Goal: Task Accomplishment & Management: Manage account settings

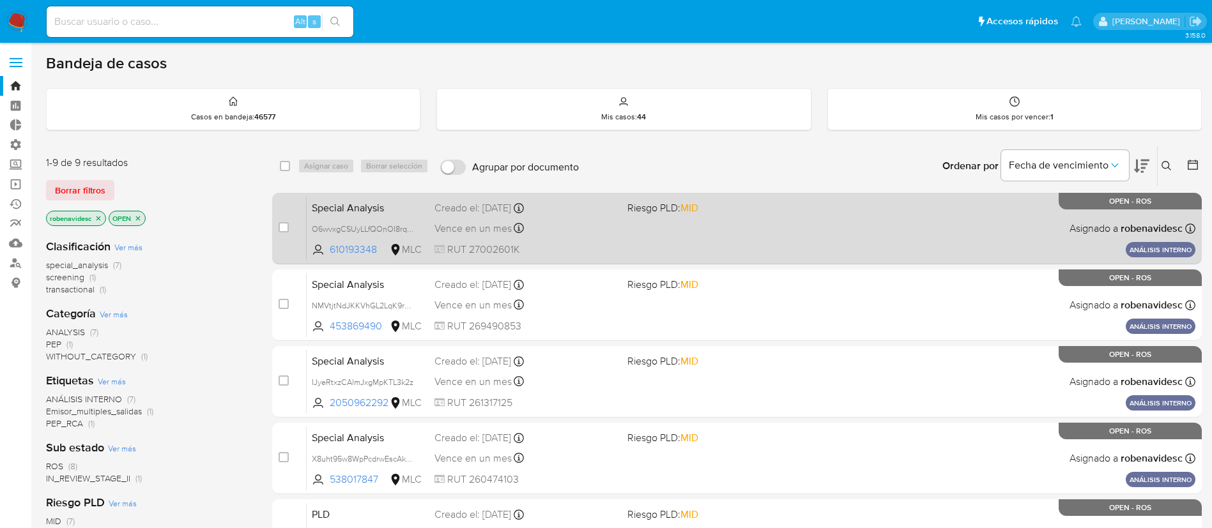
click at [792, 224] on div "Special Analysis O6wvxgCSUyLLfQOnOI8rqQf3 610193348 MLC Riesgo PLD: MID Creado …" at bounding box center [751, 228] width 889 height 65
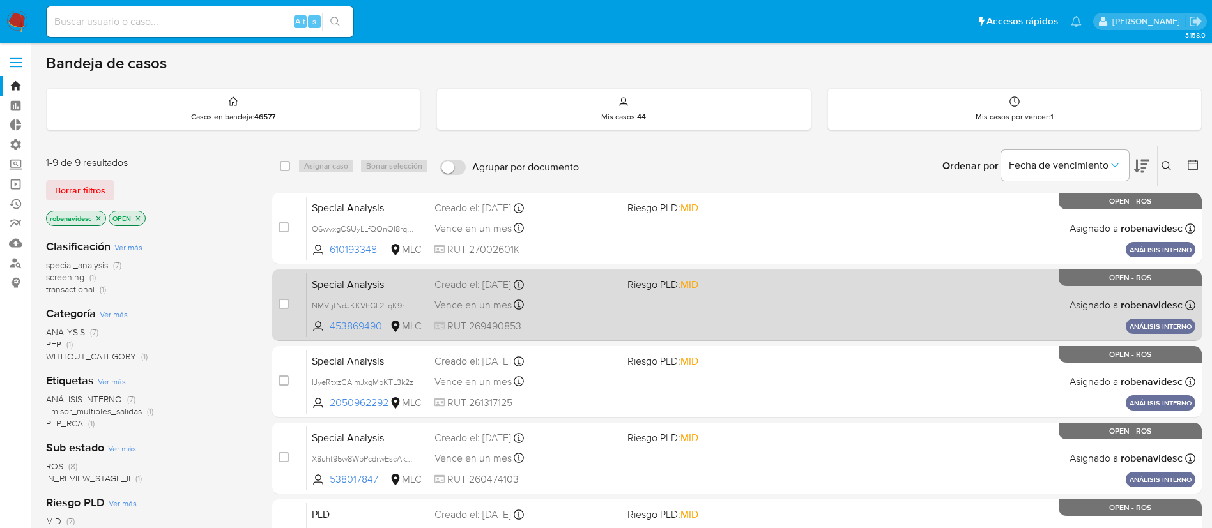
click at [795, 313] on div "Special Analysis NMVtjtNdJKKVhGL2LqK9rVcQ 453869490 MLC Riesgo PLD: MID Creado …" at bounding box center [751, 305] width 889 height 65
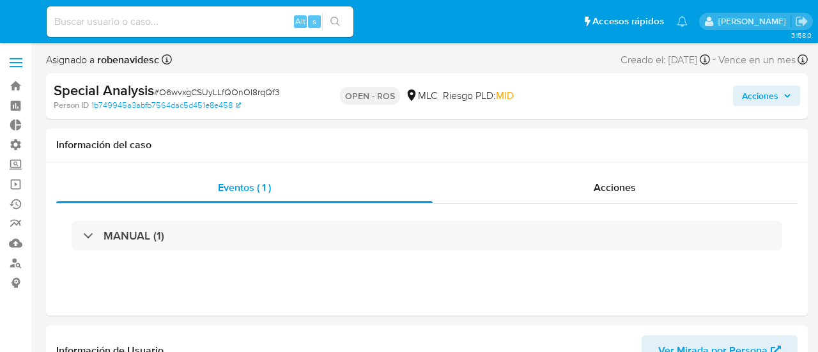
select select "10"
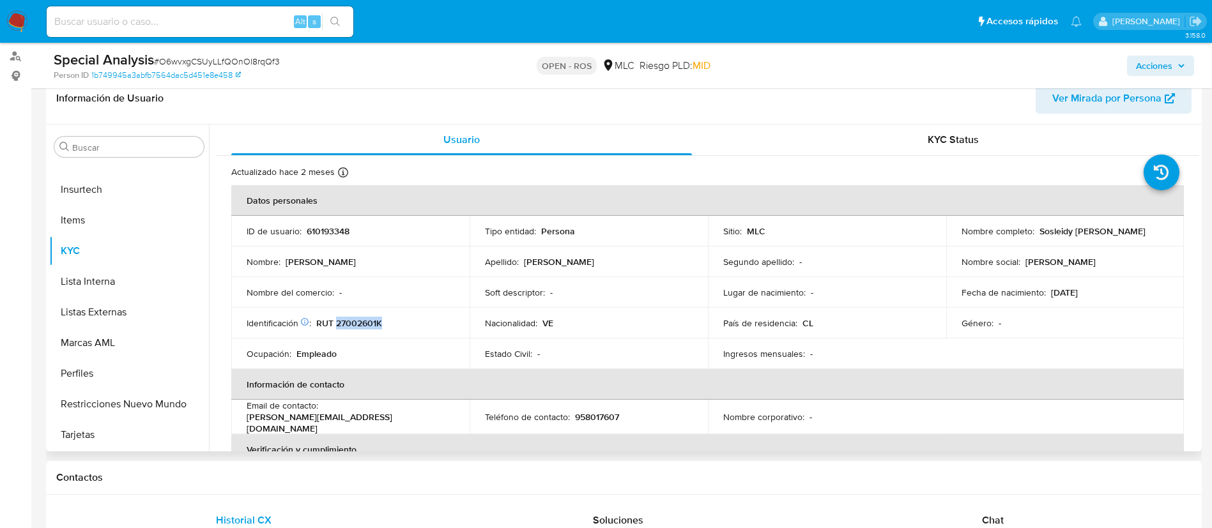
drag, startPoint x: 335, startPoint y: 323, endPoint x: 386, endPoint y: 323, distance: 50.5
click at [386, 323] on div "Identificación Nº de serie: 602140395 : RUT 27002601K" at bounding box center [351, 324] width 208 height 12
copy p "27002601K"
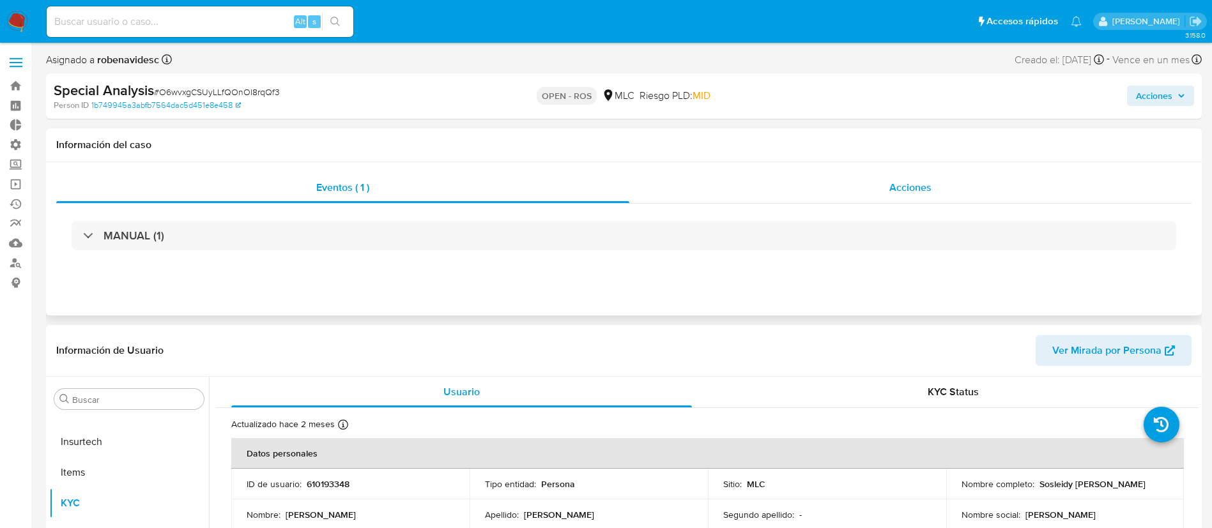
click at [817, 181] on div "Acciones" at bounding box center [910, 188] width 562 height 31
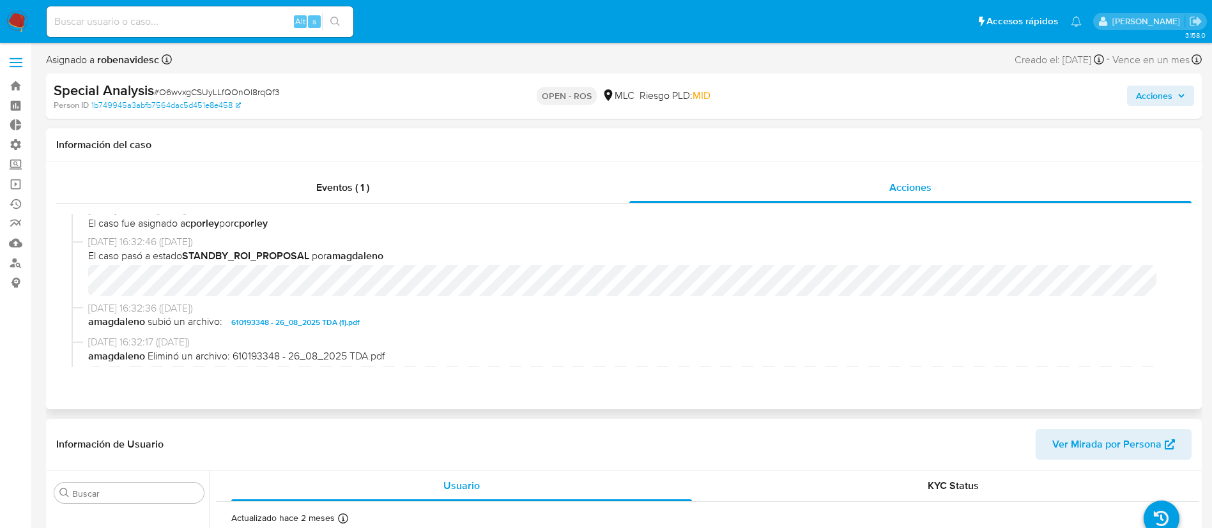
scroll to position [266, 0]
click at [312, 320] on span "610193348 - 26_08_2025 TDA (1).pdf" at bounding box center [295, 323] width 128 height 15
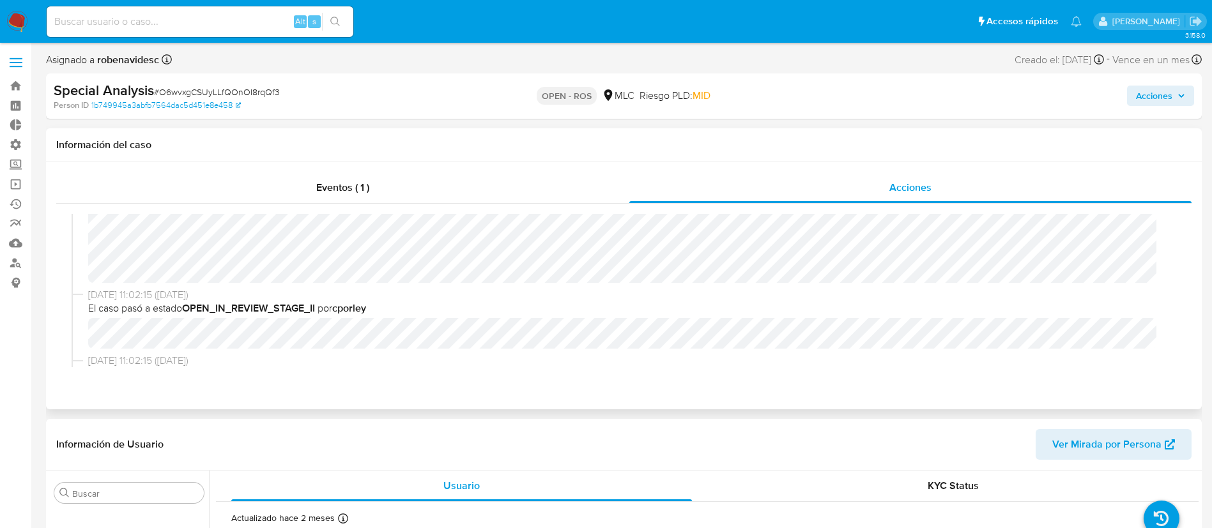
scroll to position [132, 0]
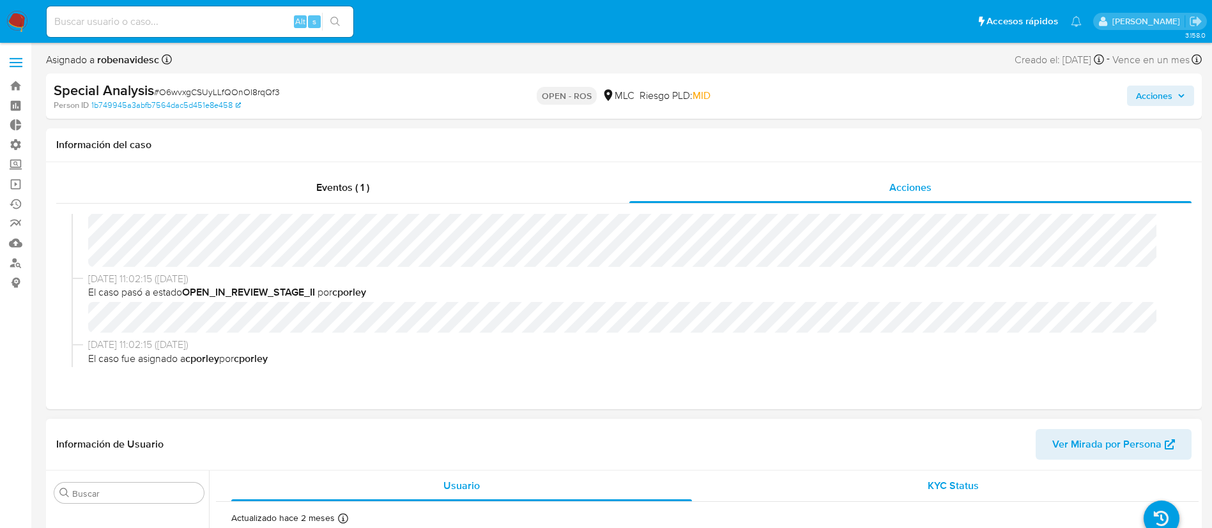
click at [817, 351] on span "KYC Status" at bounding box center [953, 486] width 51 height 15
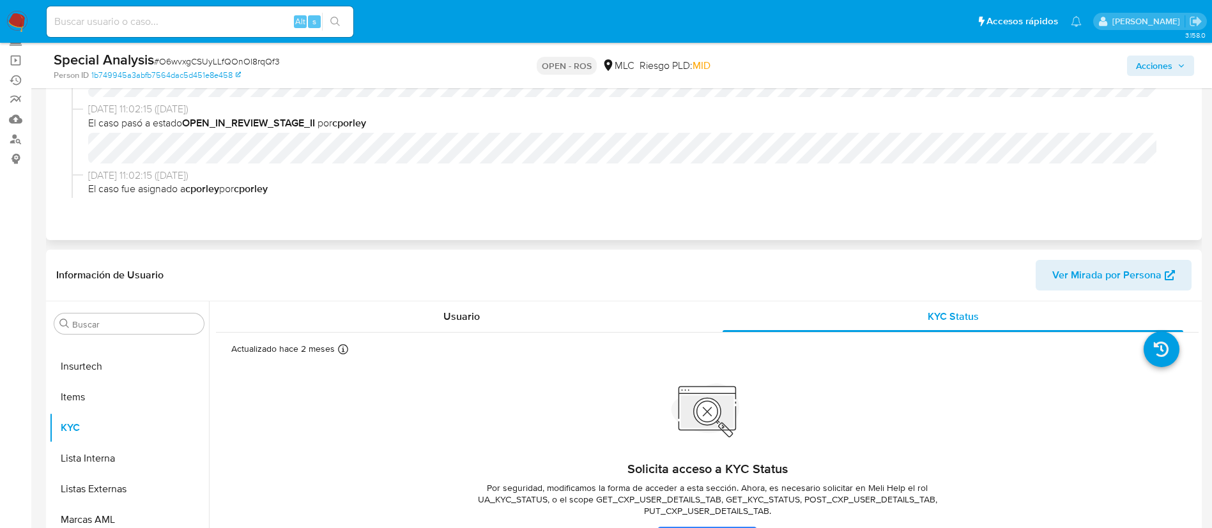
scroll to position [123, 0]
click at [573, 319] on div "Usuario" at bounding box center [461, 318] width 461 height 31
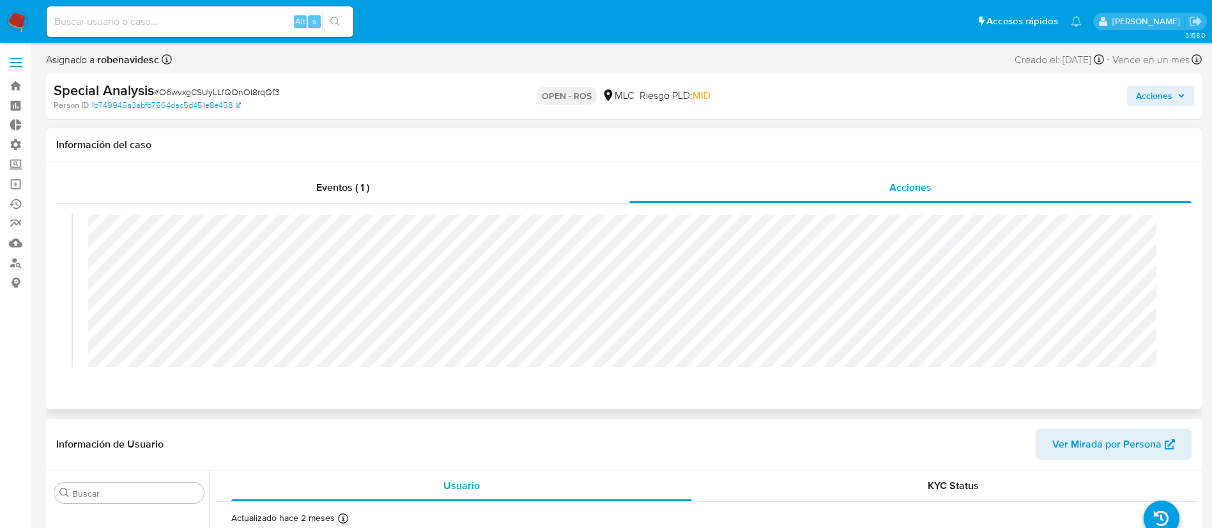
scroll to position [30, 0]
click at [817, 89] on span "Acciones" at bounding box center [1154, 96] width 36 height 20
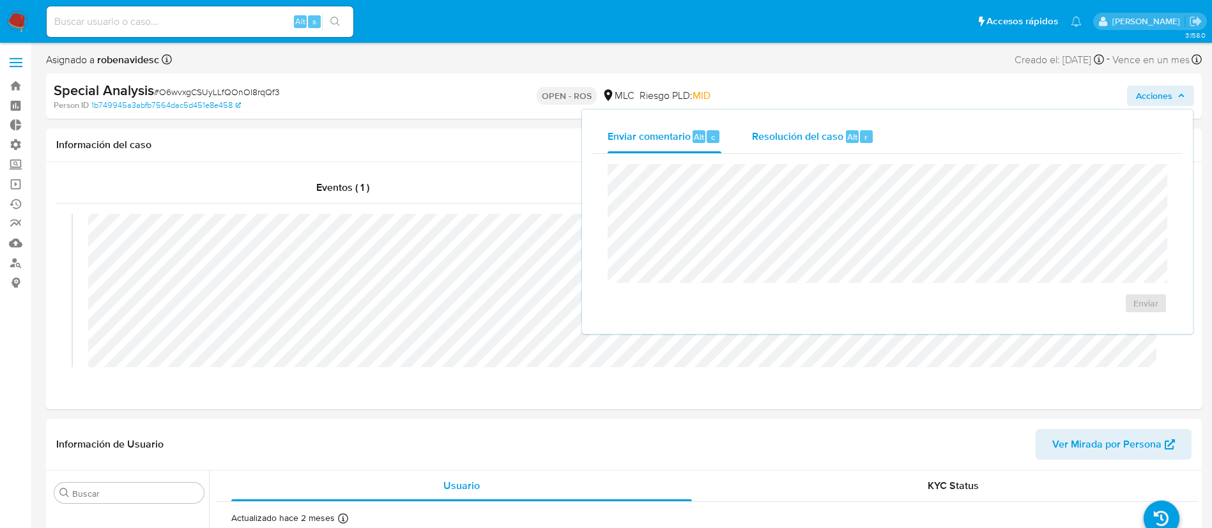
click at [817, 131] on button "Resolución del caso Alt r" at bounding box center [813, 136] width 153 height 33
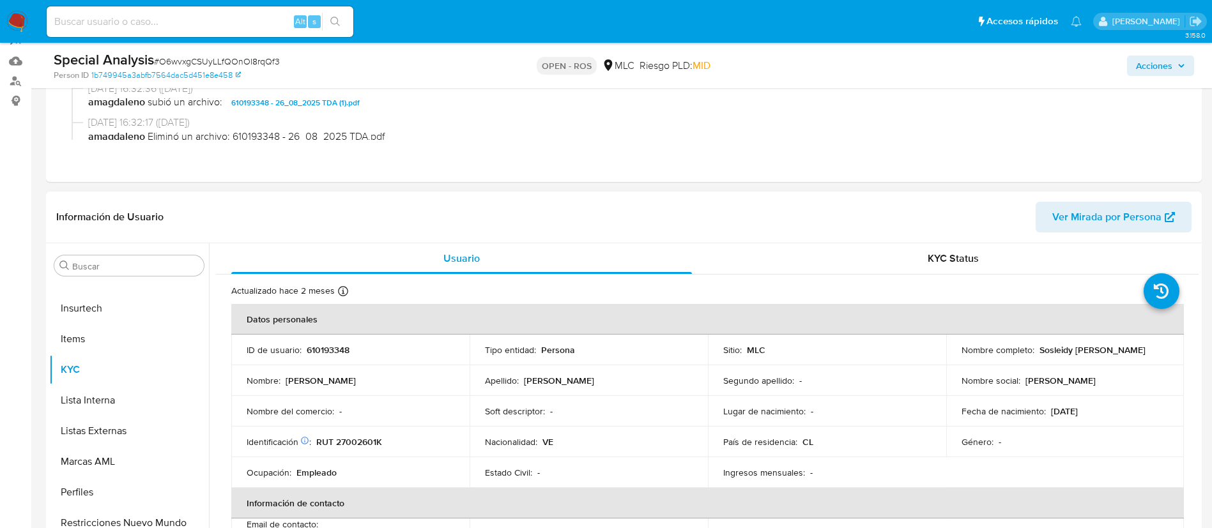
scroll to position [0, 0]
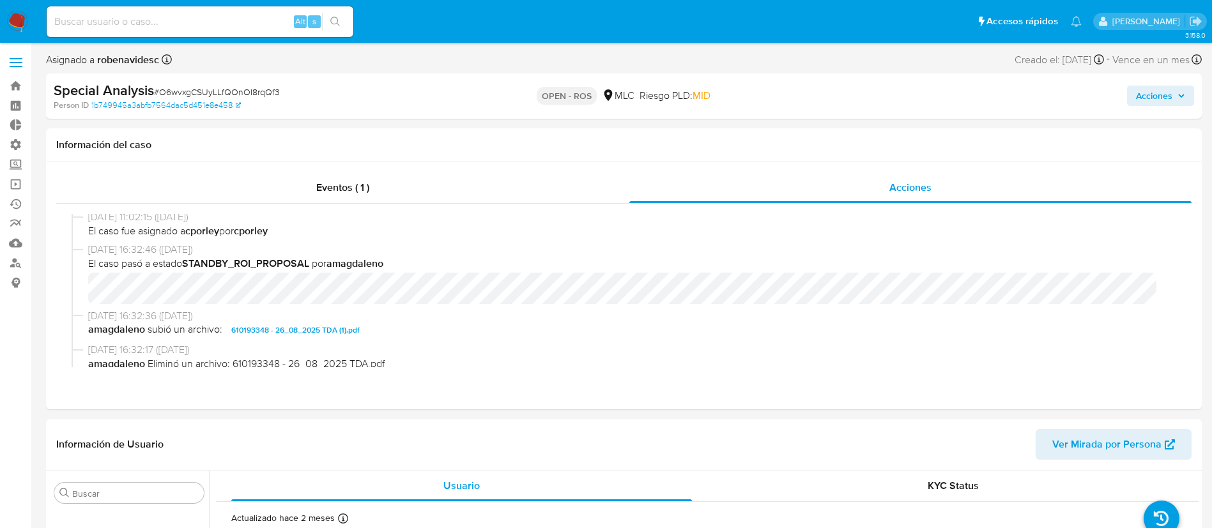
click at [817, 99] on span "Acciones" at bounding box center [1154, 96] width 36 height 20
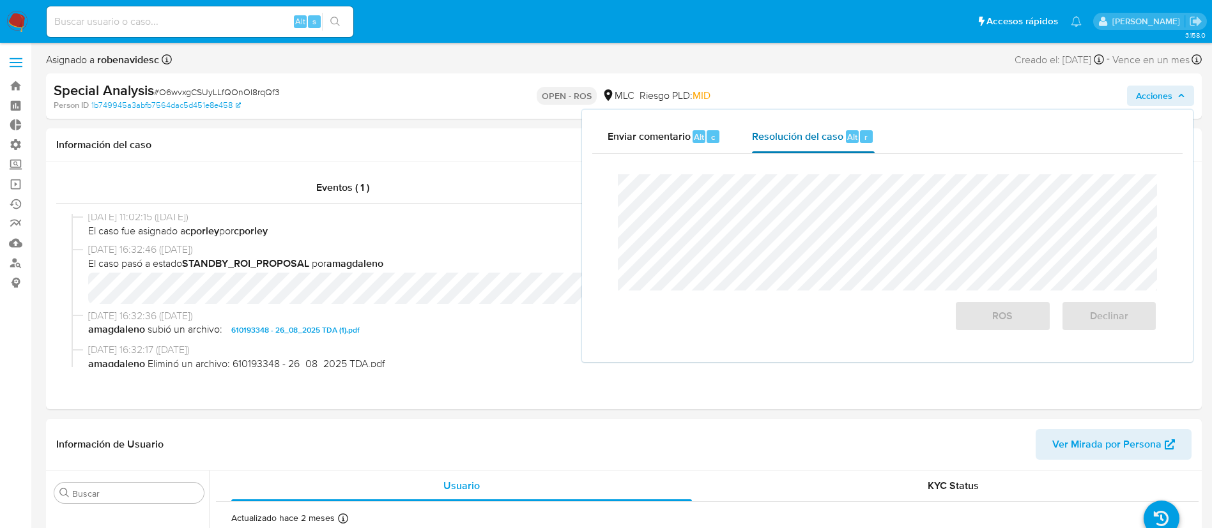
click at [817, 134] on div "r" at bounding box center [866, 136] width 13 height 13
click at [597, 185] on div "Cierre de caso ROS Declinar" at bounding box center [887, 253] width 590 height 198
click at [817, 315] on span "ROS" at bounding box center [1002, 316] width 63 height 28
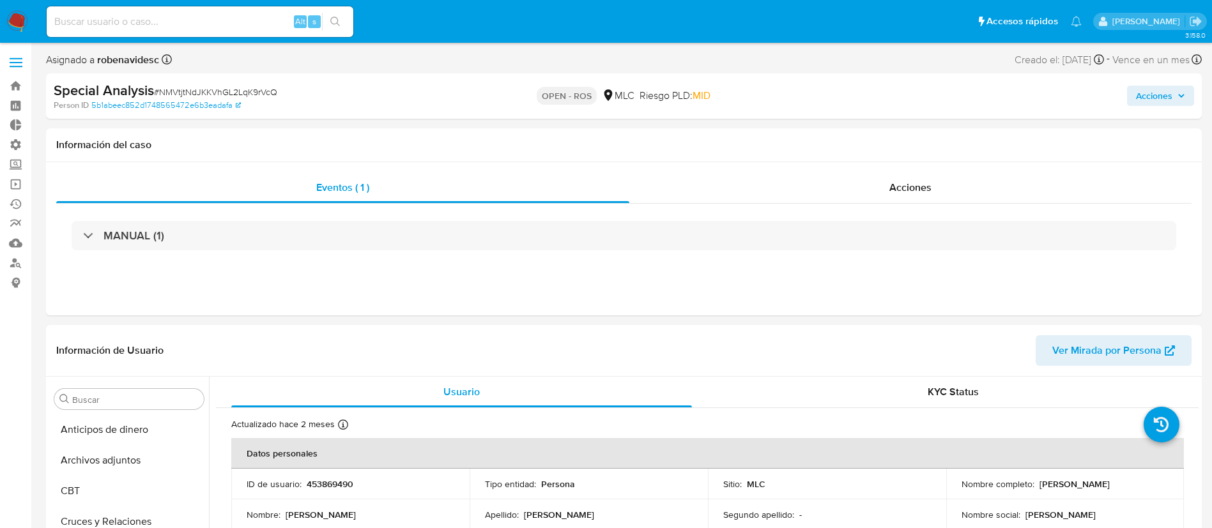
select select "10"
click at [884, 196] on div "Acciones" at bounding box center [910, 188] width 562 height 31
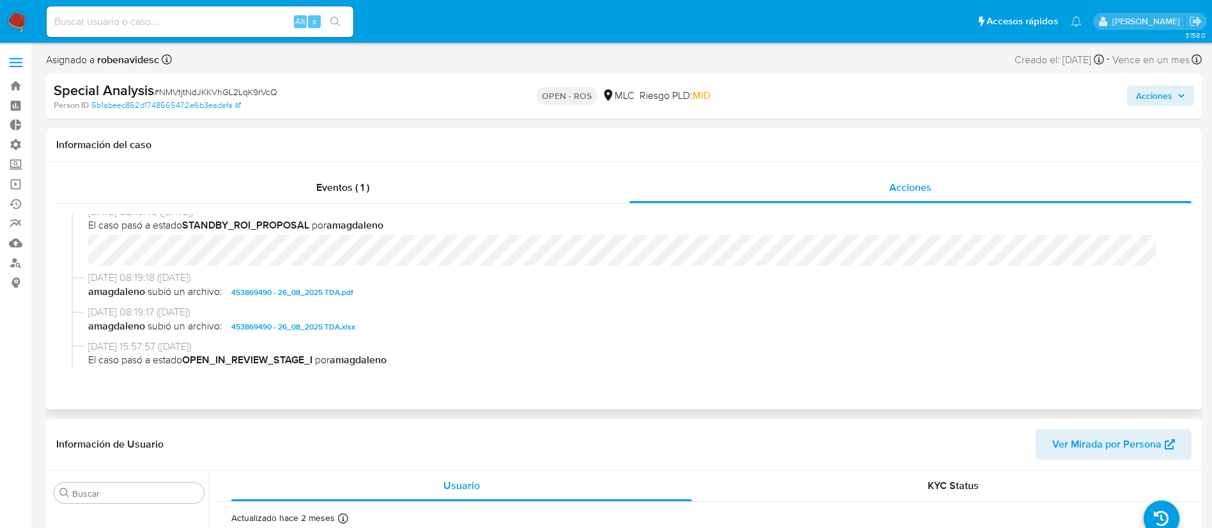
scroll to position [289, 0]
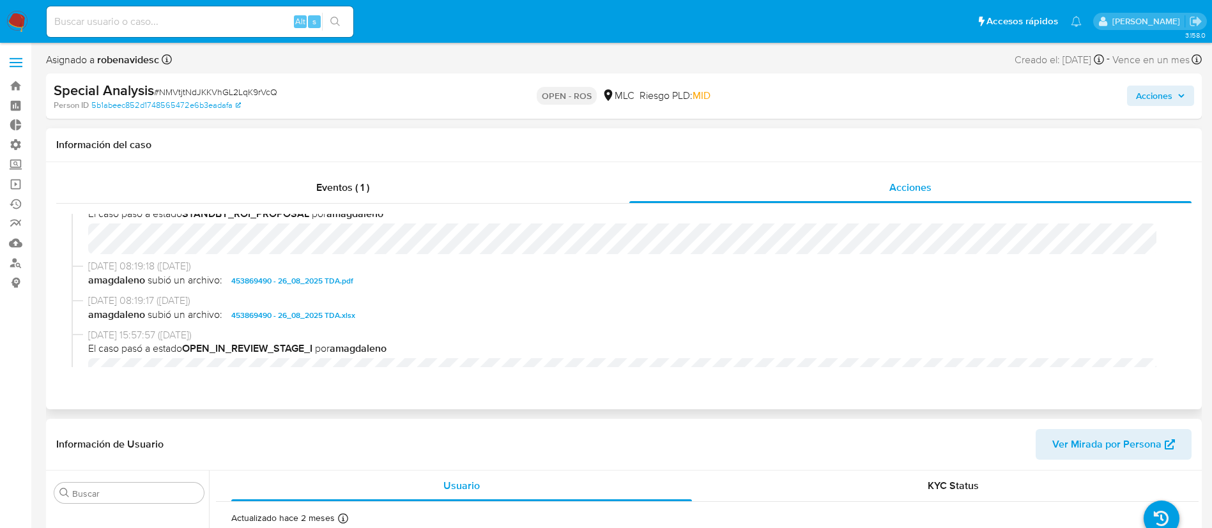
click at [317, 279] on span "453869490 - 26_08_2025 TDA.pdf" at bounding box center [292, 280] width 122 height 15
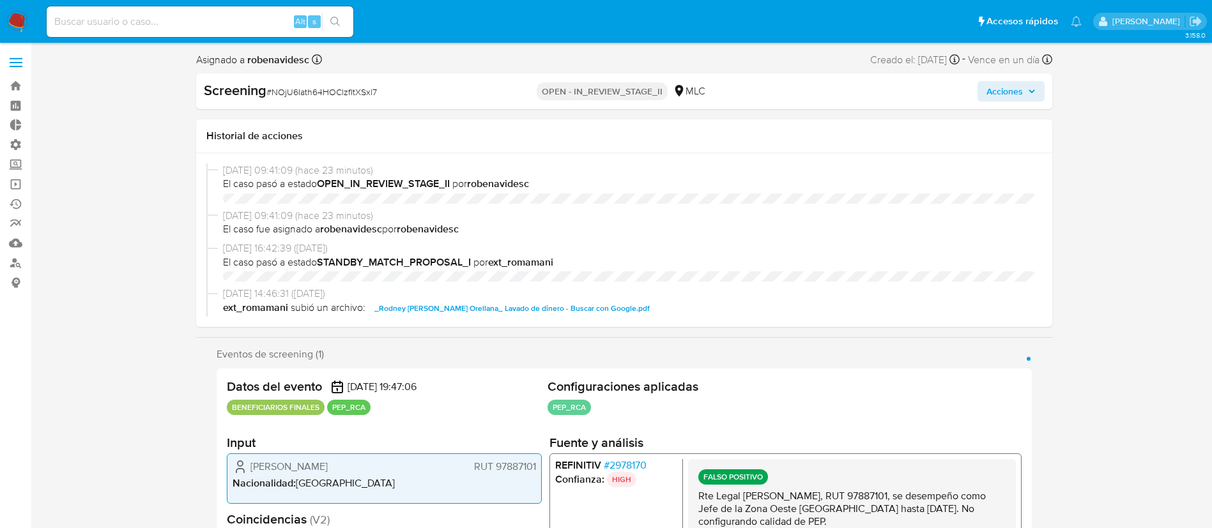
select select "10"
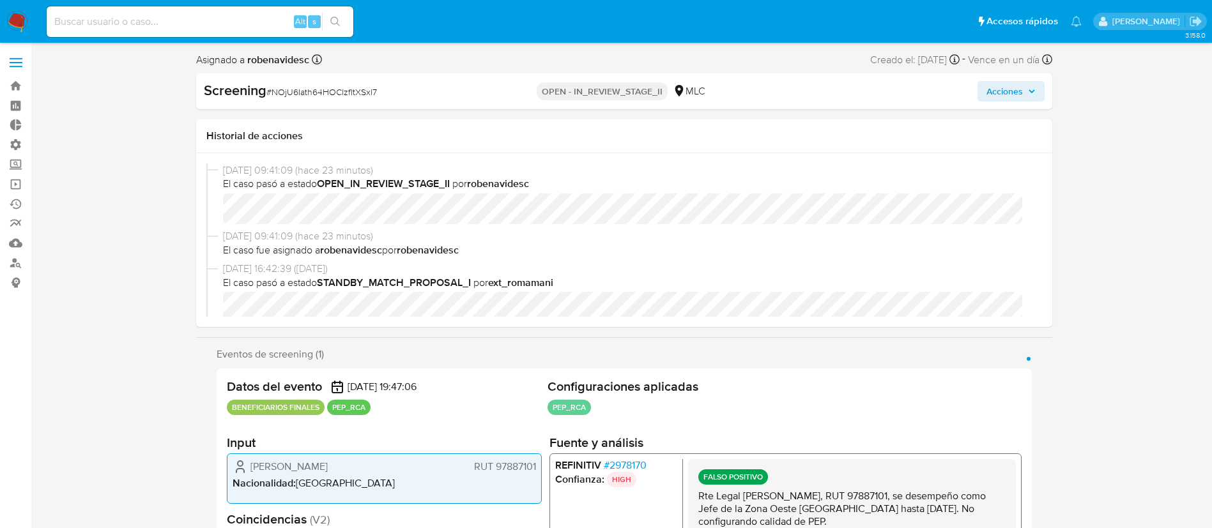
scroll to position [540, 0]
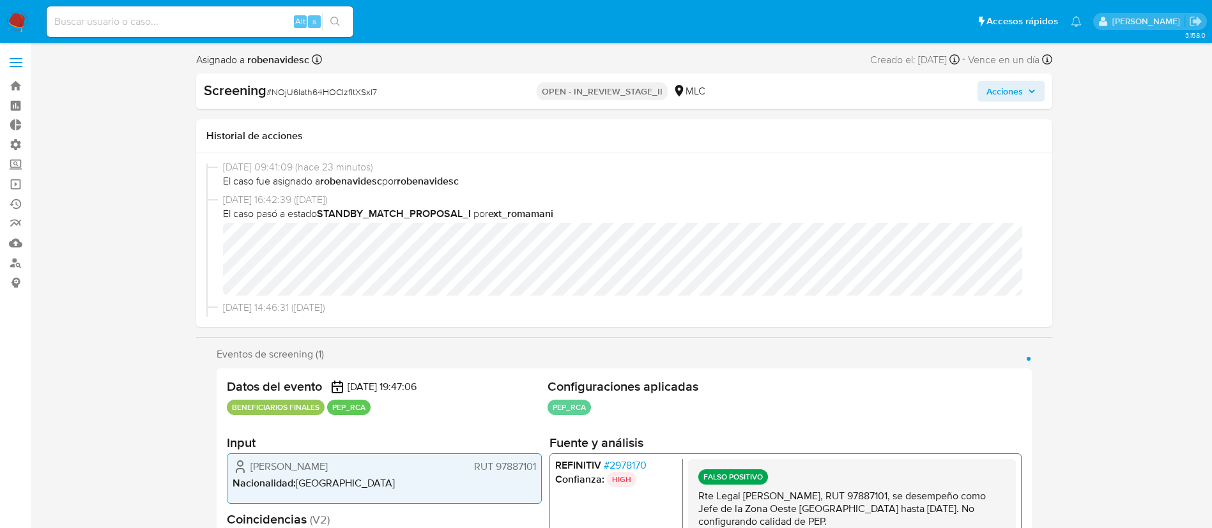
click at [998, 92] on span "Acciones" at bounding box center [1005, 91] width 36 height 20
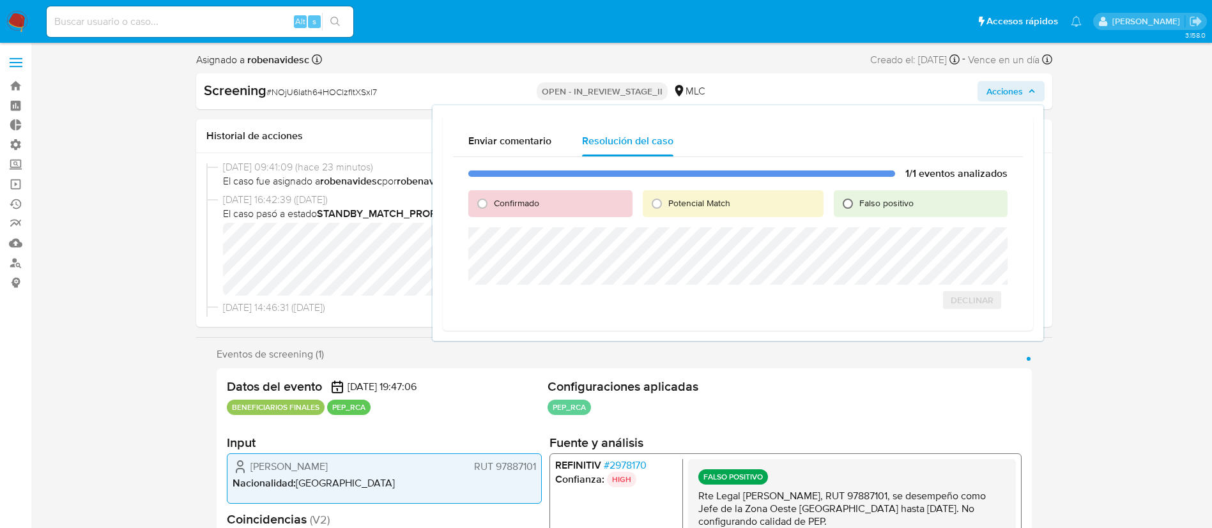
click at [851, 201] on input "Falso positivo" at bounding box center [848, 204] width 20 height 20
radio input "true"
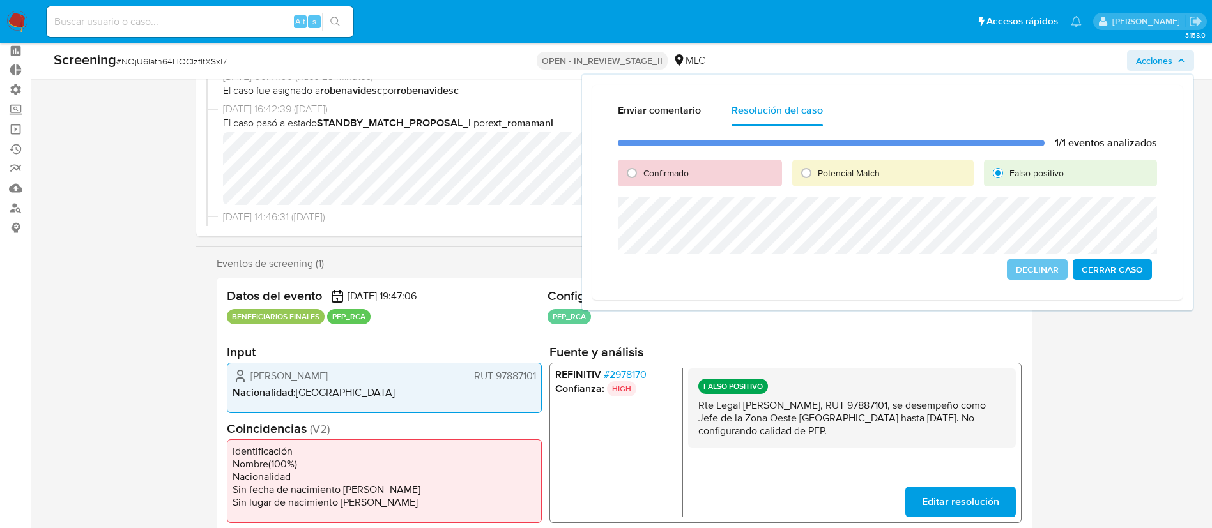
scroll to position [57, 0]
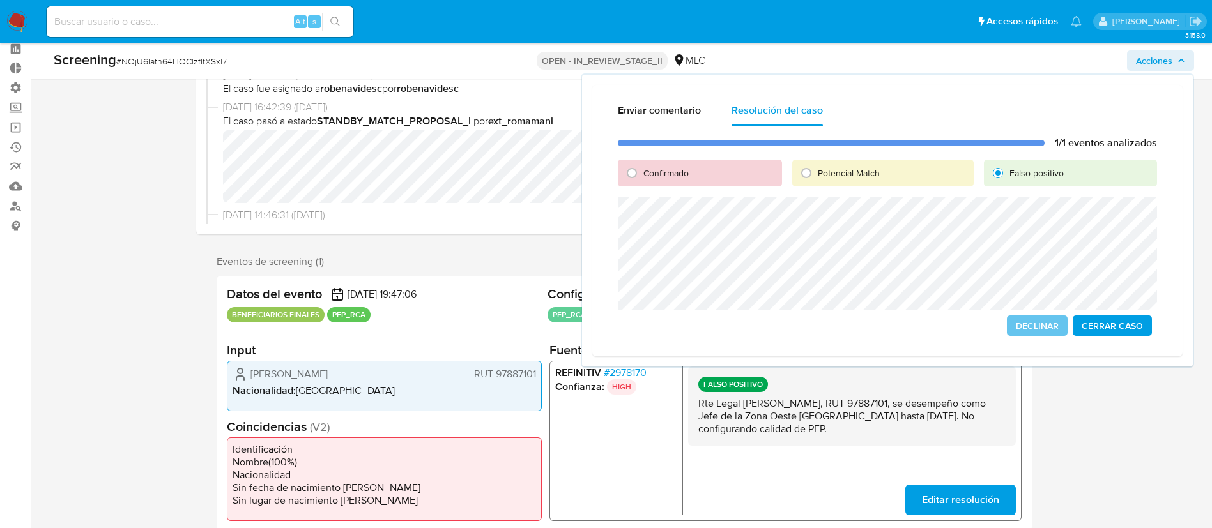
click at [1125, 327] on span "Cerrar Caso" at bounding box center [1112, 326] width 61 height 18
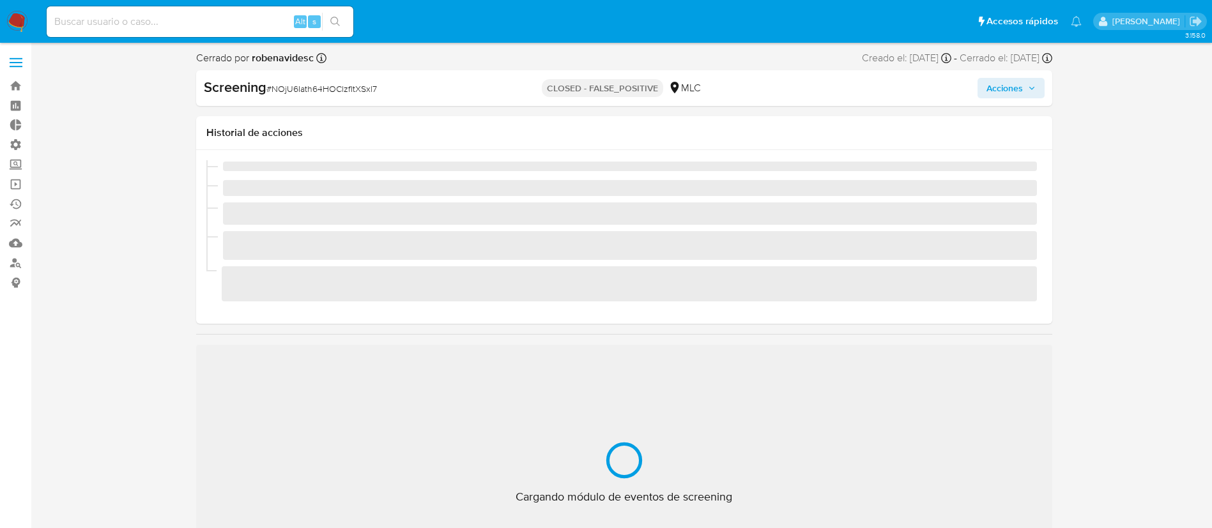
scroll to position [540, 0]
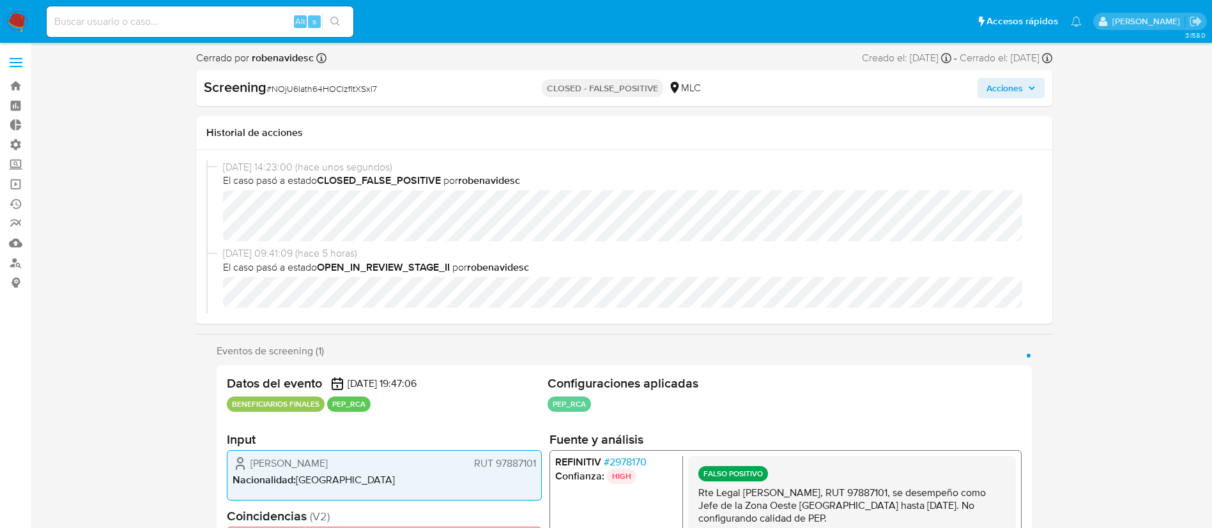
select select "10"
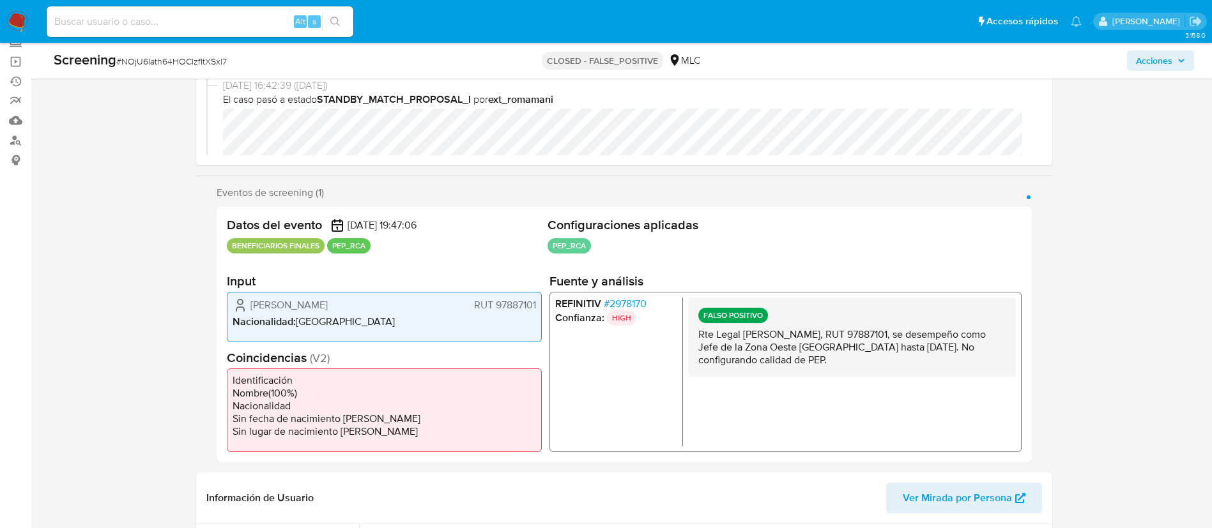
scroll to position [124, 0]
drag, startPoint x: 495, startPoint y: 305, endPoint x: 530, endPoint y: 305, distance: 35.1
click at [530, 305] on span "RUT 97887101" at bounding box center [504, 303] width 62 height 13
click at [542, 305] on div "Datos del evento 13/08/2025 19:47:06 BENEFICIARIOS FINALES PEP_RCA Configuracio…" at bounding box center [624, 334] width 815 height 256
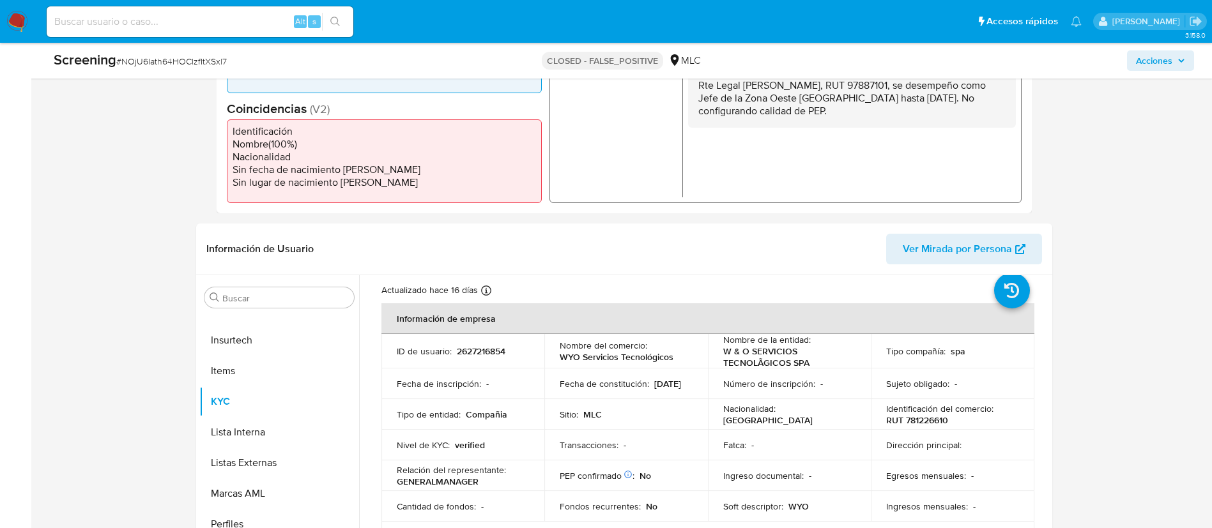
scroll to position [28, 0]
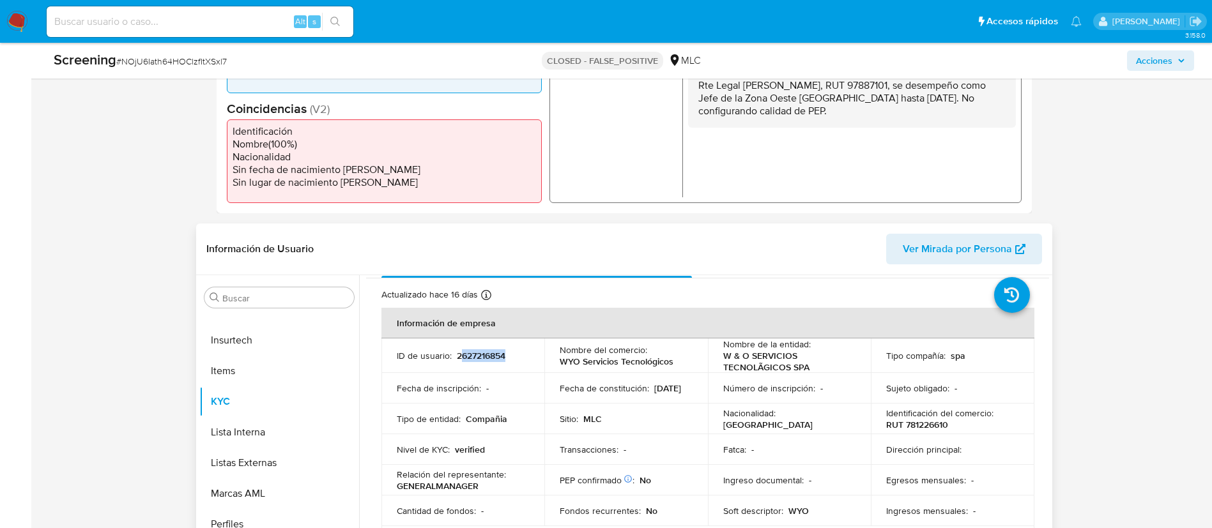
drag, startPoint x: 516, startPoint y: 351, endPoint x: 459, endPoint y: 354, distance: 56.3
click at [459, 354] on div "ID de usuario : 2627216854" at bounding box center [463, 356] width 133 height 12
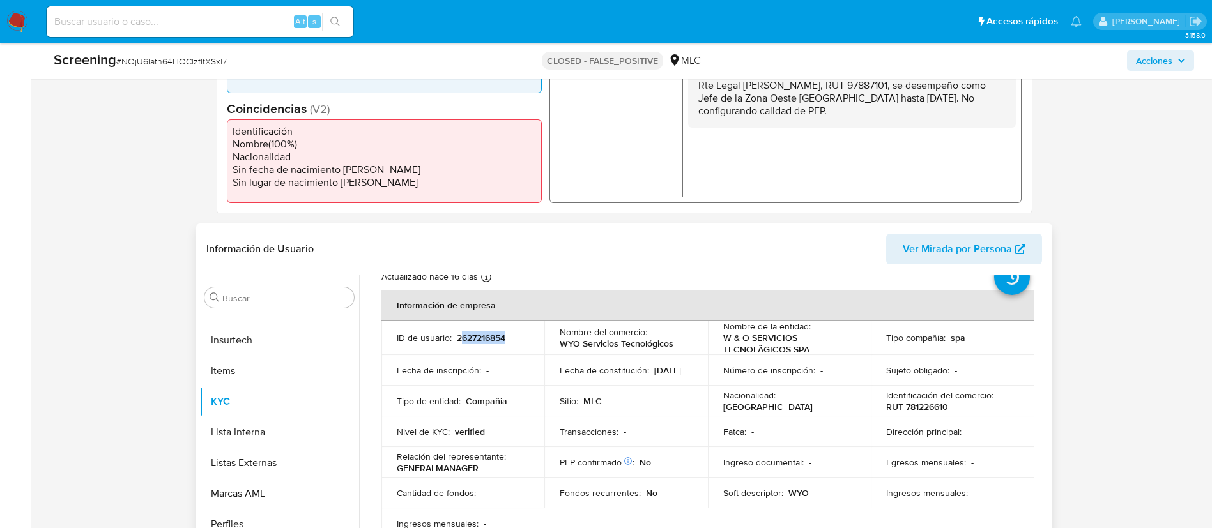
scroll to position [0, 0]
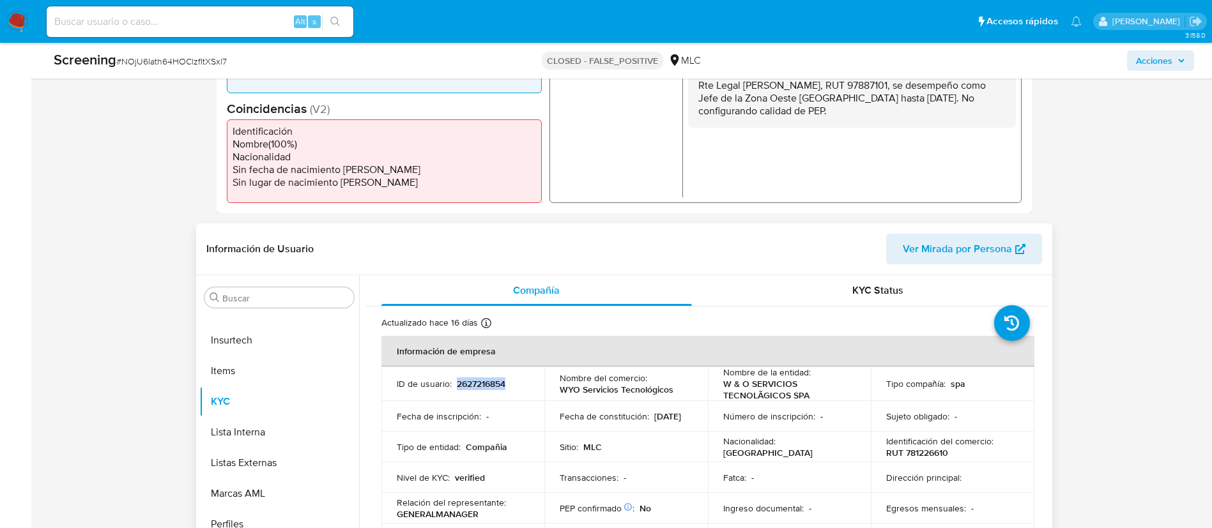
drag, startPoint x: 455, startPoint y: 385, endPoint x: 507, endPoint y: 382, distance: 51.8
click at [507, 382] on div "ID de usuario : 2627216854" at bounding box center [463, 384] width 133 height 12
copy p "2627216854"
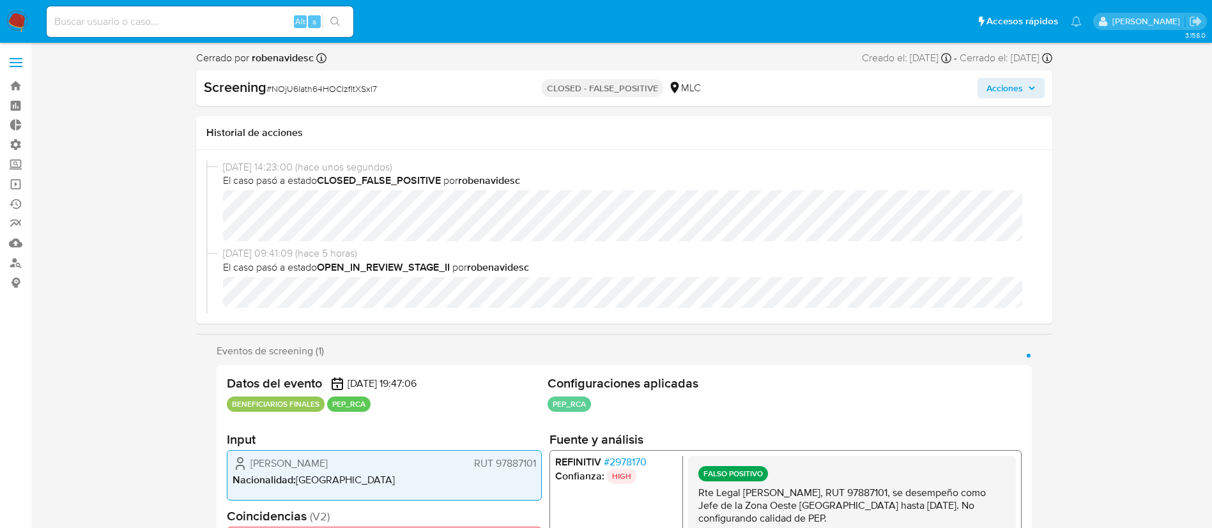
click at [994, 89] on span "Acciones" at bounding box center [1005, 88] width 36 height 20
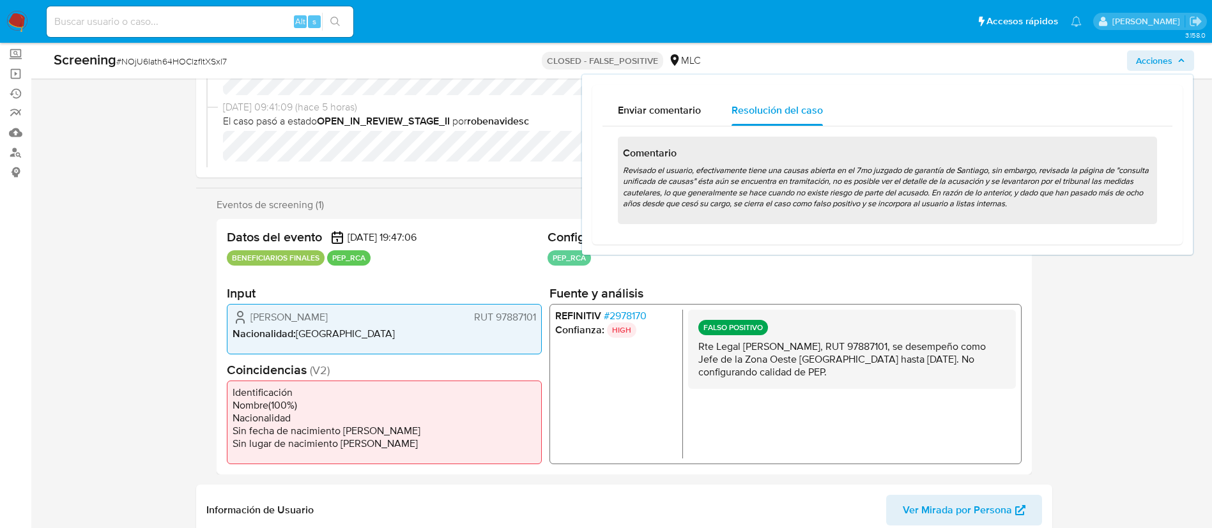
scroll to position [112, 0]
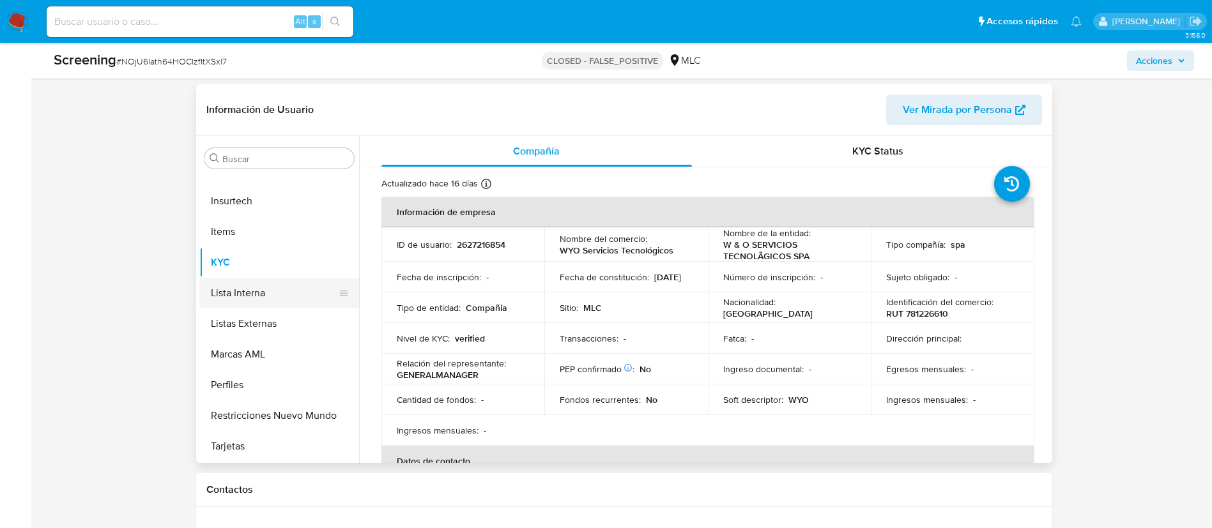
scroll to position [516, 0]
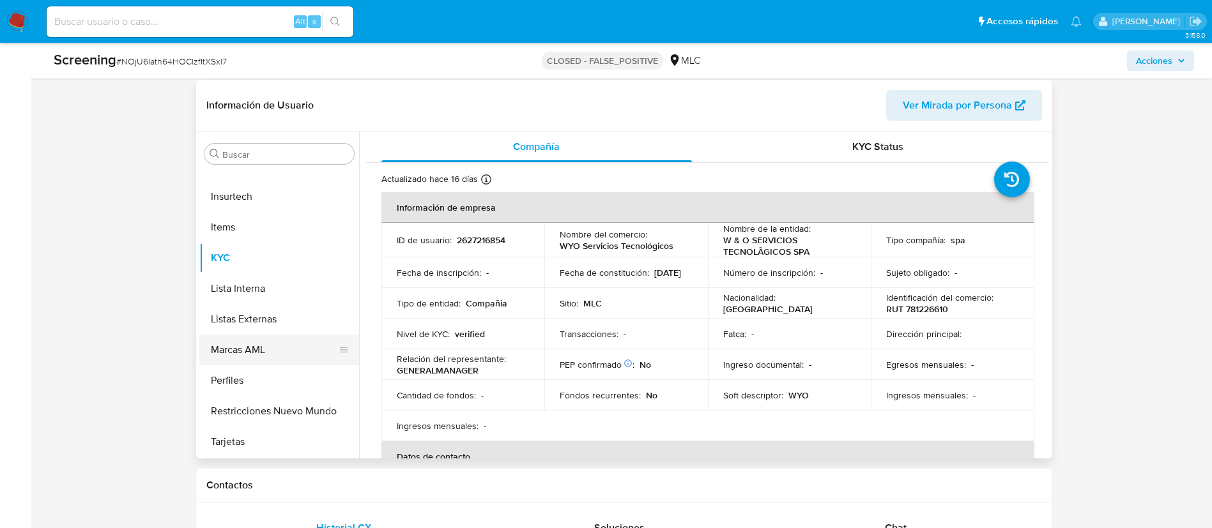
click at [255, 339] on button "Marcas AML" at bounding box center [274, 350] width 150 height 31
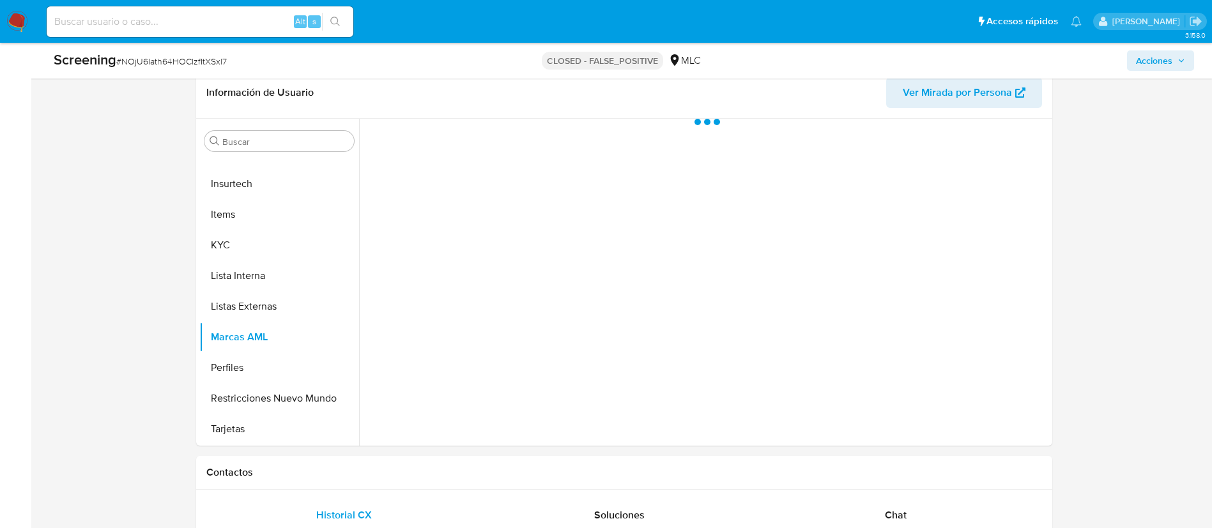
scroll to position [529, 0]
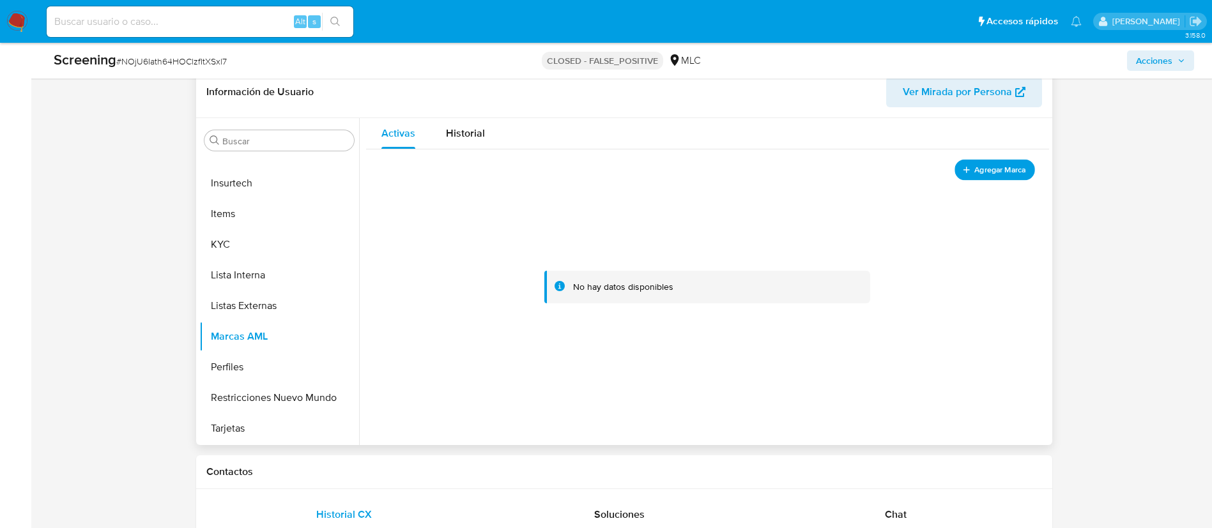
click at [974, 174] on span "Agregar Marca" at bounding box center [999, 170] width 51 height 16
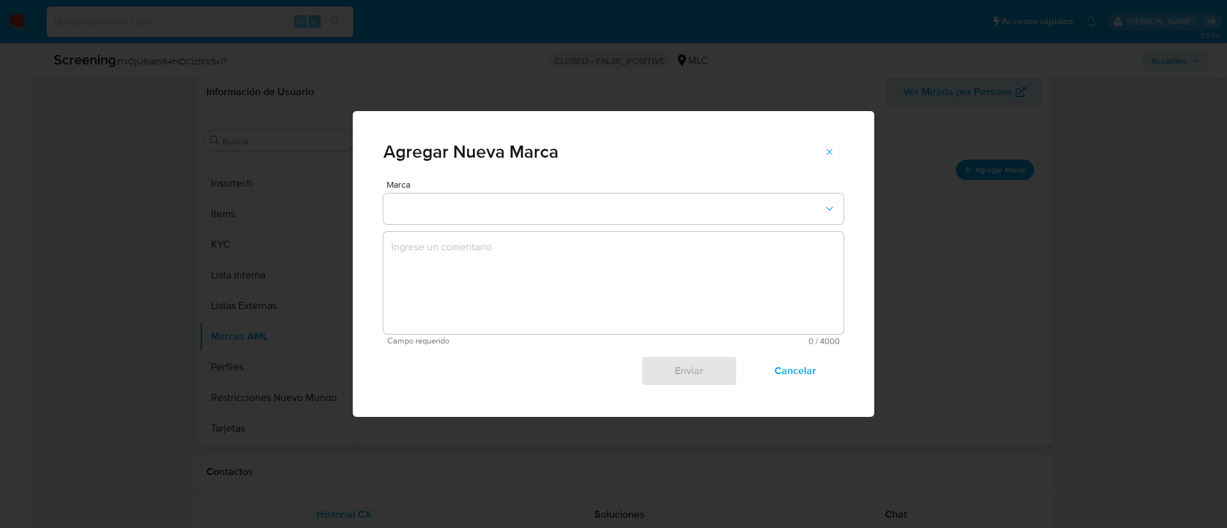
drag, startPoint x: 968, startPoint y: 174, endPoint x: 743, endPoint y: 236, distance: 233.5
click at [743, 236] on div "Agregar Nueva Marca Marca Campo requerido 0 / 4000 4000 caracteres restantes En…" at bounding box center [613, 264] width 1227 height 528
click at [738, 210] on button "marks-modal" at bounding box center [613, 209] width 460 height 31
click at [485, 327] on textarea "marks-modal" at bounding box center [613, 283] width 460 height 102
click at [829, 147] on icon "marks-modal" at bounding box center [829, 152] width 10 height 10
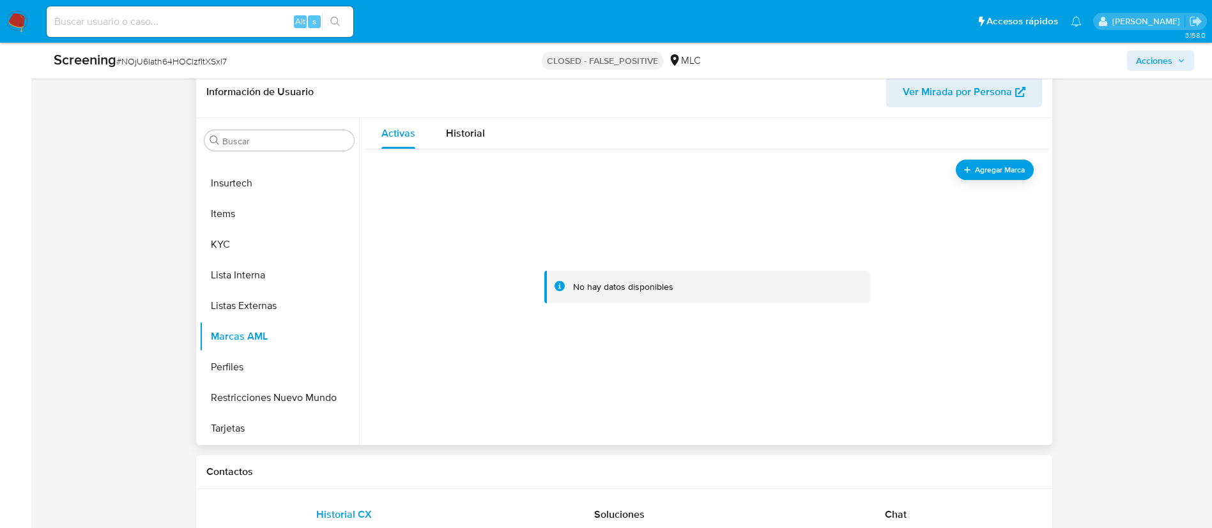
click at [12, 22] on img at bounding box center [17, 22] width 22 height 22
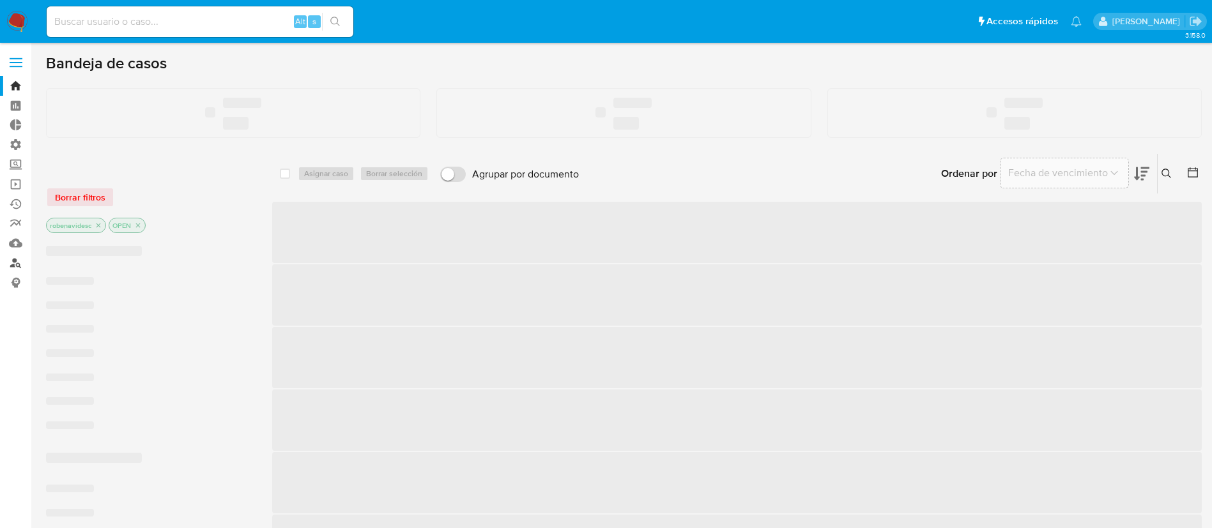
click at [15, 263] on link "Buscador de personas" at bounding box center [76, 263] width 152 height 20
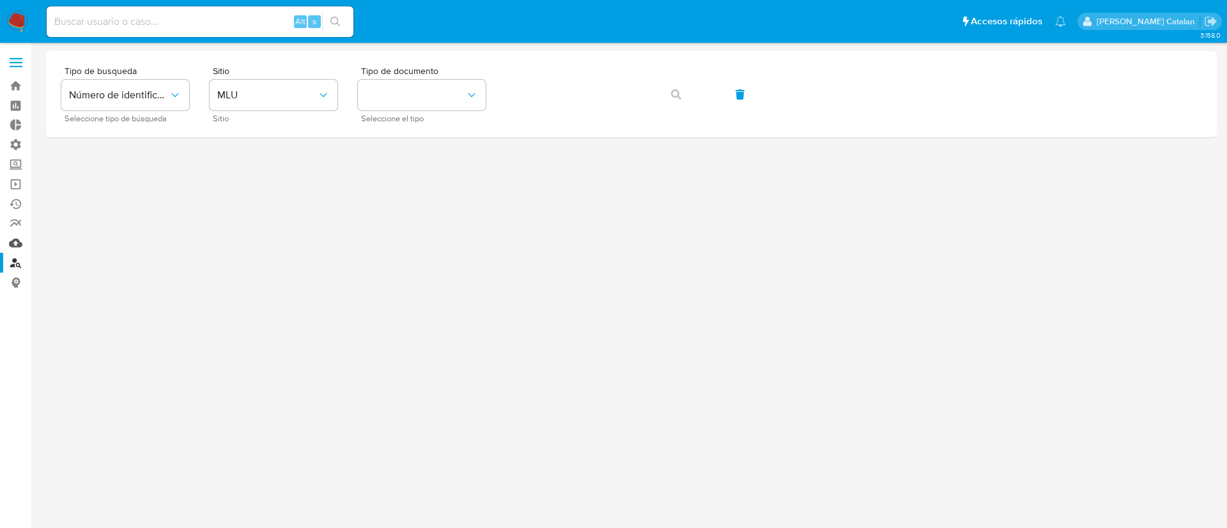
click at [25, 241] on link "Mulan" at bounding box center [76, 243] width 152 height 20
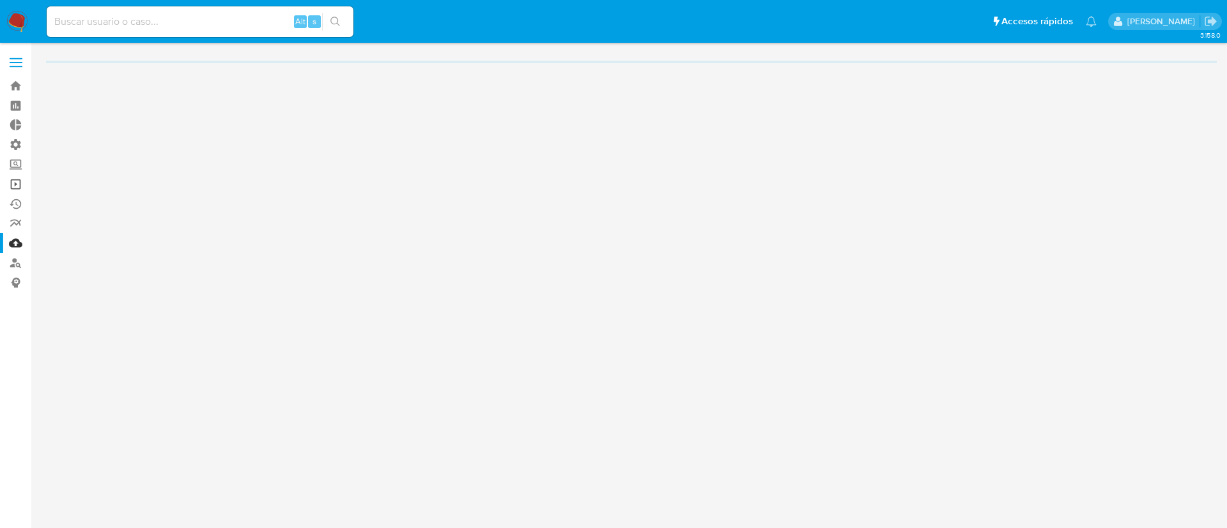
click at [16, 187] on link "Operaciones masivas" at bounding box center [76, 184] width 152 height 20
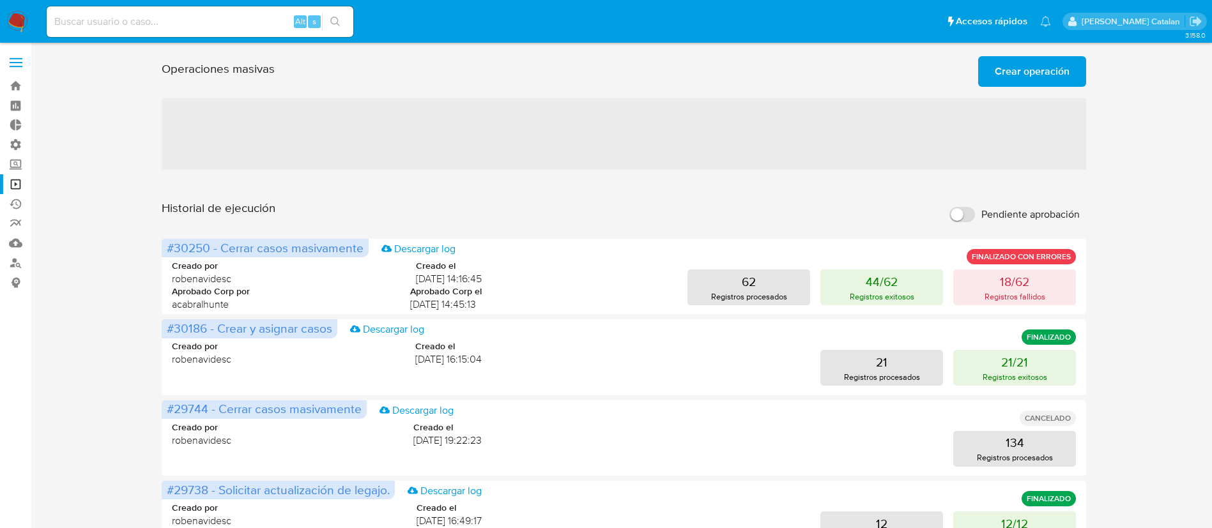
click at [1020, 68] on span "Crear operación" at bounding box center [1032, 72] width 75 height 28
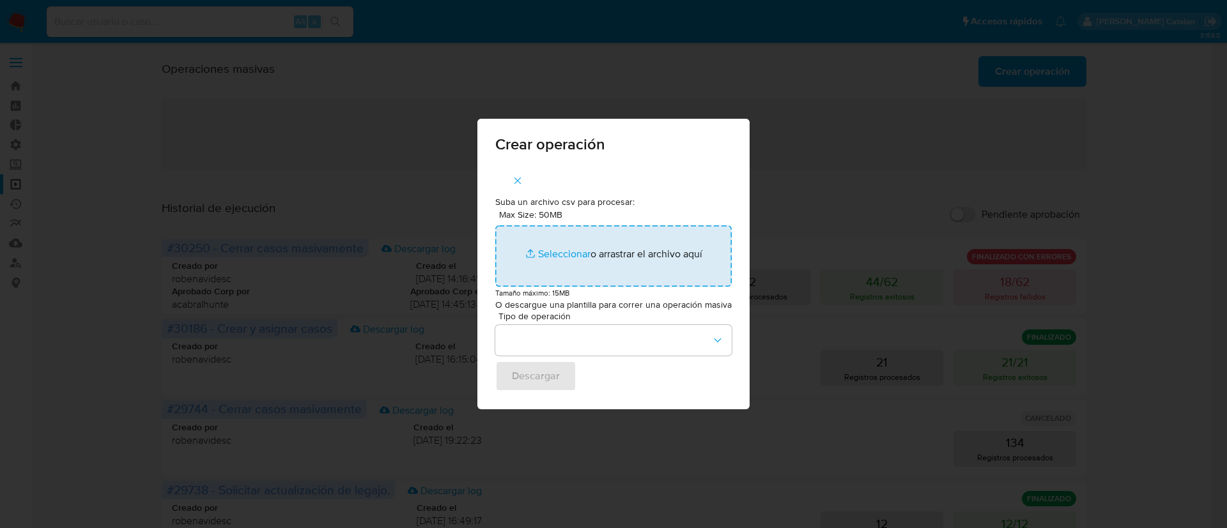
click at [557, 255] on input "Max Size: 50MB Seleccionar archivos" at bounding box center [613, 256] width 236 height 61
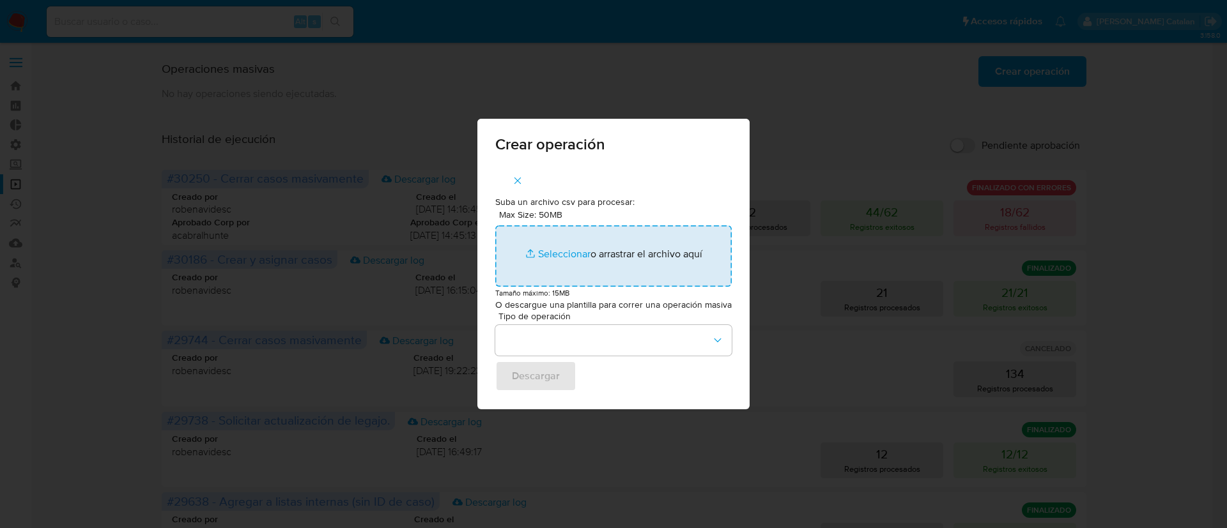
type input "C:\fakepath\caso pep revisión.txt"
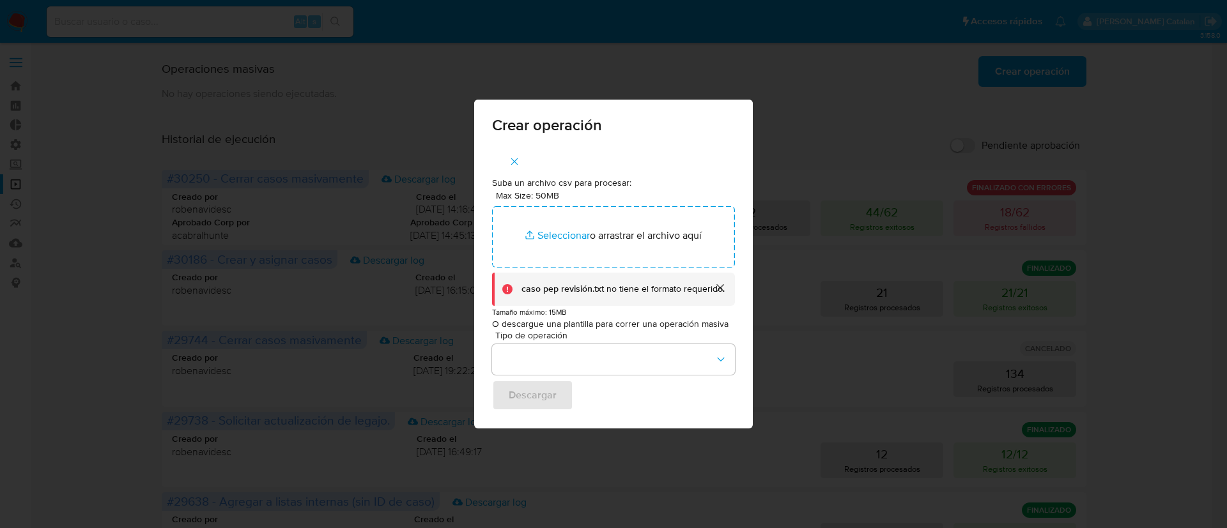
click at [723, 282] on button "cerrar" at bounding box center [719, 288] width 31 height 31
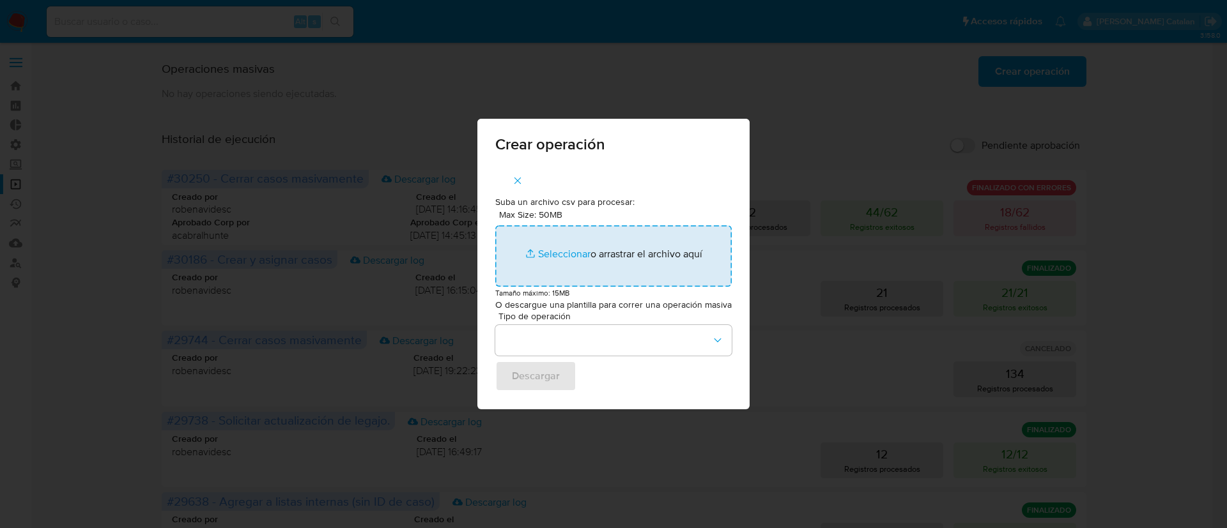
click at [566, 261] on input "Max Size: 50MB Seleccionar archivos" at bounding box center [613, 256] width 236 height 61
type input "C:\fakepath\caso pep revisión.csv"
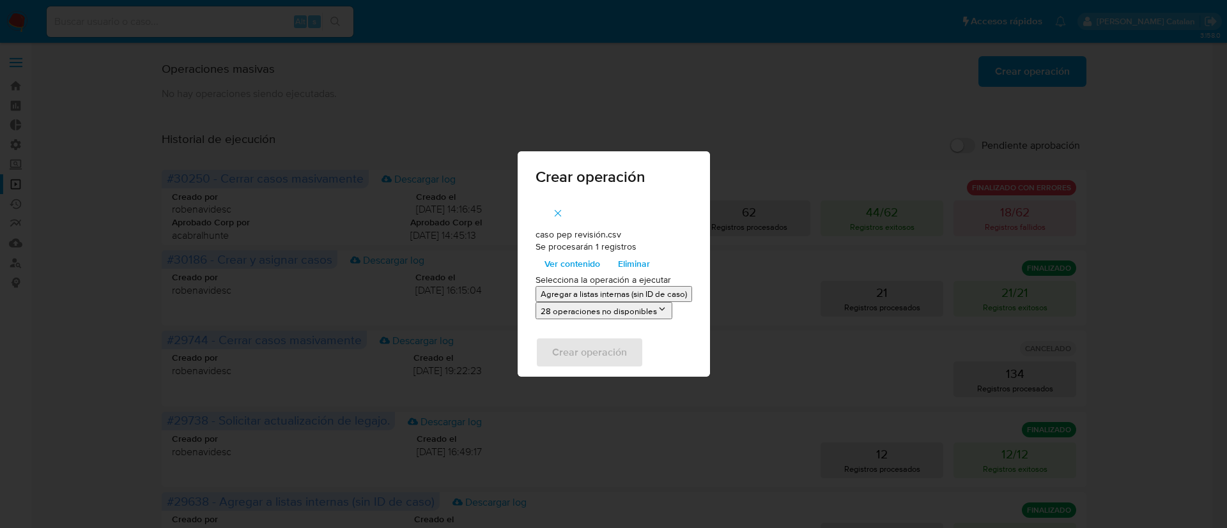
click at [658, 309] on icon at bounding box center [662, 309] width 10 height 10
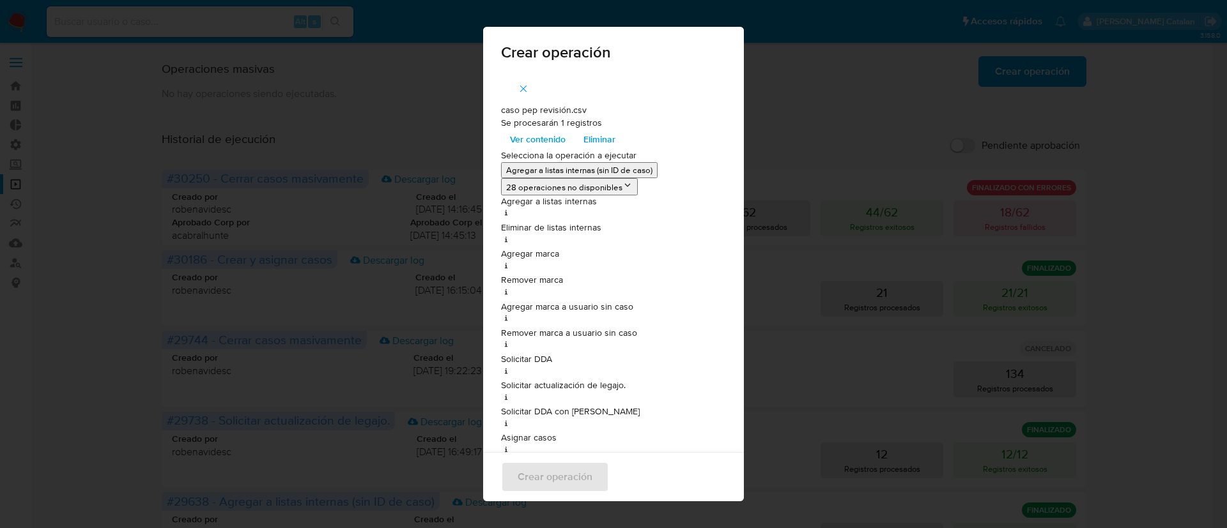
click at [567, 165] on p "Agregar a listas internas (sin ID de caso)" at bounding box center [579, 170] width 146 height 12
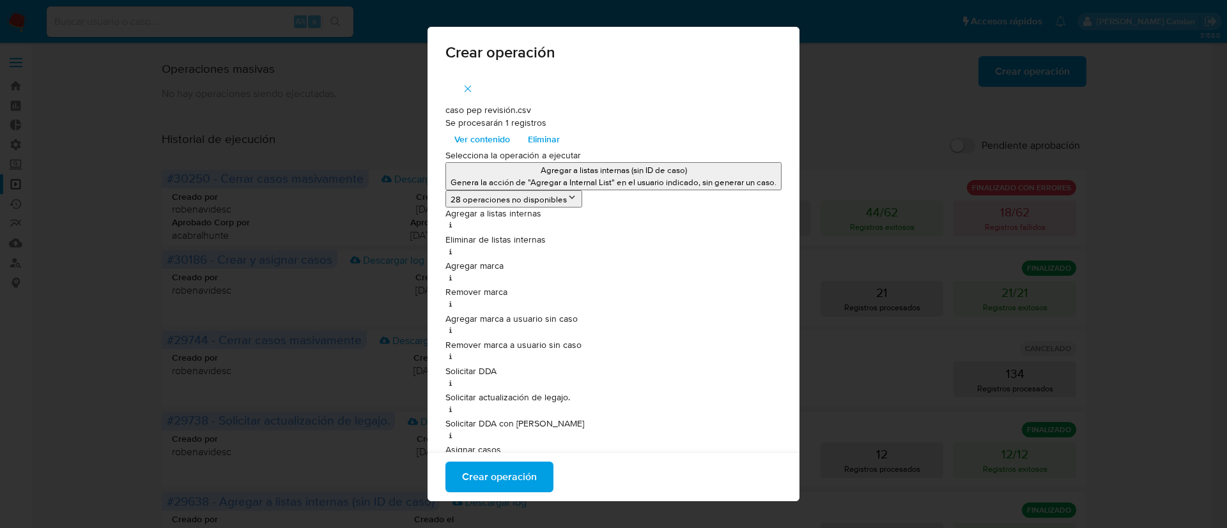
click at [524, 477] on span "Crear operación" at bounding box center [499, 477] width 75 height 28
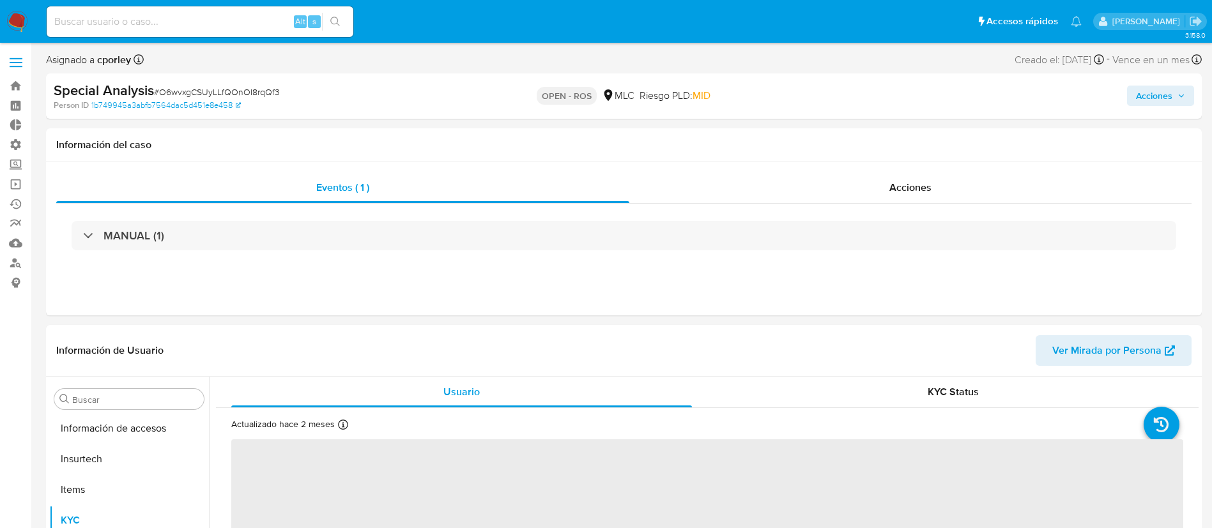
scroll to position [540, 0]
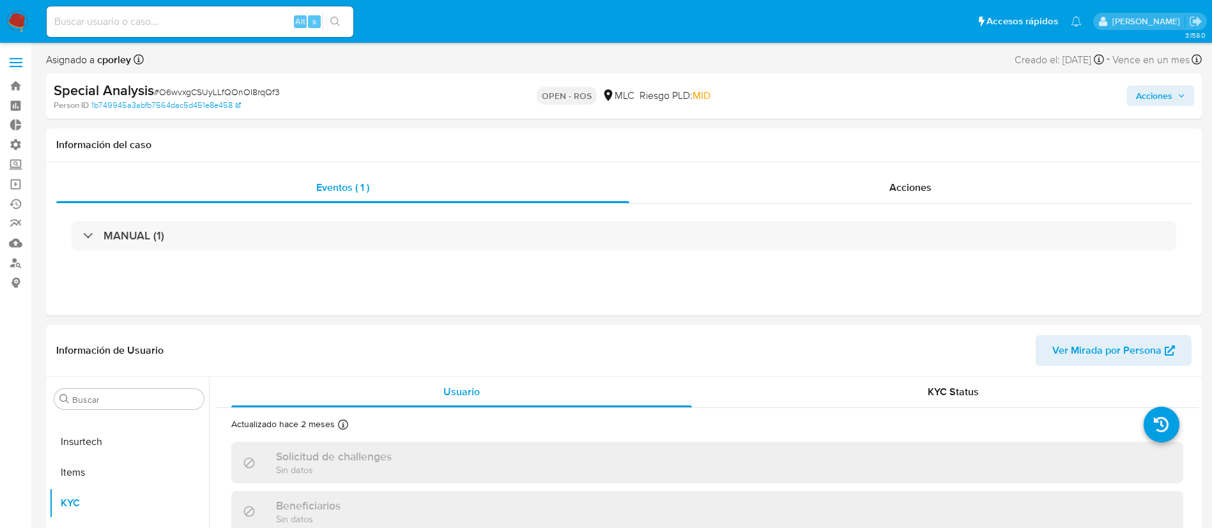
select select "10"
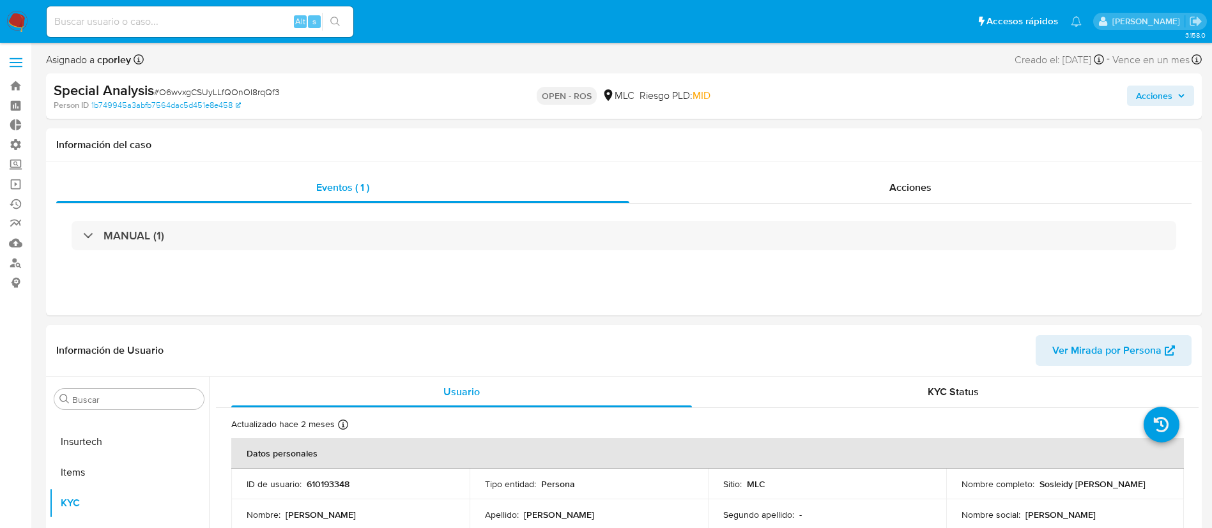
click at [1157, 94] on span "Acciones" at bounding box center [1154, 96] width 36 height 20
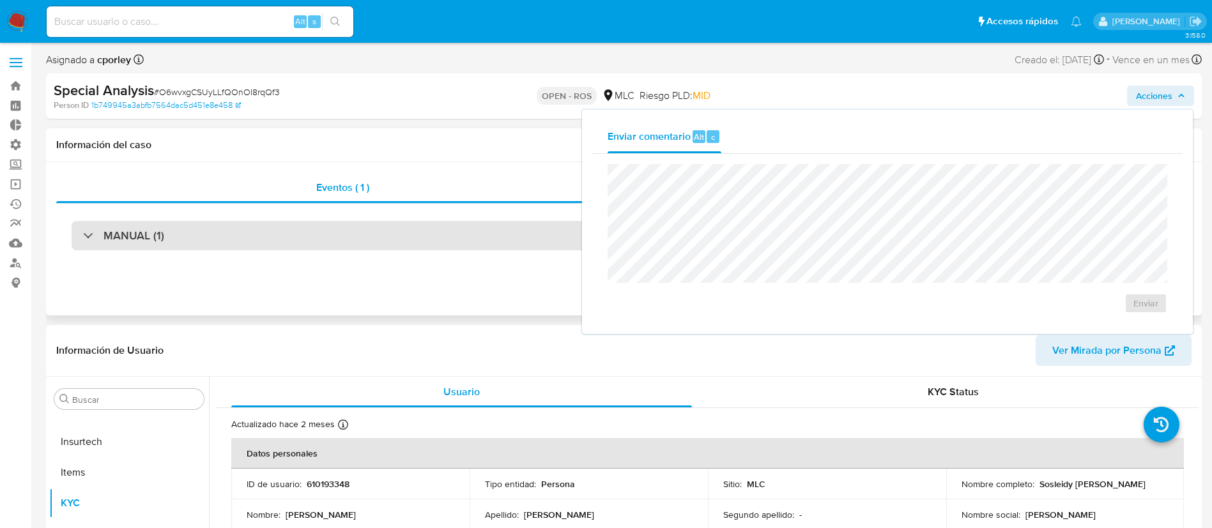
click at [553, 247] on div "MANUAL (1)" at bounding box center [624, 235] width 1105 height 29
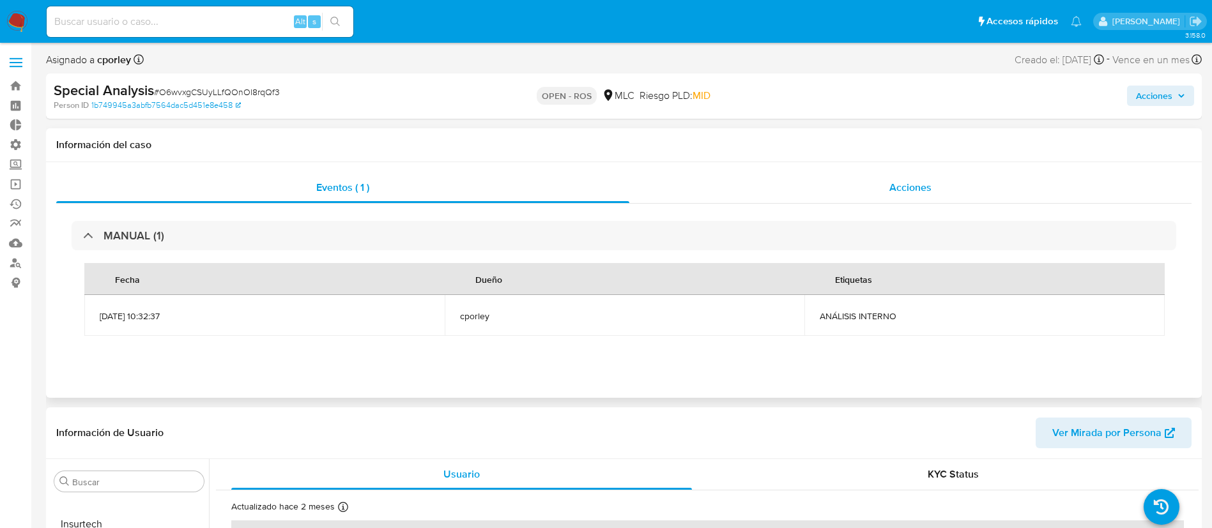
click at [847, 185] on div "Acciones" at bounding box center [910, 188] width 562 height 31
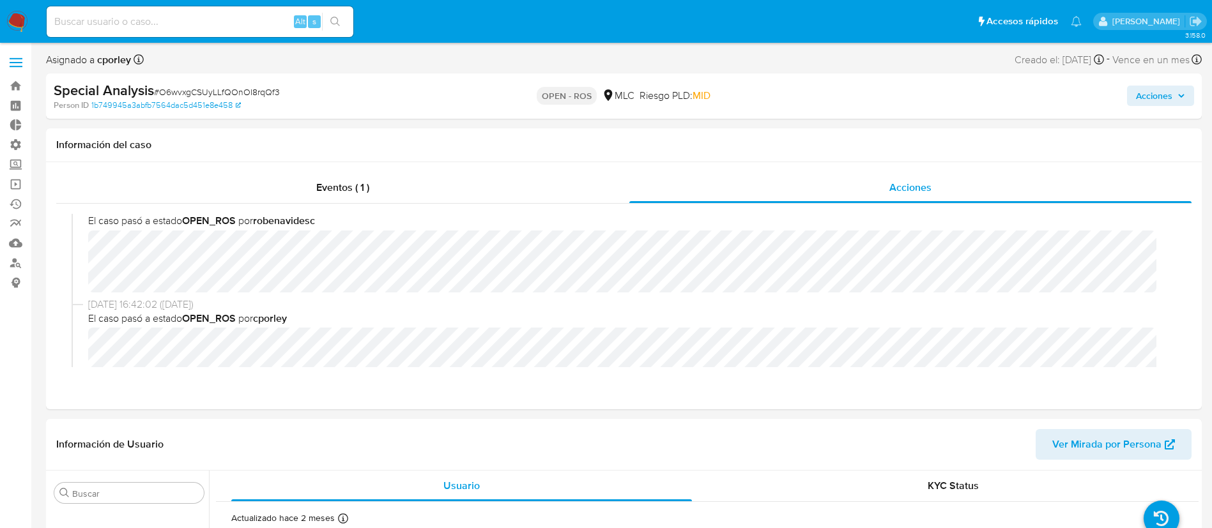
scroll to position [0, 0]
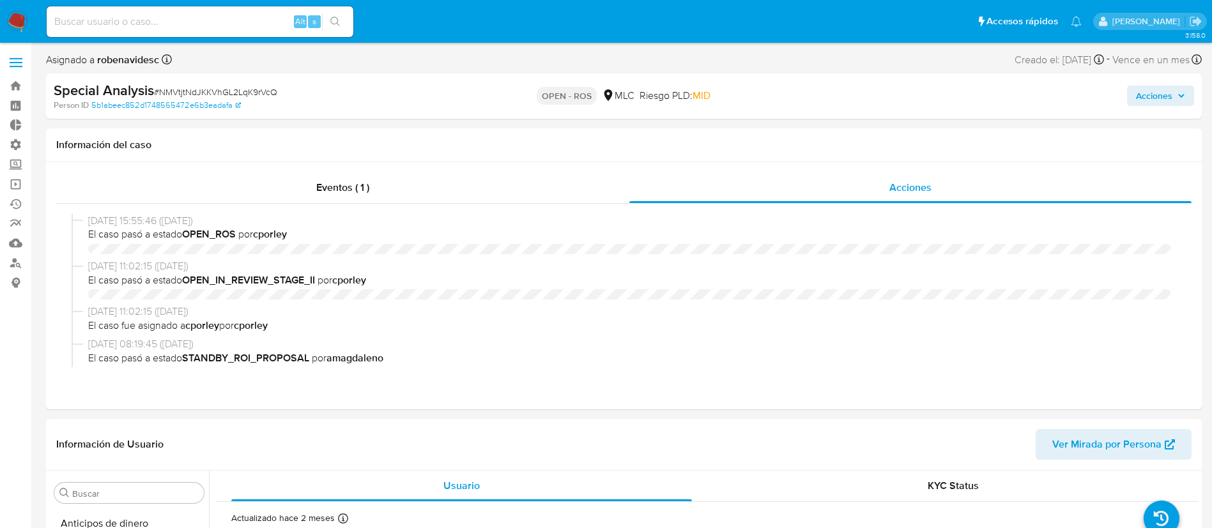
select select "10"
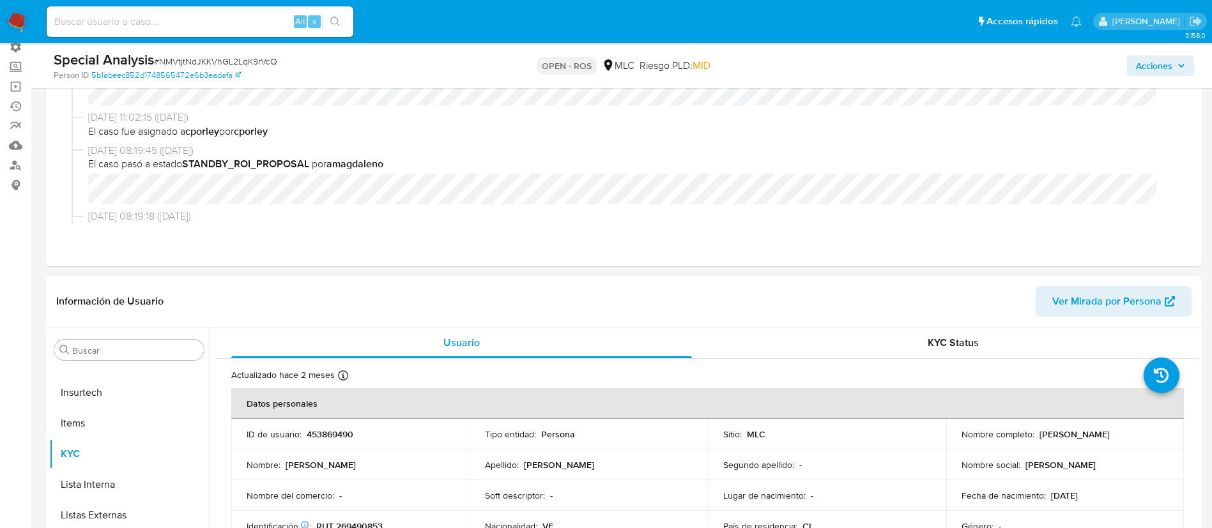
scroll to position [97, 0]
drag, startPoint x: 383, startPoint y: 443, endPoint x: 305, endPoint y: 434, distance: 78.5
click at [305, 434] on td "ID de usuario : 453869490" at bounding box center [350, 435] width 238 height 31
copy p "453869490"
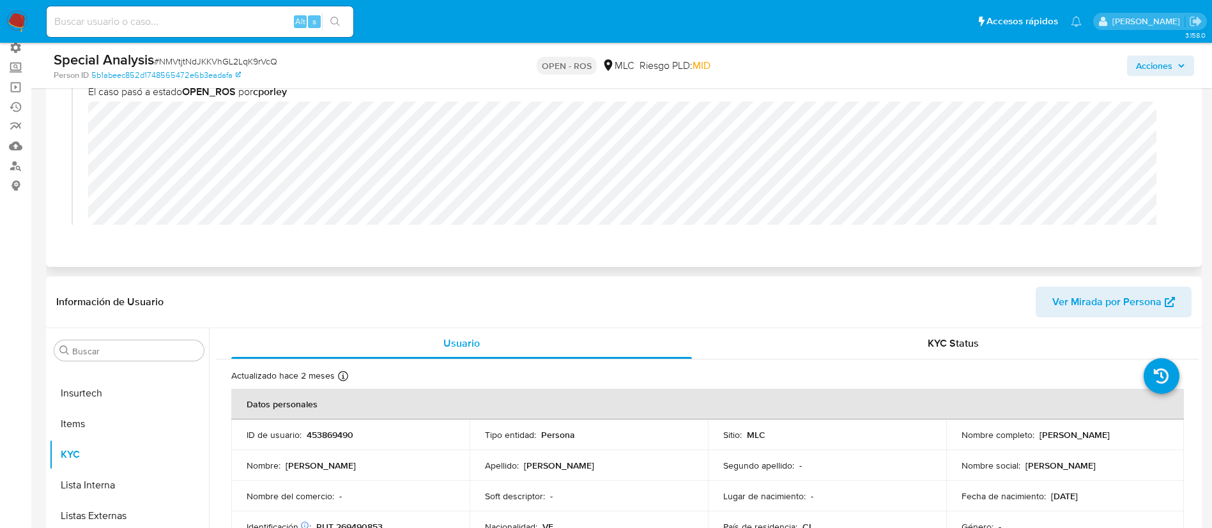
scroll to position [1, 0]
click at [84, 125] on div "10/09/2025 15:55:46 (hace un día) El caso pasó a estado OPEN_ROS por cporley" at bounding box center [624, 155] width 1105 height 169
click at [1153, 64] on span "Acciones" at bounding box center [1154, 66] width 36 height 20
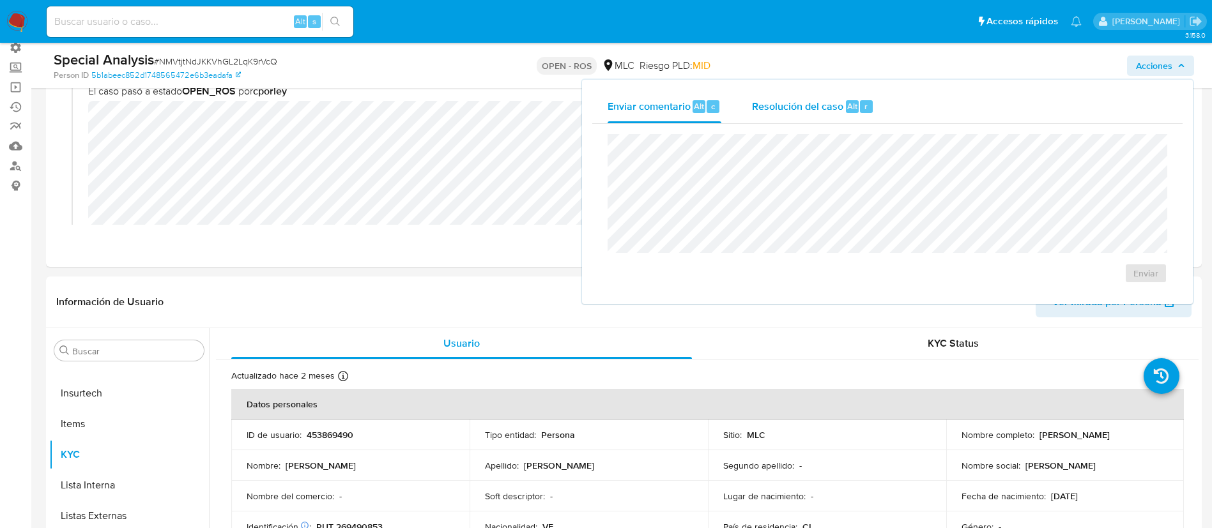
click at [834, 113] on div "Resolución del caso Alt r" at bounding box center [813, 106] width 122 height 33
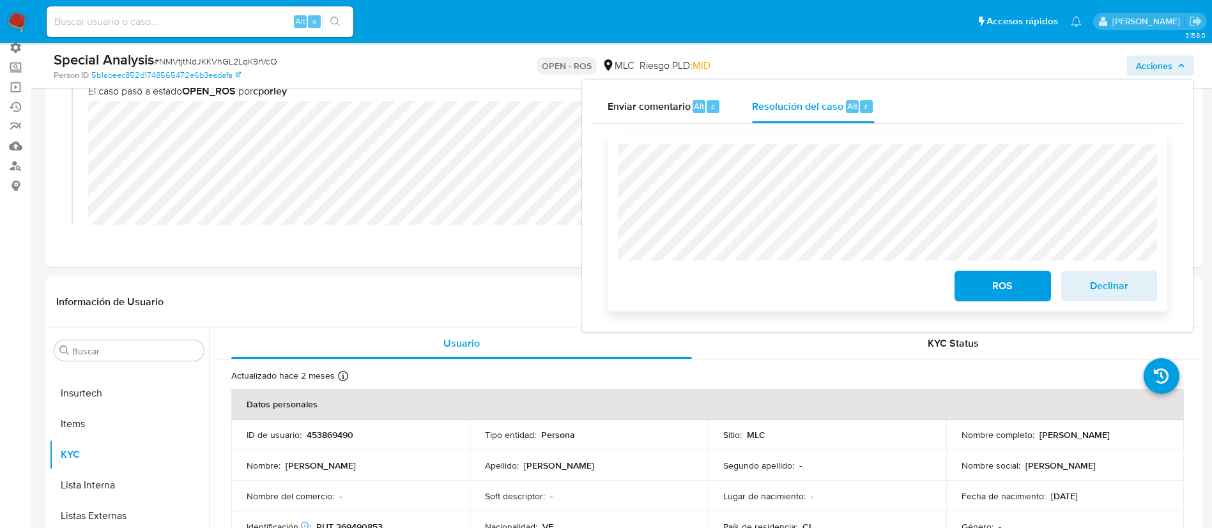
click at [988, 278] on span "ROS" at bounding box center [1002, 286] width 63 height 28
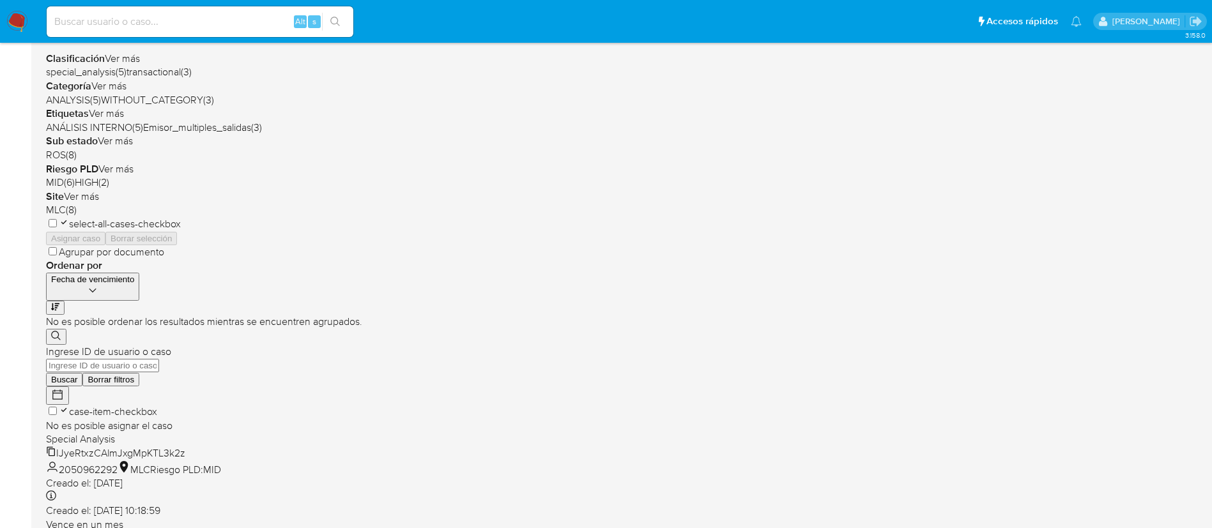
scroll to position [268, 0]
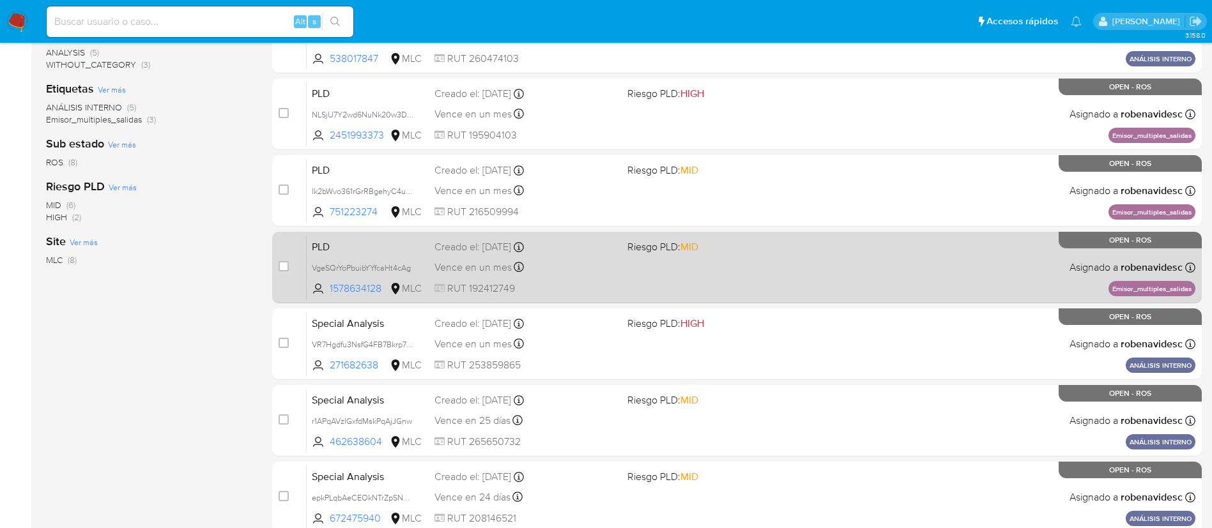
click at [735, 284] on div "PLD VgeSQrYoPbuibYYfcaHt4cAg 1578634128 MLC Riesgo PLD: MID Creado el: [DATE] C…" at bounding box center [751, 267] width 889 height 65
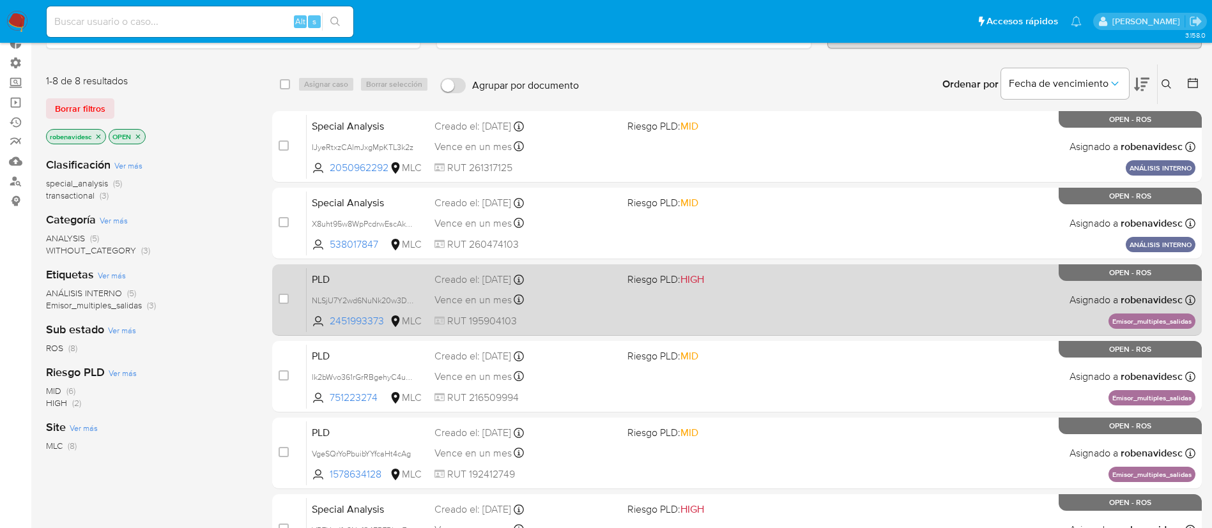
scroll to position [0, 0]
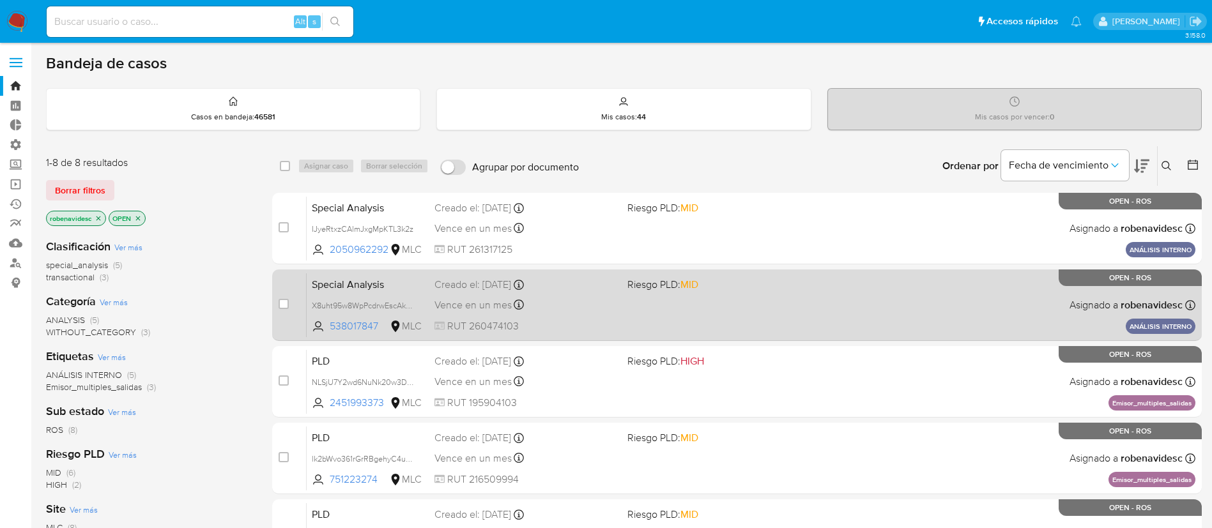
click at [870, 273] on div "Special Analysis X8uht95w8WpPcdrwEscAkKTH 538017847 MLC Riesgo PLD: MID Creado …" at bounding box center [751, 305] width 889 height 65
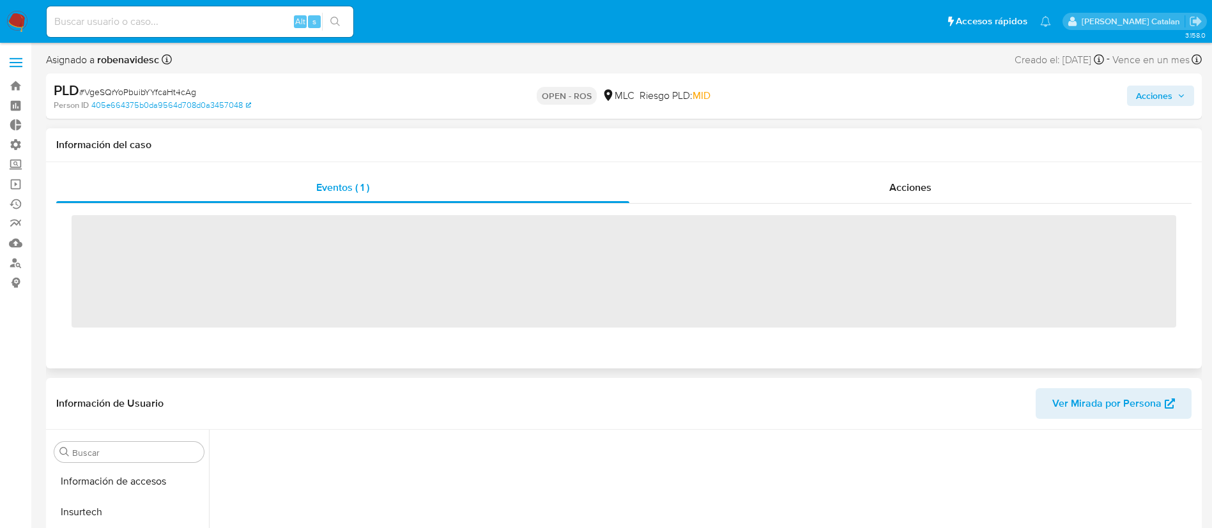
scroll to position [540, 0]
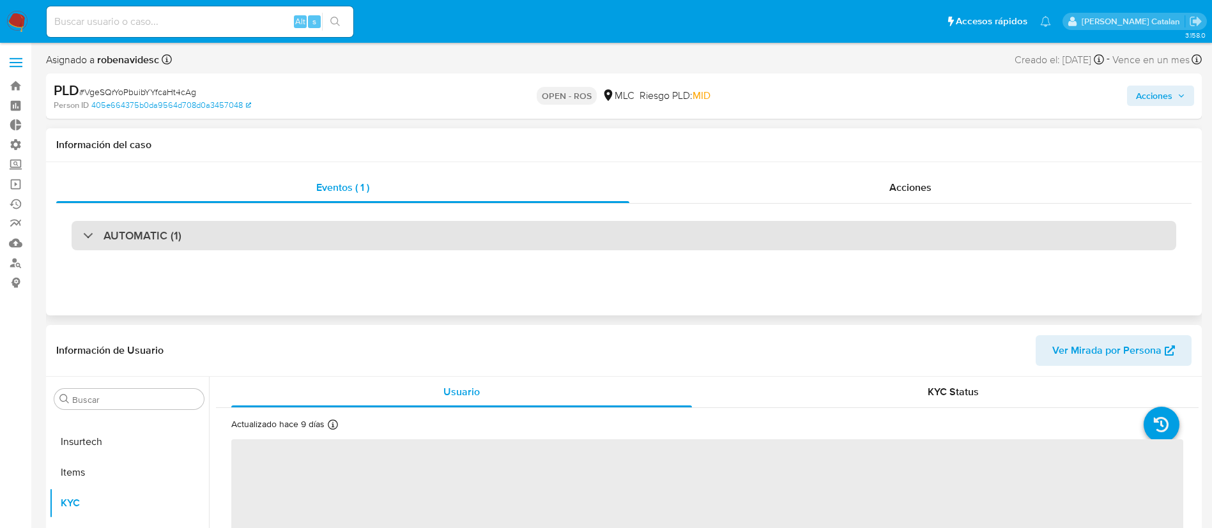
click at [776, 236] on div "AUTOMATIC (1)" at bounding box center [624, 235] width 1105 height 29
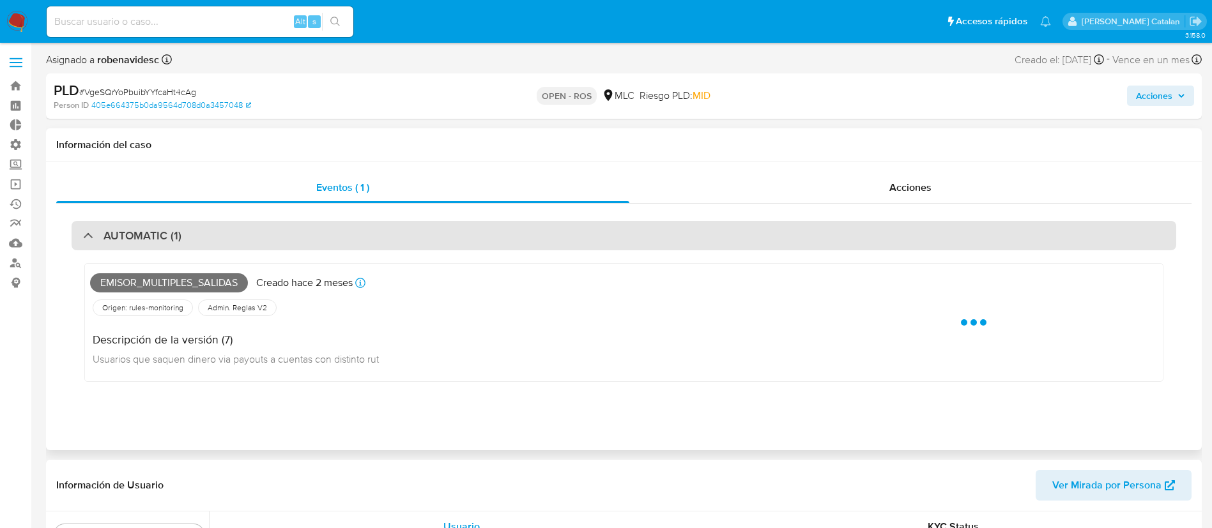
select select "10"
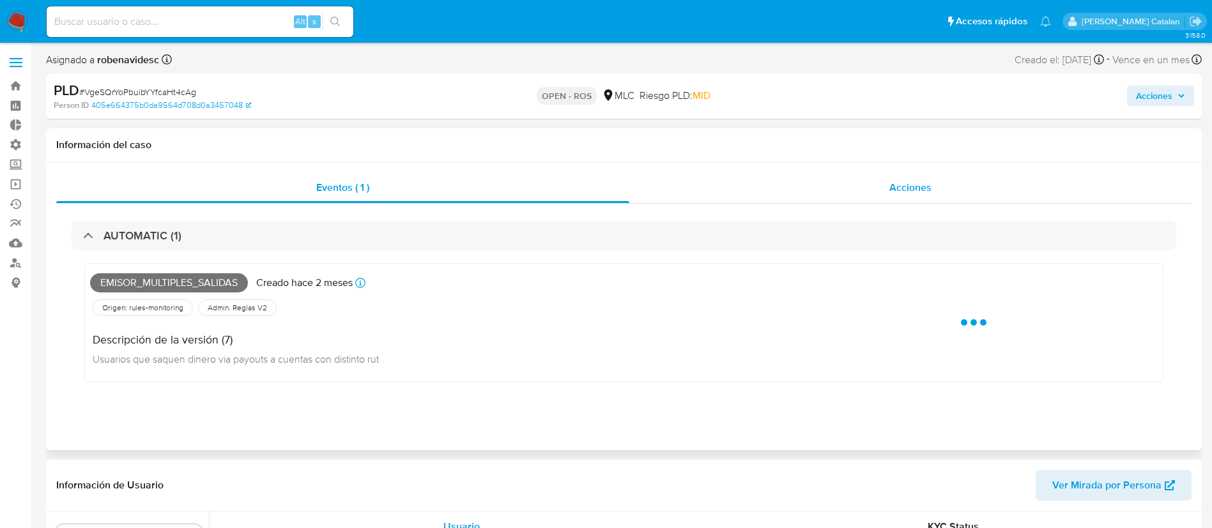
click at [938, 178] on div "Acciones" at bounding box center [910, 188] width 562 height 31
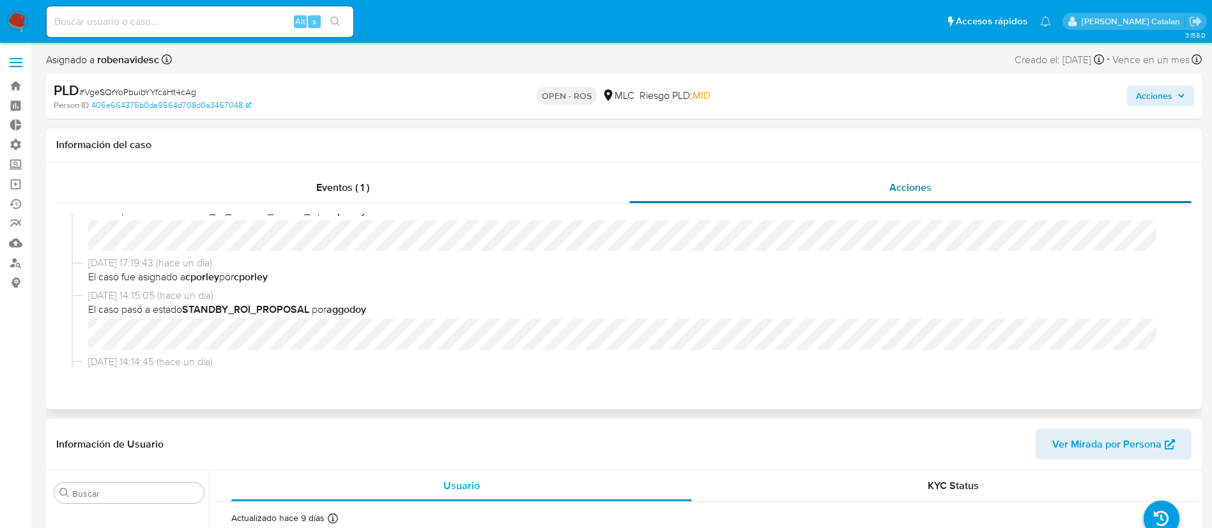
scroll to position [0, 0]
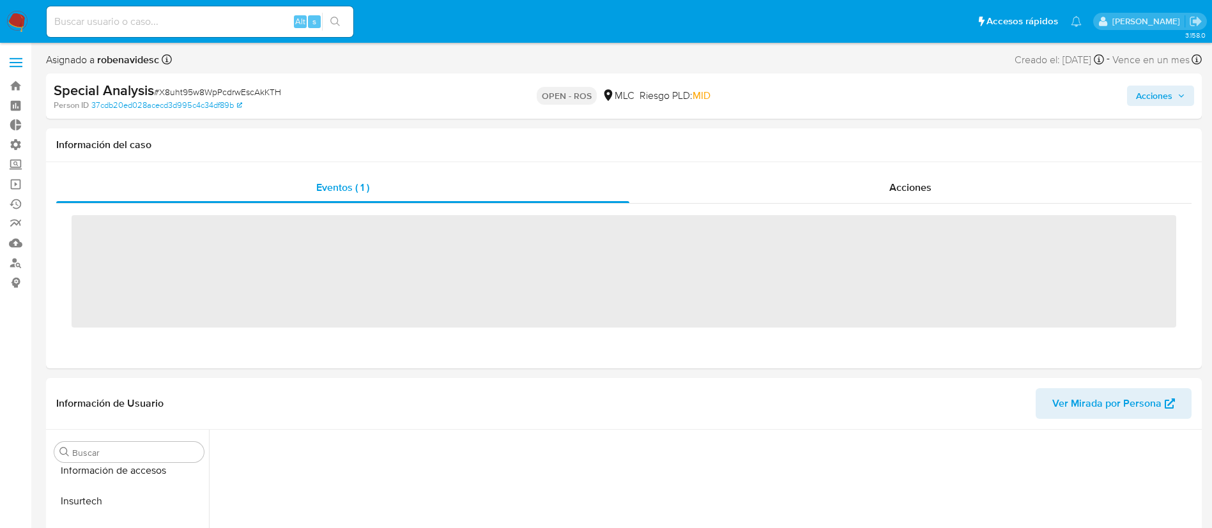
scroll to position [540, 0]
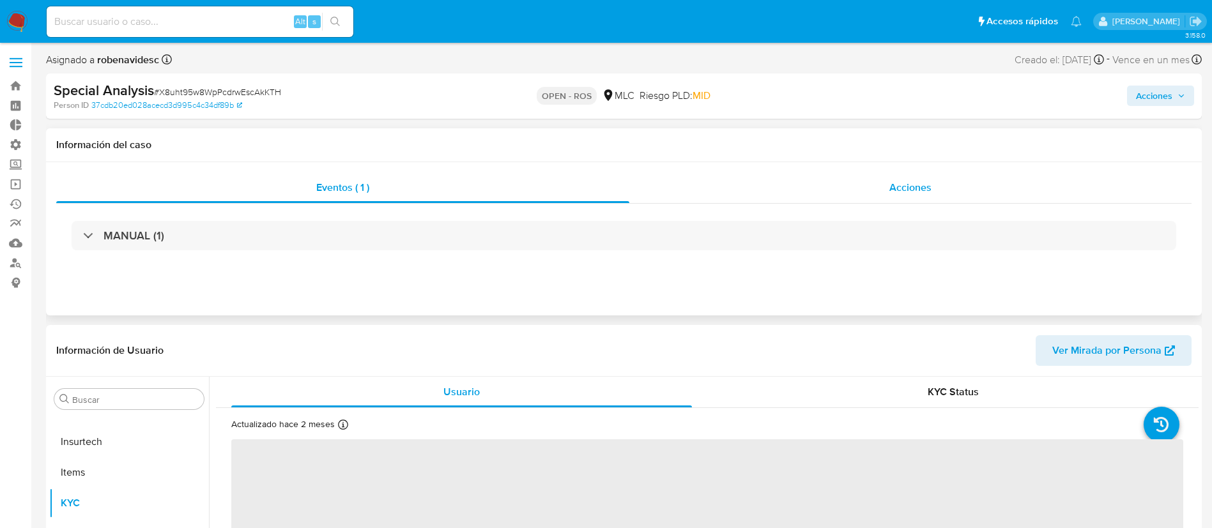
click at [877, 190] on div "Acciones" at bounding box center [910, 188] width 562 height 31
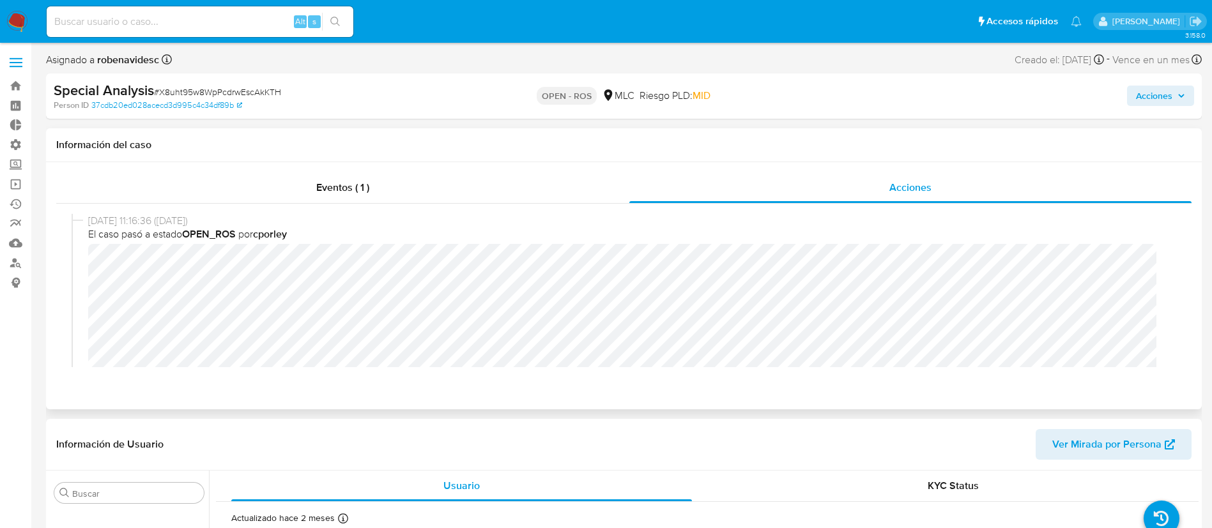
select select "10"
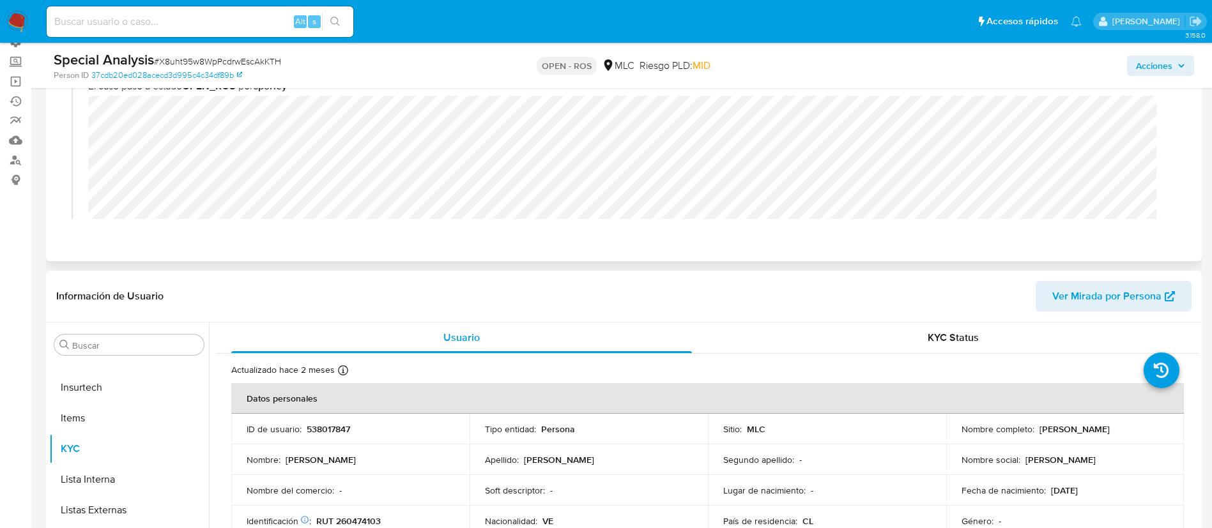
scroll to position [130, 0]
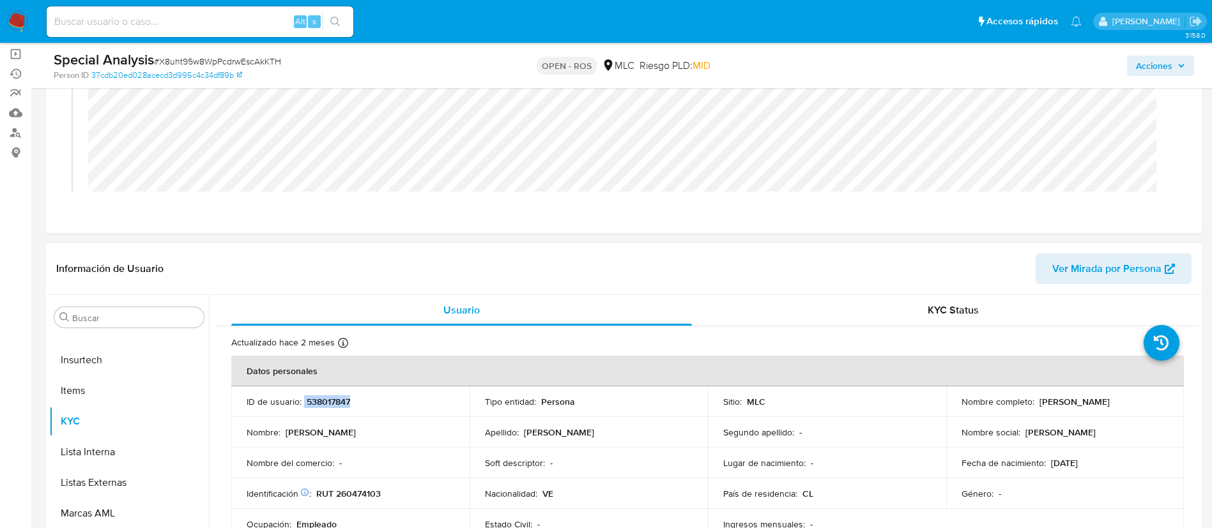
drag, startPoint x: 363, startPoint y: 404, endPoint x: 304, endPoint y: 407, distance: 59.5
click at [304, 407] on div "ID de usuario : 538017847" at bounding box center [351, 402] width 208 height 12
copy div "538017847"
click at [1136, 68] on span "Acciones" at bounding box center [1154, 66] width 36 height 20
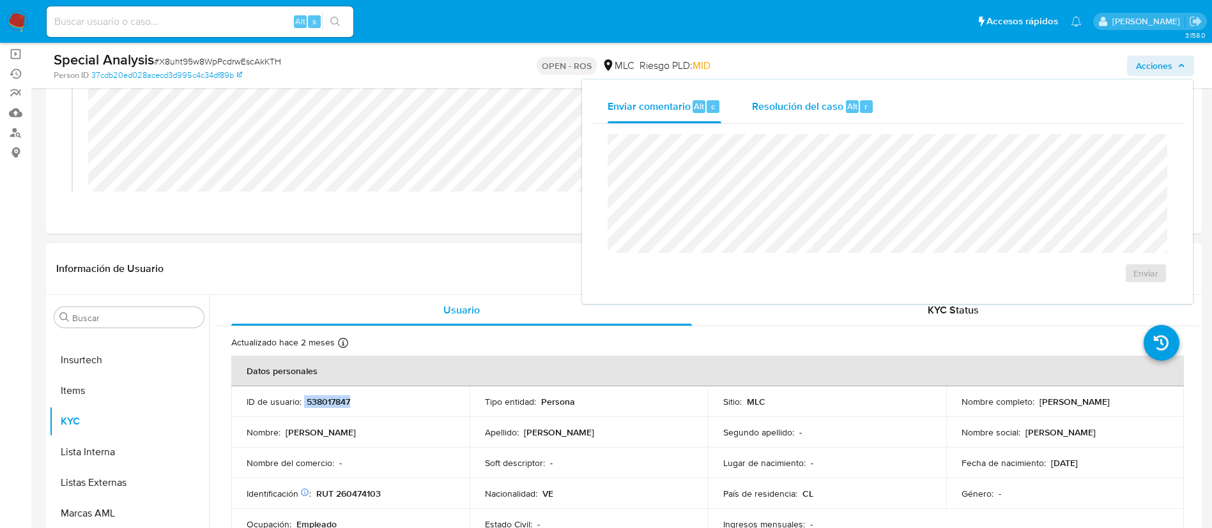
click at [815, 122] on div "Resolución del caso Alt r" at bounding box center [813, 106] width 122 height 33
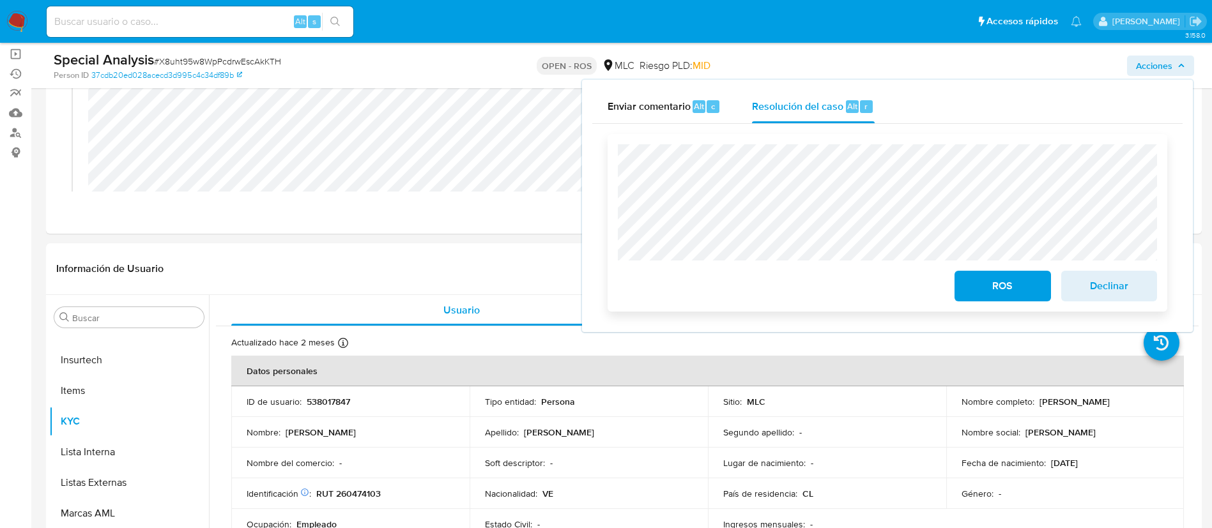
click at [615, 187] on div "ROS Declinar" at bounding box center [888, 223] width 560 height 178
click at [612, 222] on div "ROS Declinar" at bounding box center [888, 223] width 560 height 178
click at [988, 289] on span "ROS" at bounding box center [1002, 286] width 63 height 28
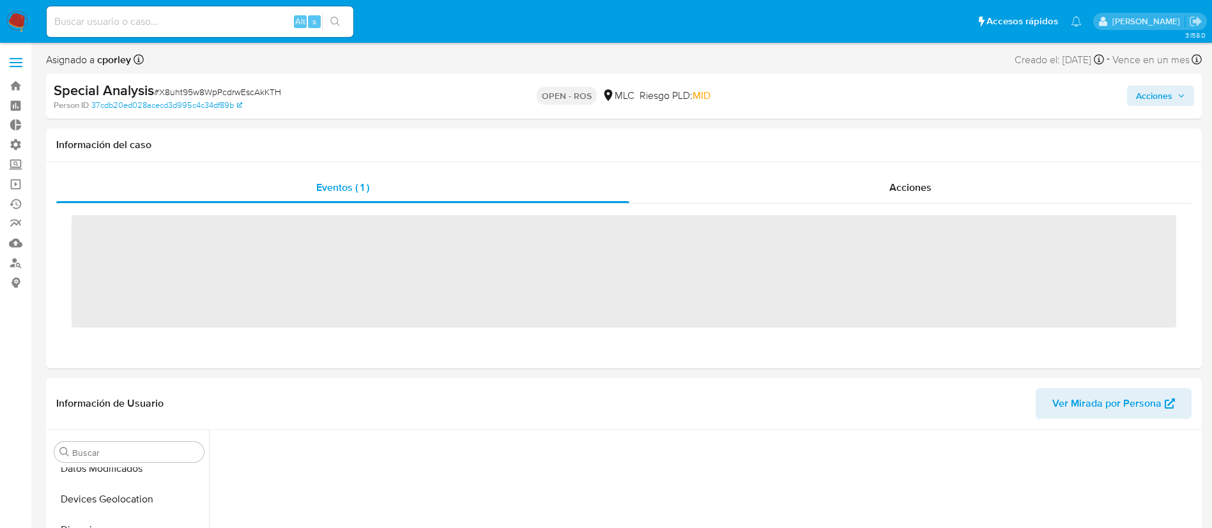
scroll to position [440, 0]
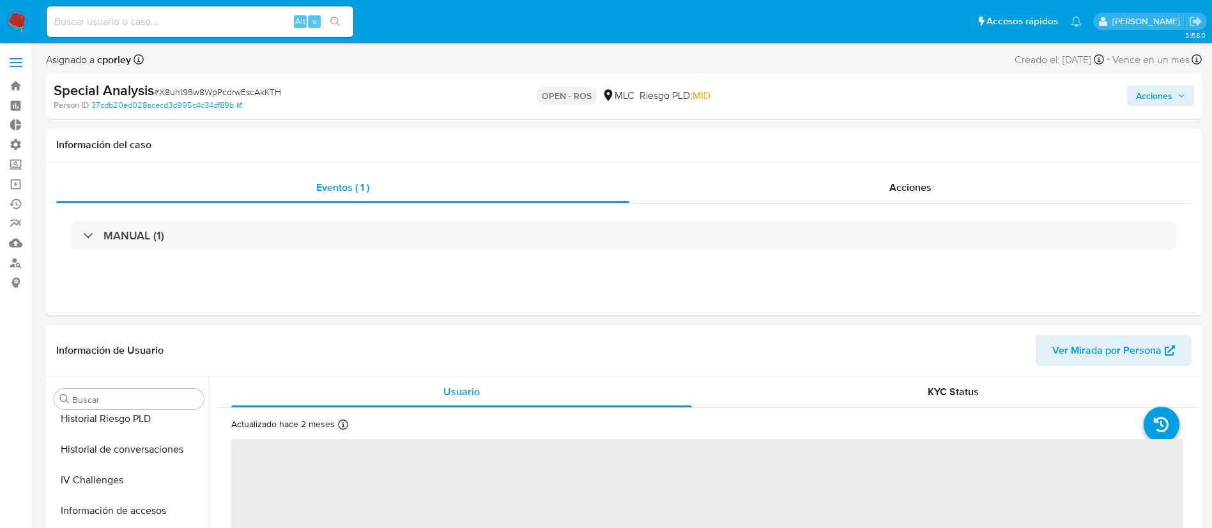
select select "10"
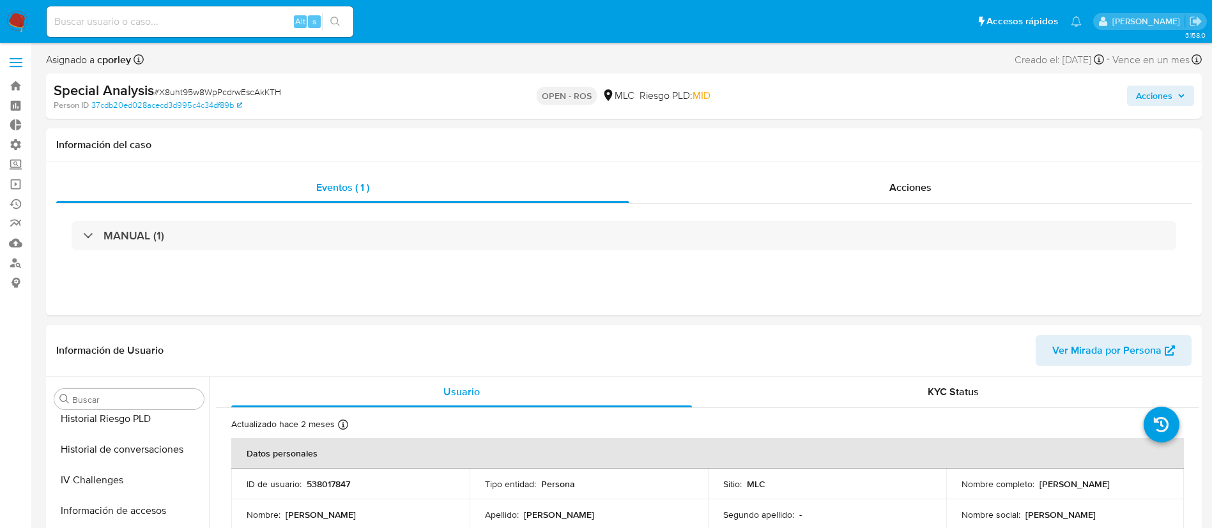
scroll to position [540, 0]
click at [901, 182] on span "Acciones" at bounding box center [910, 187] width 42 height 15
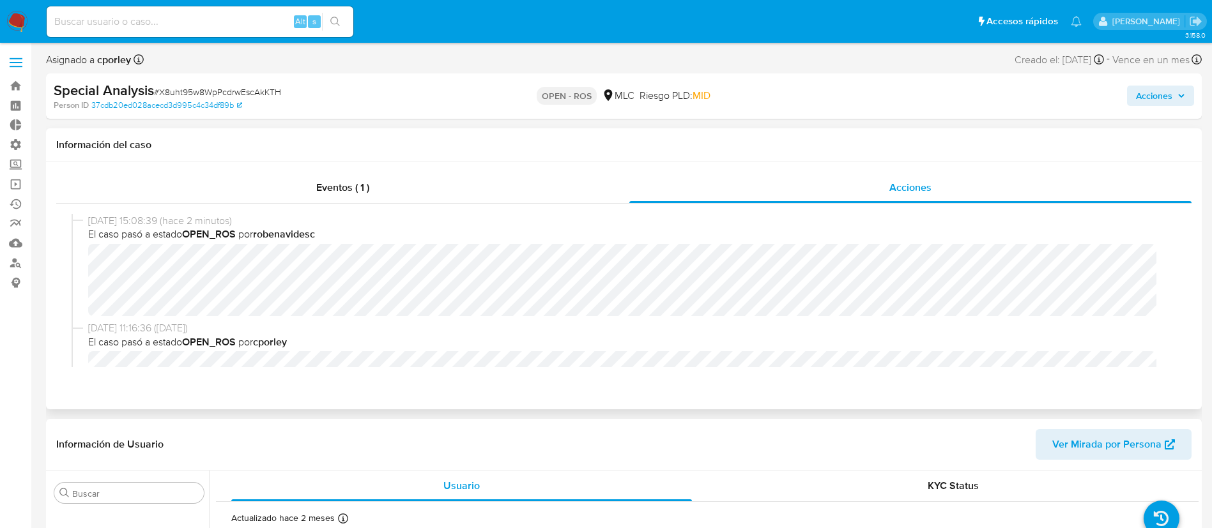
click at [786, 323] on span "10/09/2025 11:16:36 (hace un día)" at bounding box center [629, 328] width 1083 height 14
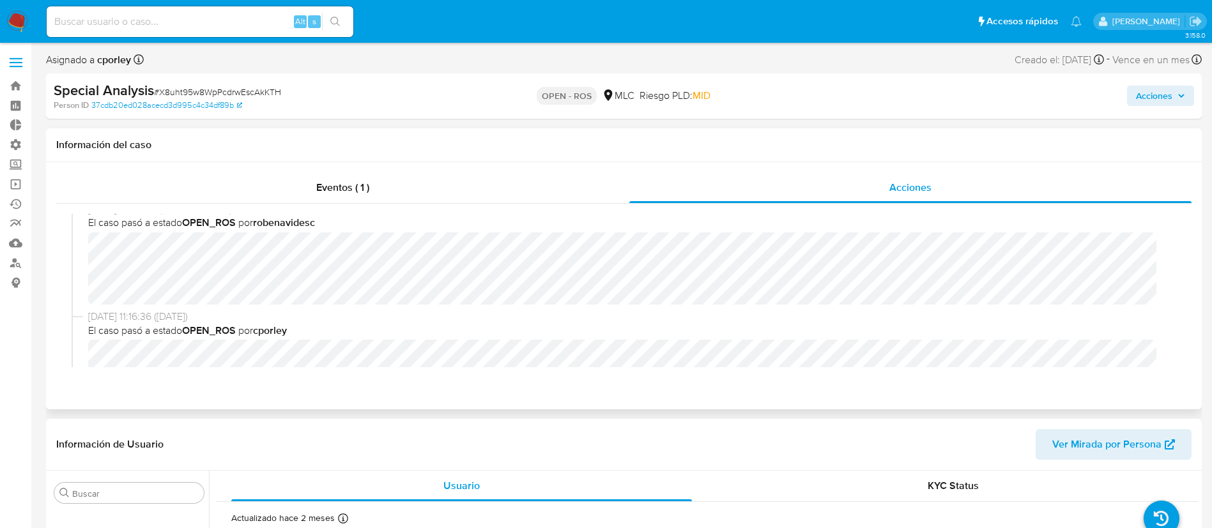
scroll to position [13, 0]
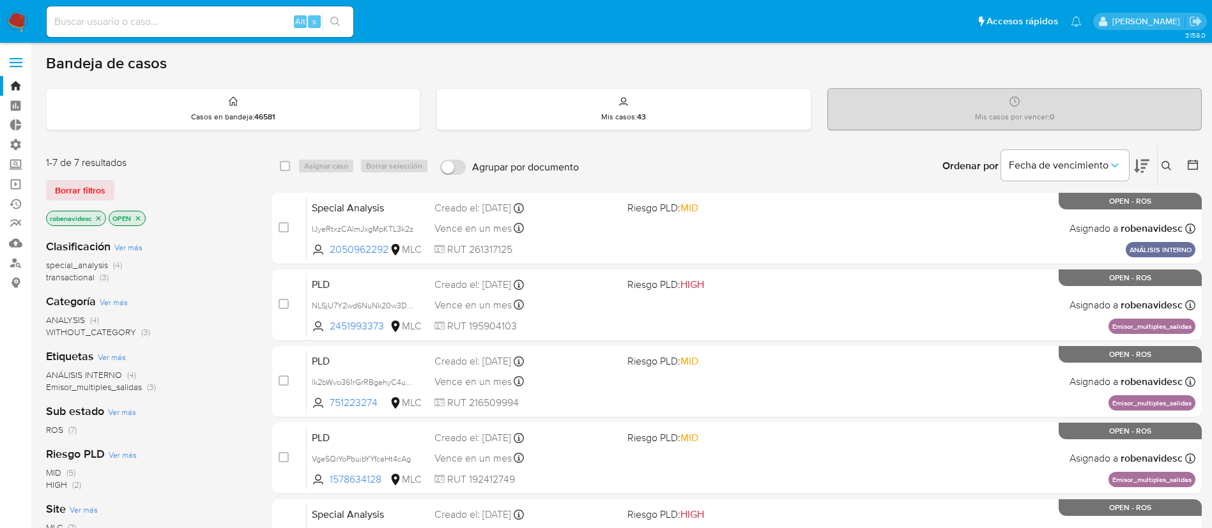
click at [795, 216] on div "Special Analysis IJyeRtxzCAlmJxgMpKTL3k2z 2050962292 MLC Riesgo PLD: MID Creado…" at bounding box center [751, 228] width 889 height 65
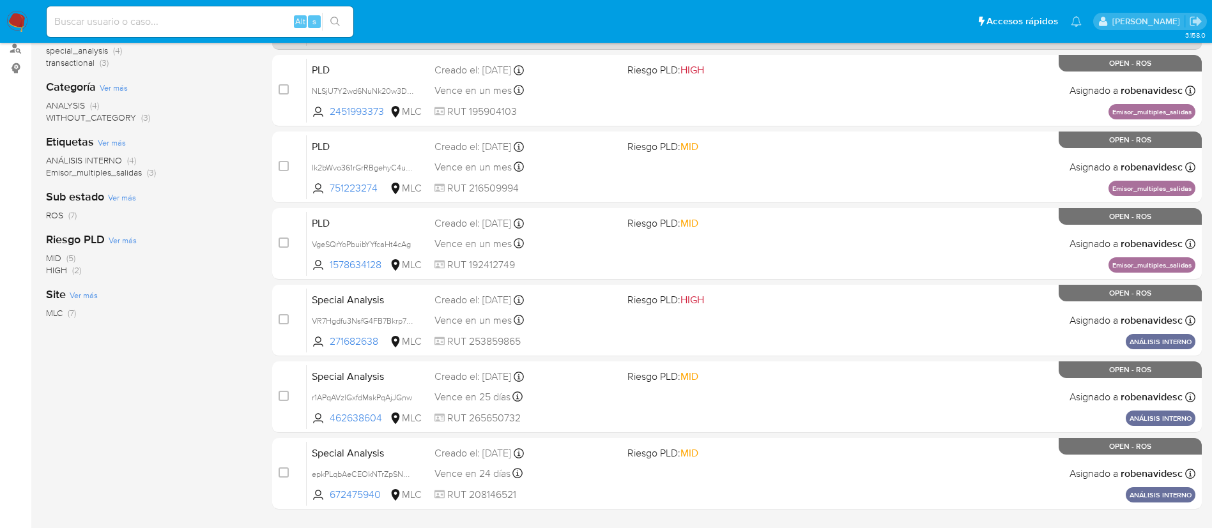
scroll to position [296, 0]
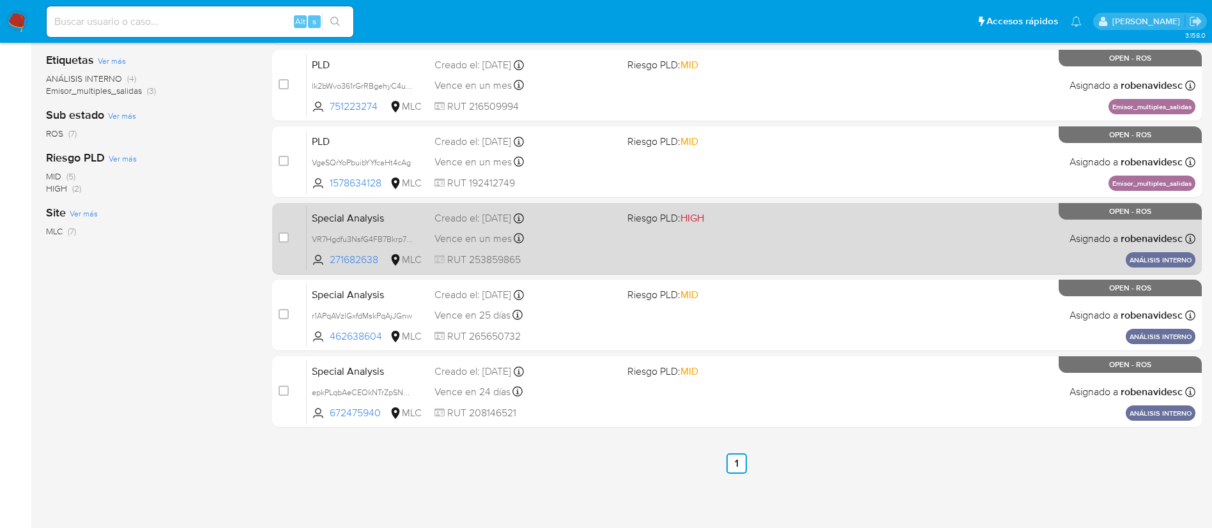
click at [818, 261] on div "Special Analysis VR7Hgdfu3NsfG4FB7Bkrp7dD 271682638 MLC Riesgo PLD: HIGH Creado…" at bounding box center [751, 238] width 889 height 65
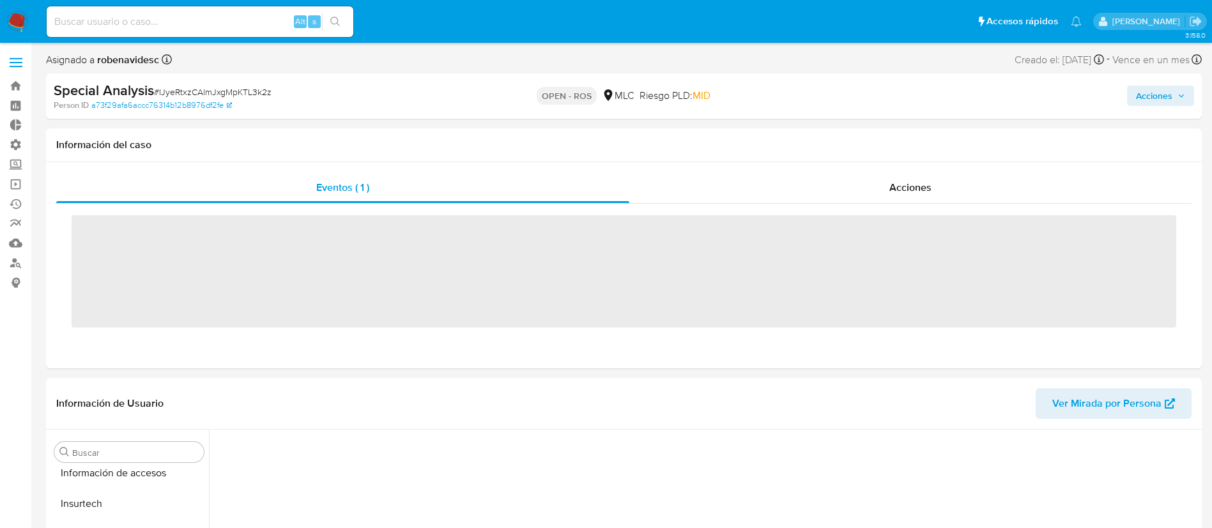
scroll to position [540, 0]
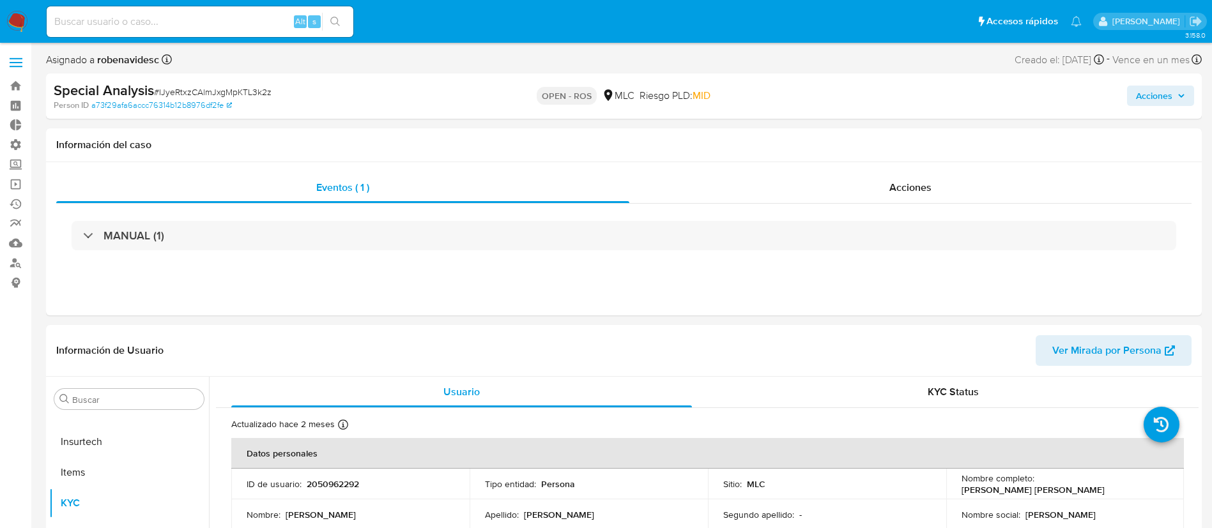
select select "10"
click at [900, 193] on span "Acciones" at bounding box center [910, 187] width 42 height 15
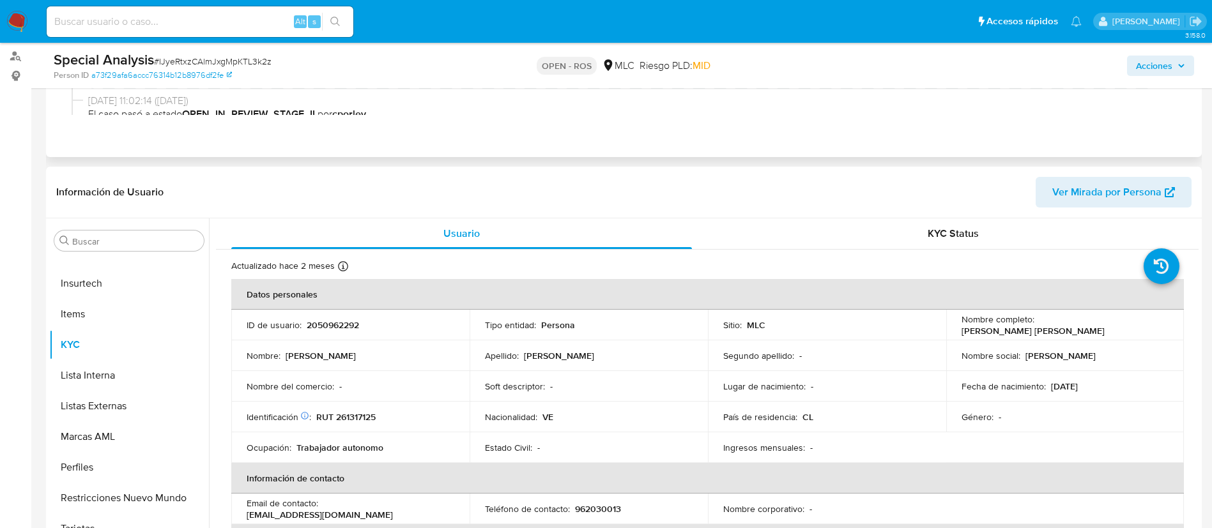
scroll to position [208, 0]
drag, startPoint x: 371, startPoint y: 325, endPoint x: 302, endPoint y: 325, distance: 69.0
click at [302, 325] on div "ID de usuario : 2050962292" at bounding box center [351, 324] width 208 height 12
copy div "2050962292"
click at [1142, 56] on span "Acciones" at bounding box center [1154, 66] width 36 height 20
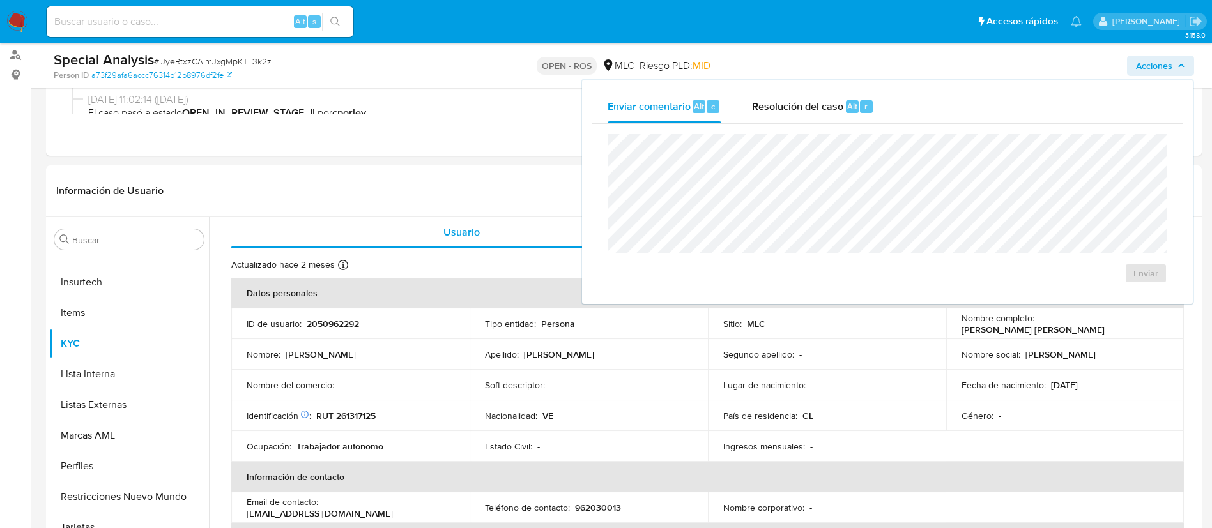
click at [802, 124] on div "Enviar" at bounding box center [887, 209] width 590 height 170
click at [795, 107] on span "Resolución del caso" at bounding box center [797, 105] width 91 height 15
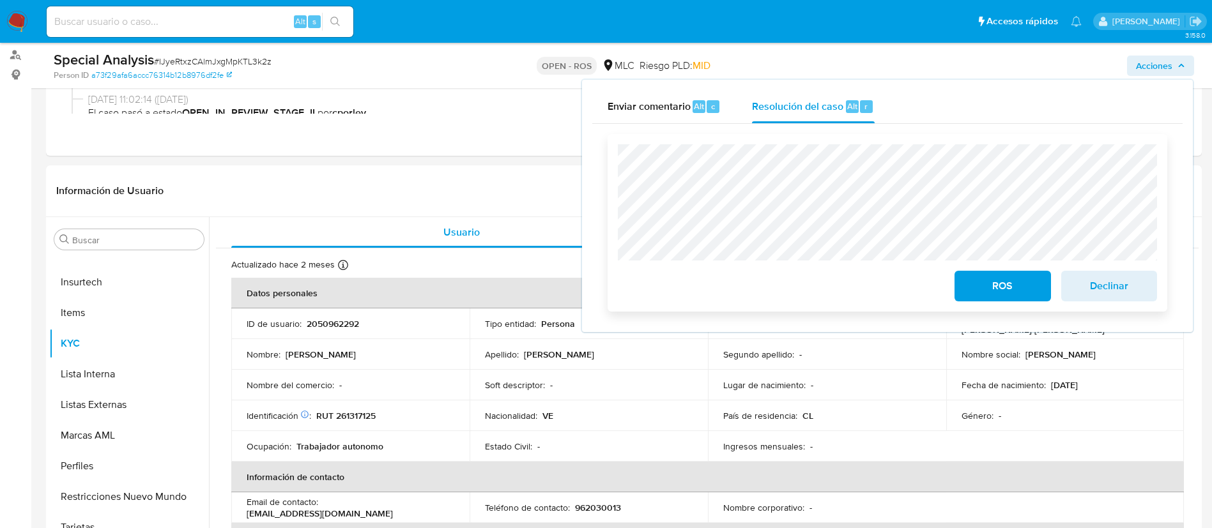
click at [610, 157] on div "ROS Declinar" at bounding box center [888, 223] width 560 height 178
click at [613, 165] on div "ROS Declinar" at bounding box center [888, 223] width 560 height 178
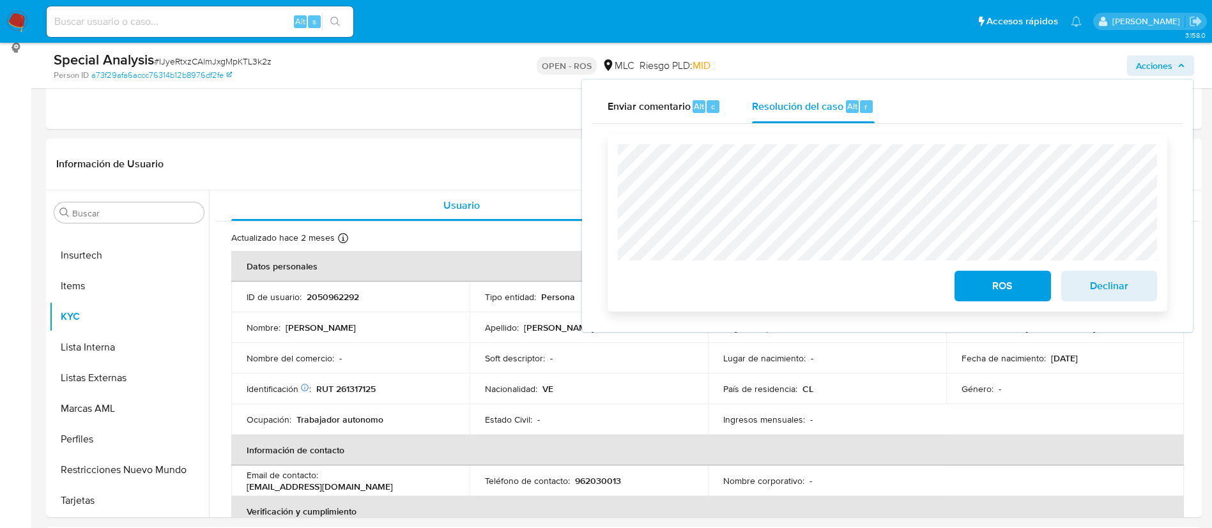
scroll to position [236, 0]
click at [981, 273] on button "ROS" at bounding box center [1003, 286] width 96 height 31
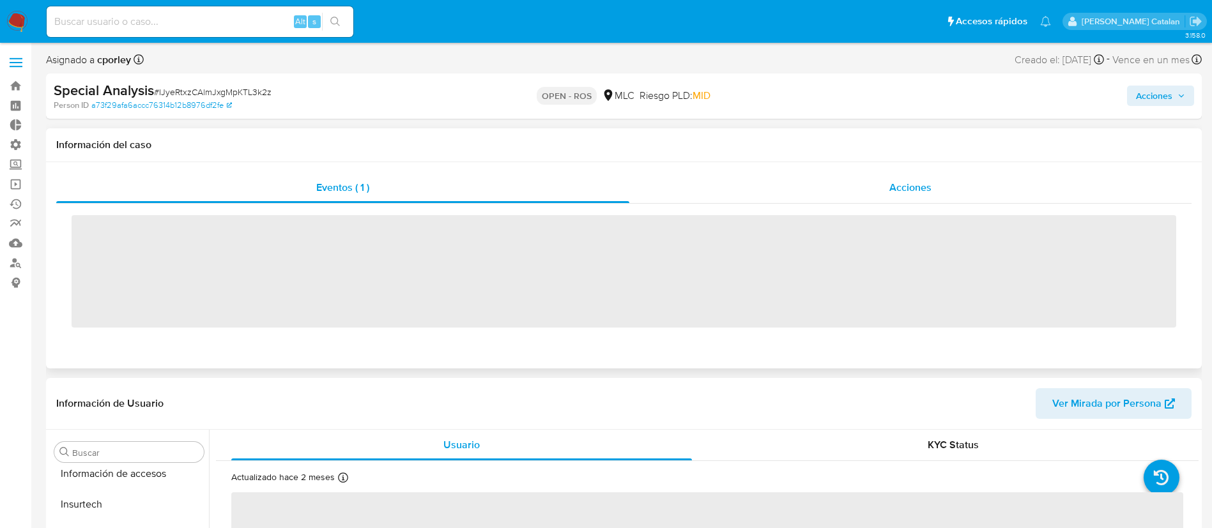
scroll to position [540, 0]
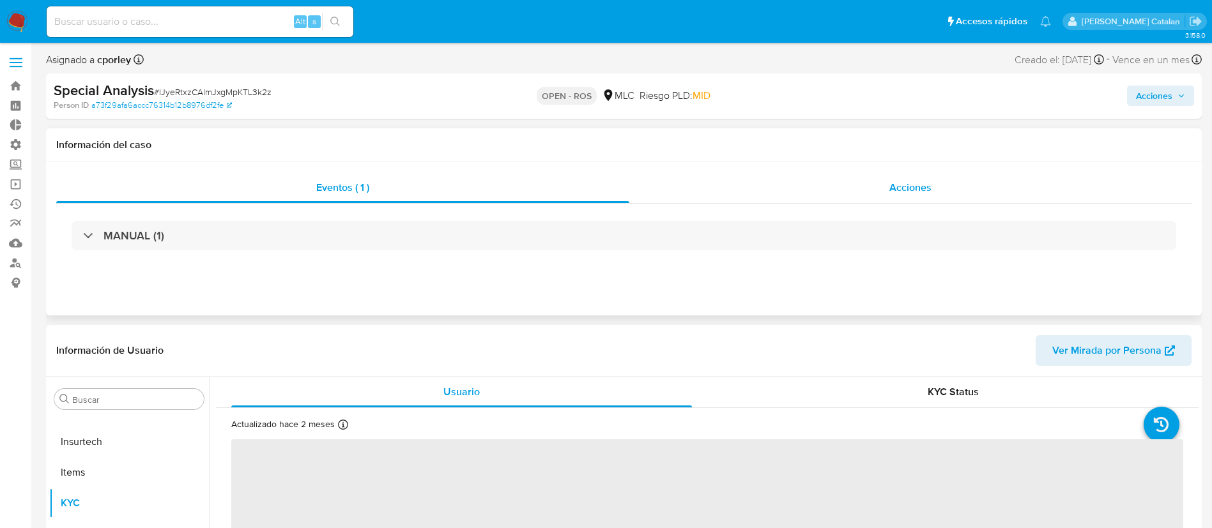
click at [889, 200] on div "Acciones" at bounding box center [910, 188] width 562 height 31
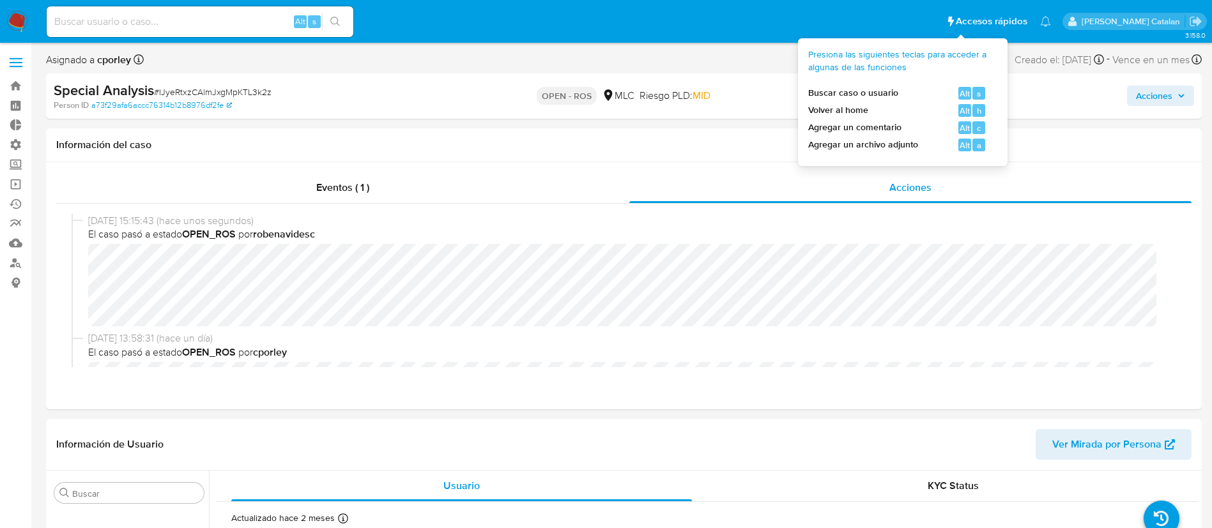
select select "10"
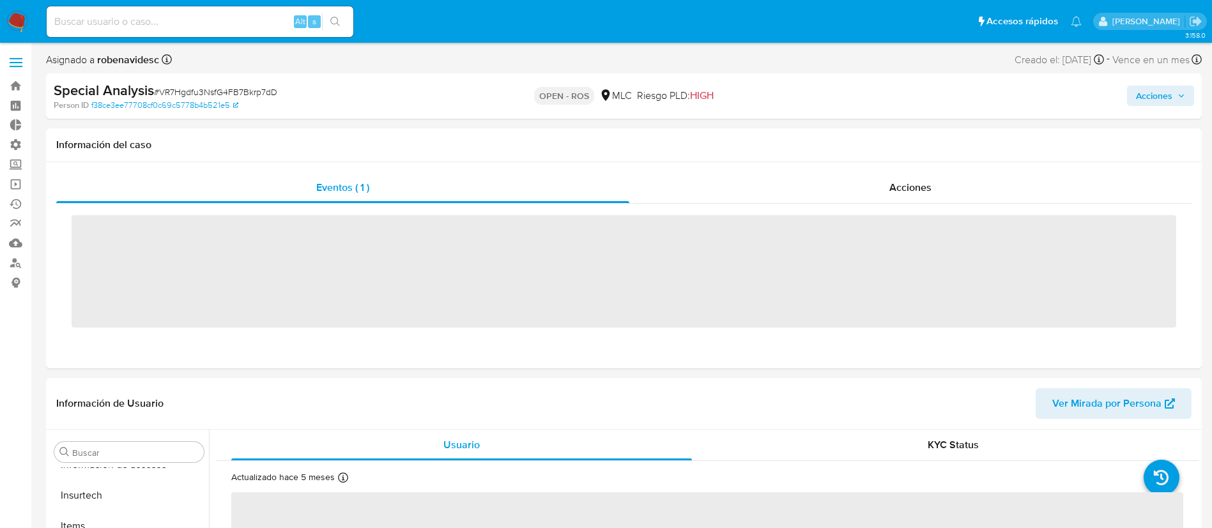
scroll to position [540, 0]
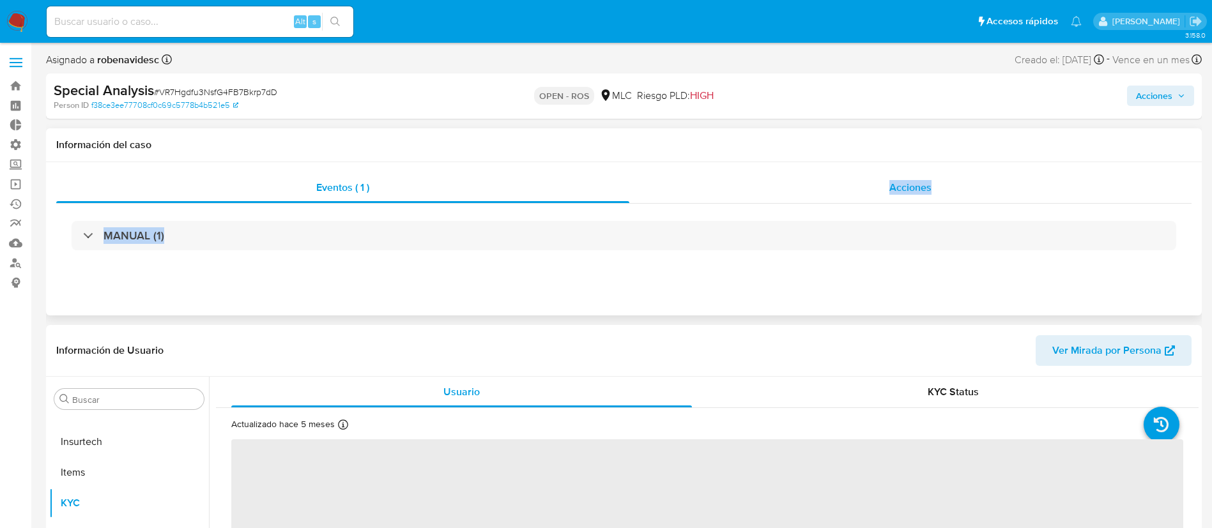
drag, startPoint x: 803, startPoint y: 206, endPoint x: 856, endPoint y: 177, distance: 60.3
click at [856, 177] on div "Eventos ( 1 ) Acciones MANUAL (1)" at bounding box center [623, 220] width 1135 height 95
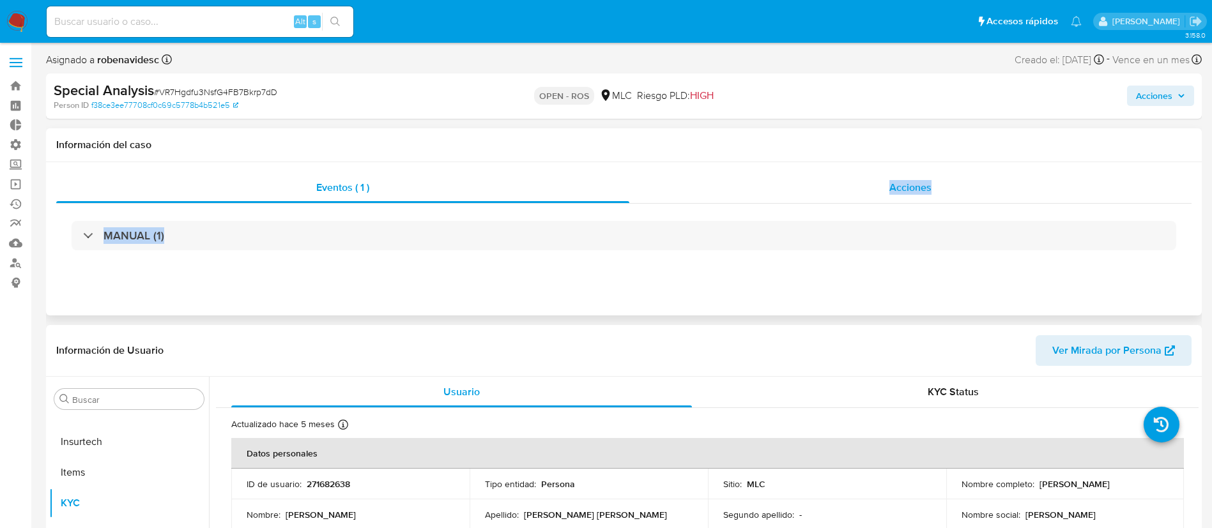
click at [856, 177] on div "Acciones" at bounding box center [910, 188] width 562 height 31
select select "10"
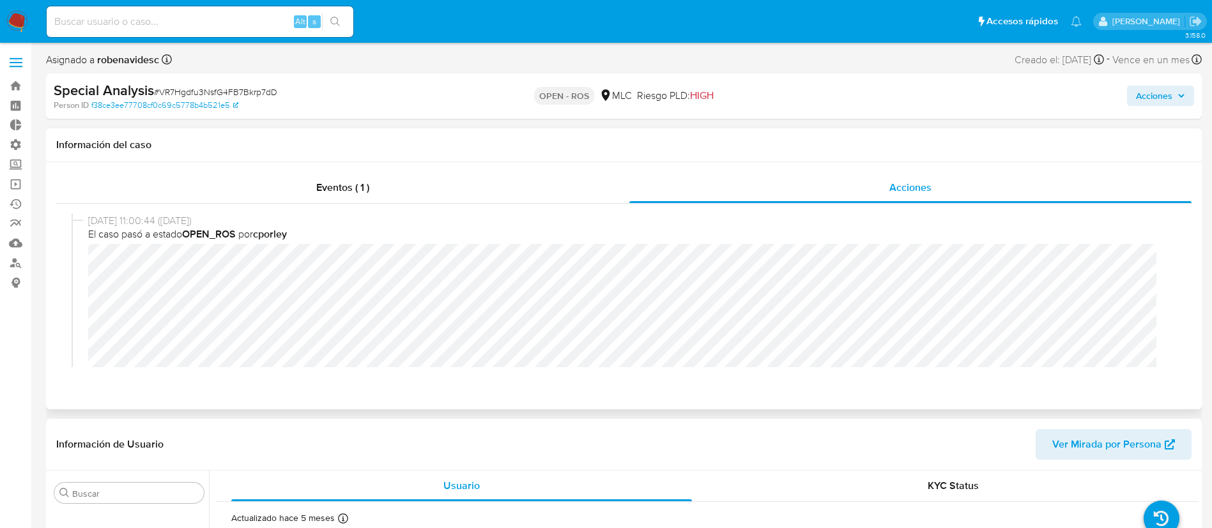
click at [837, 157] on div "Información del caso" at bounding box center [624, 145] width 1156 height 34
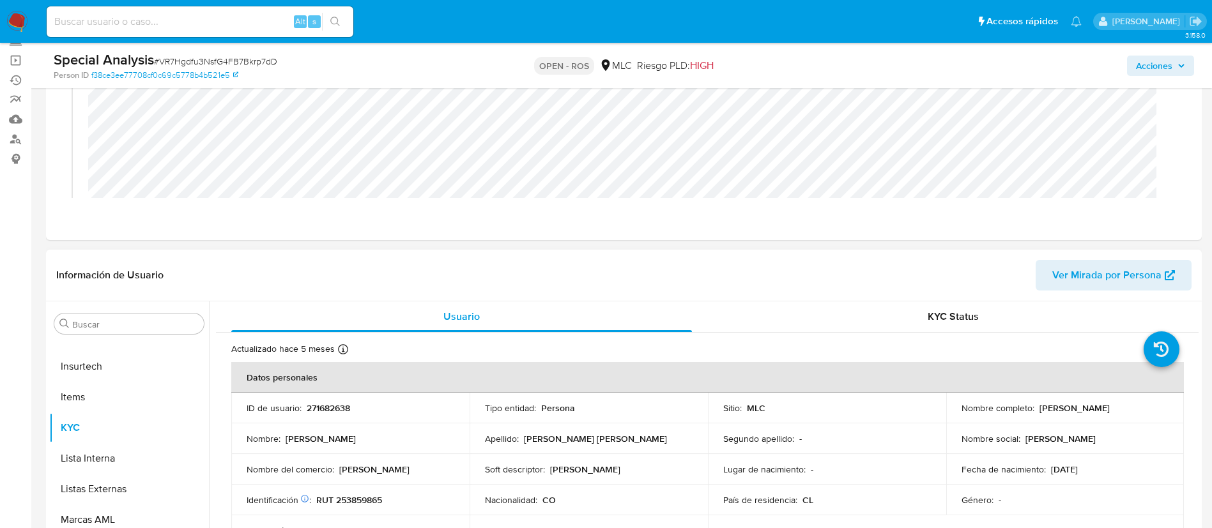
scroll to position [138, 0]
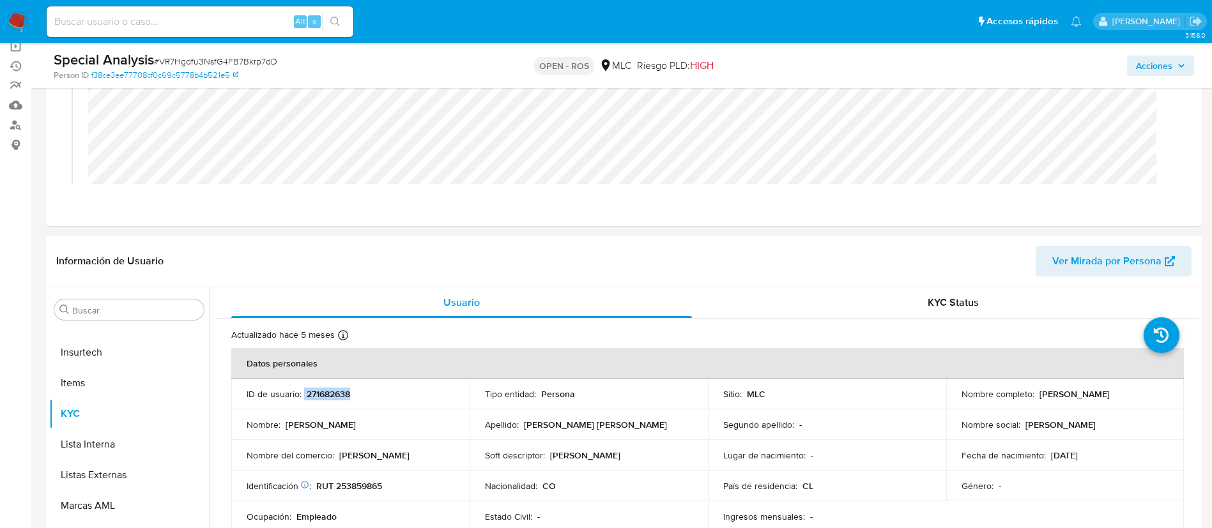
drag, startPoint x: 376, startPoint y: 400, endPoint x: 304, endPoint y: 399, distance: 72.8
click at [304, 399] on td "ID de usuario : 271682638" at bounding box center [350, 394] width 238 height 31
copy div "271682638"
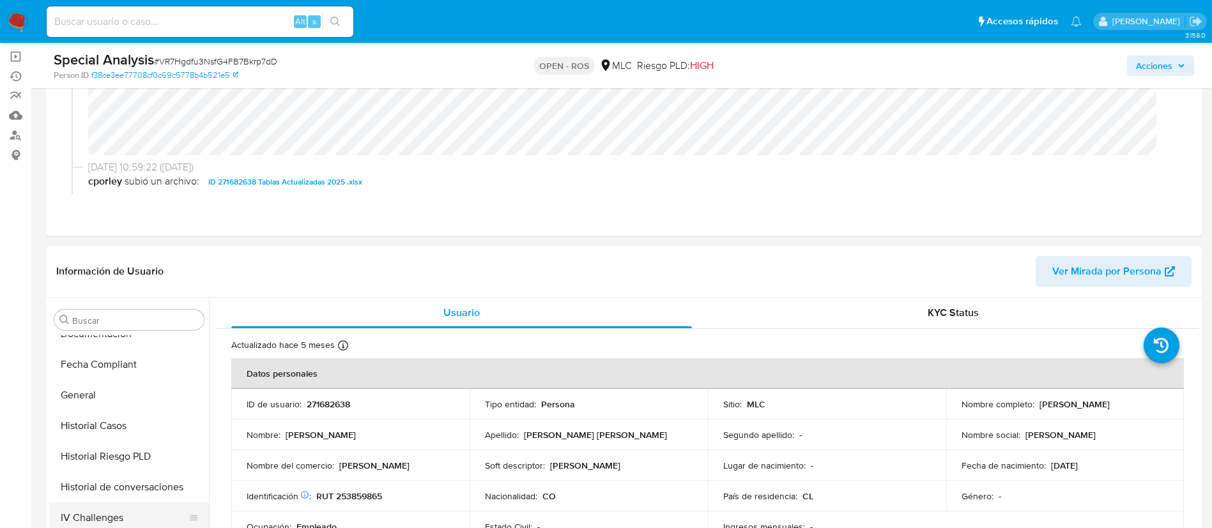
scroll to position [323, 0]
click at [99, 422] on button "Historial Casos" at bounding box center [124, 426] width 150 height 31
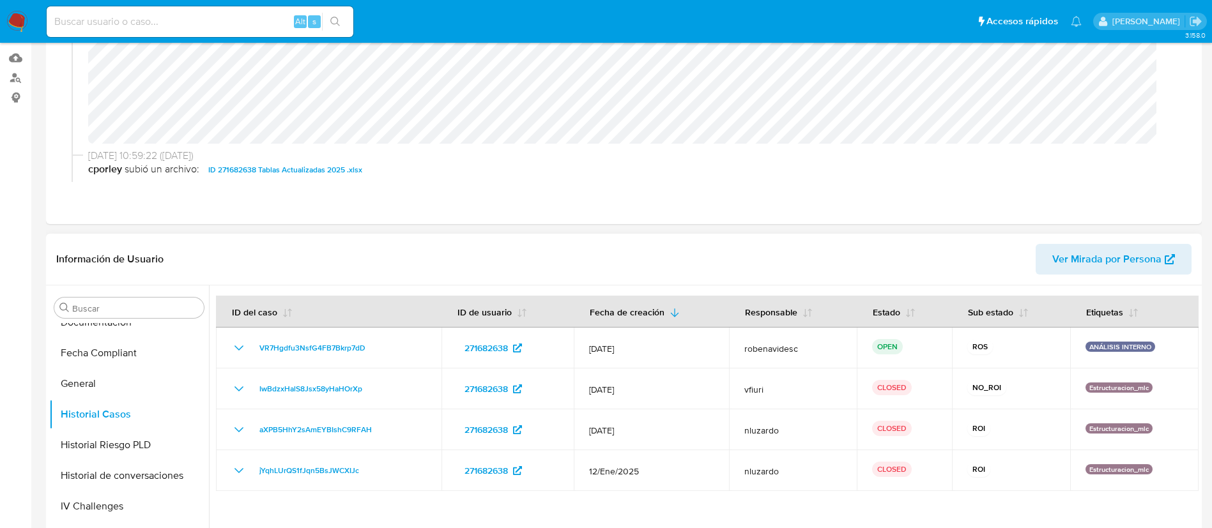
scroll to position [0, 0]
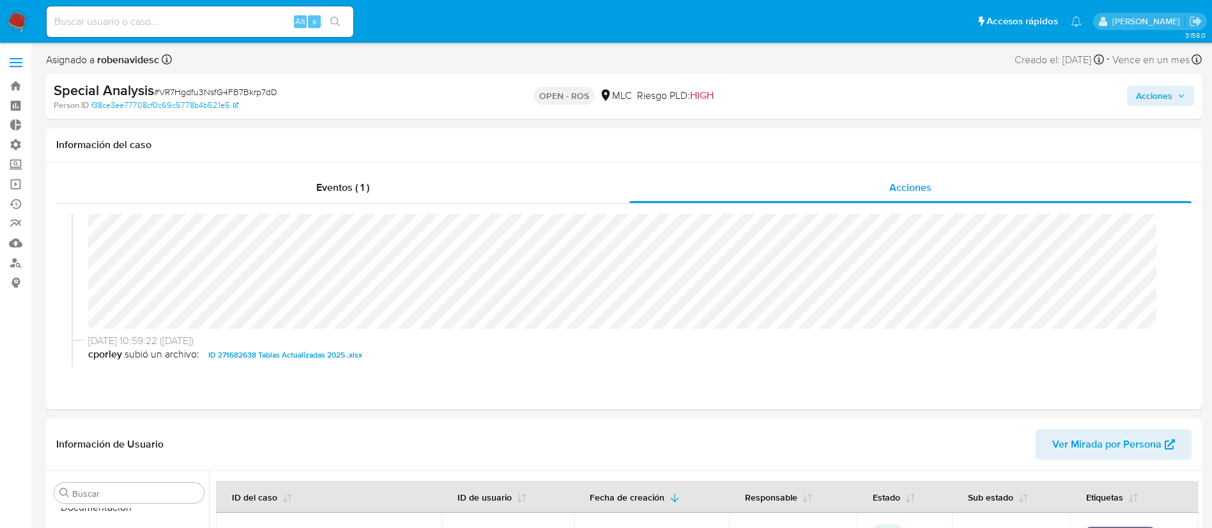
click at [1141, 97] on span "Acciones" at bounding box center [1154, 96] width 36 height 20
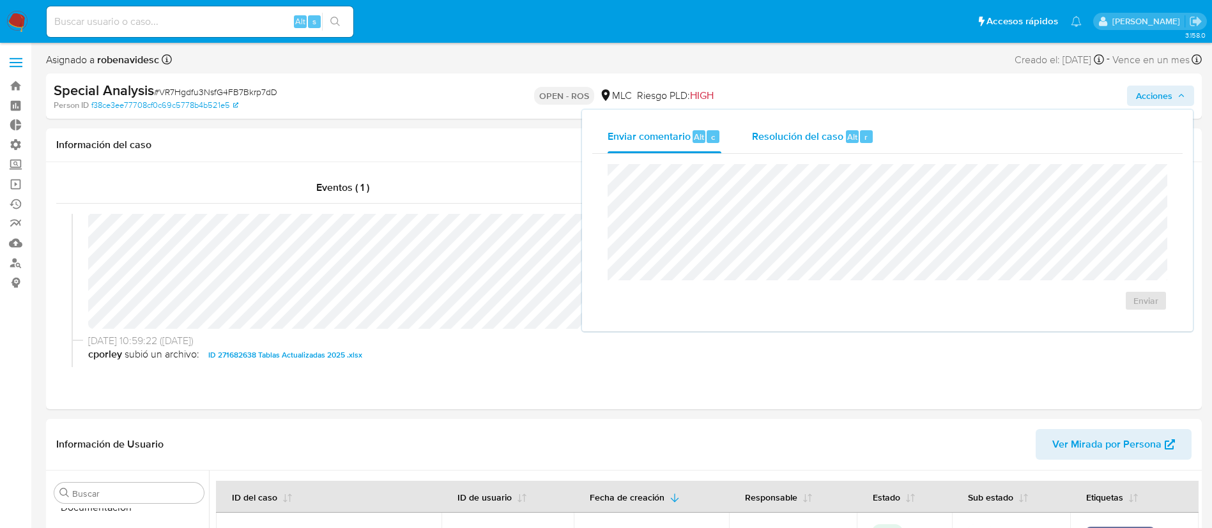
click at [838, 129] on span "Resolución del caso" at bounding box center [797, 136] width 91 height 15
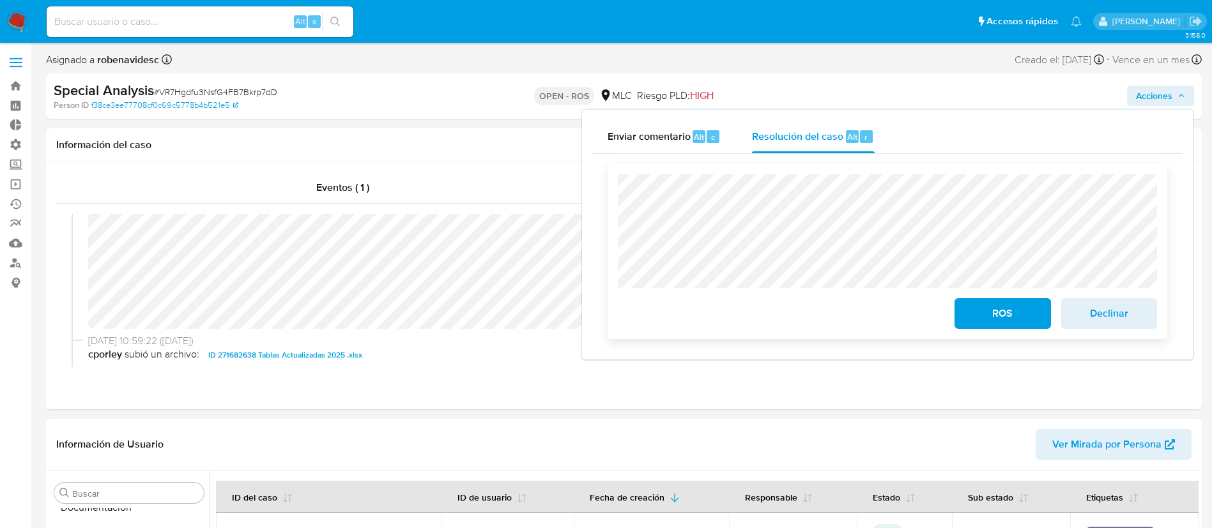
click at [962, 317] on button "ROS" at bounding box center [1003, 313] width 96 height 31
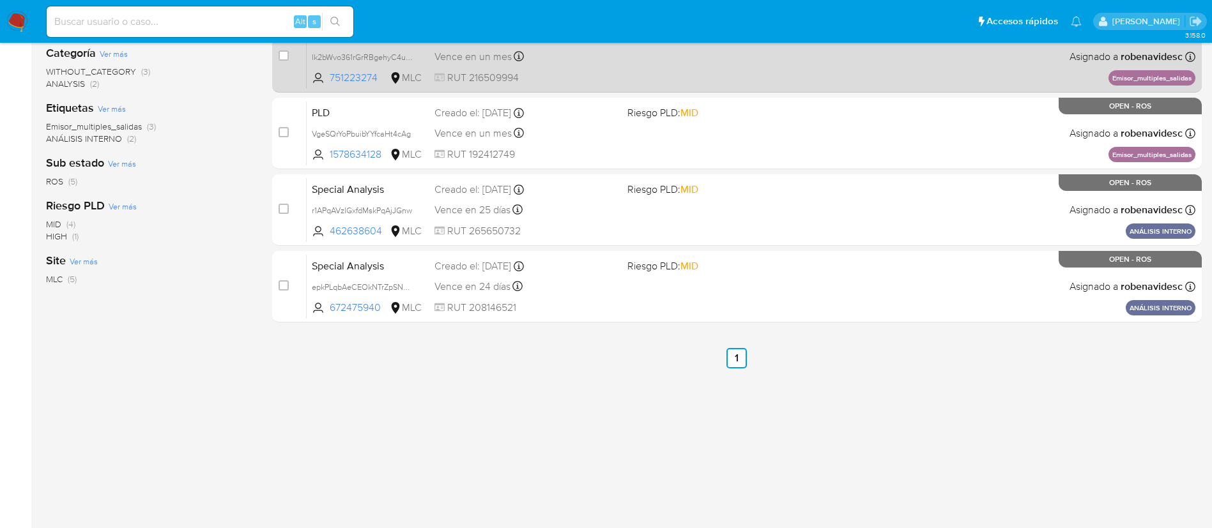
scroll to position [249, 0]
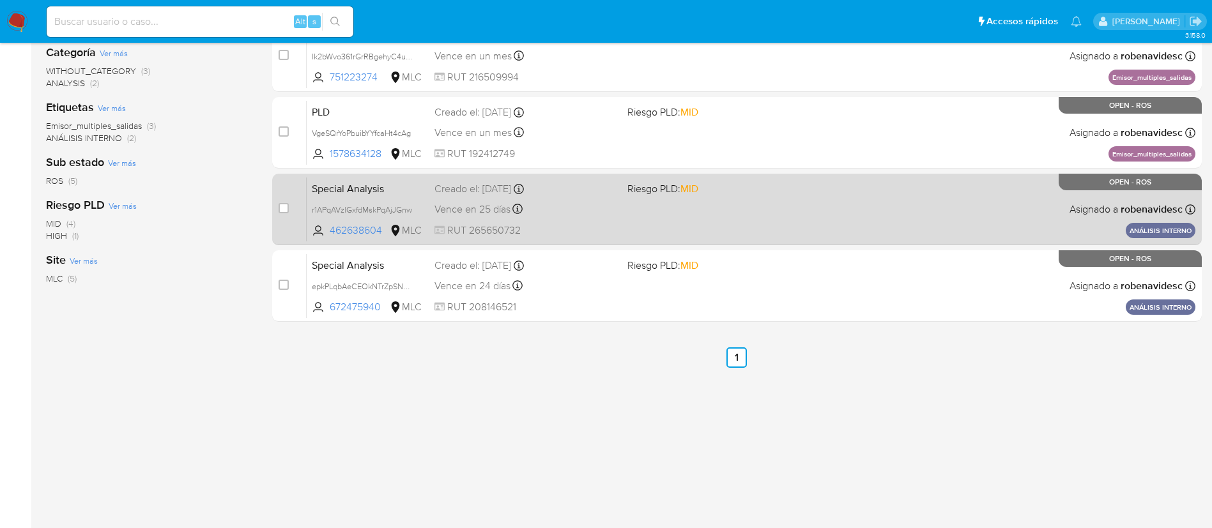
click at [755, 237] on div "Special Analysis r1APqAVzlGxfdMskPqAjJGnw 462638604 MLC Riesgo PLD: MID Creado …" at bounding box center [751, 209] width 889 height 65
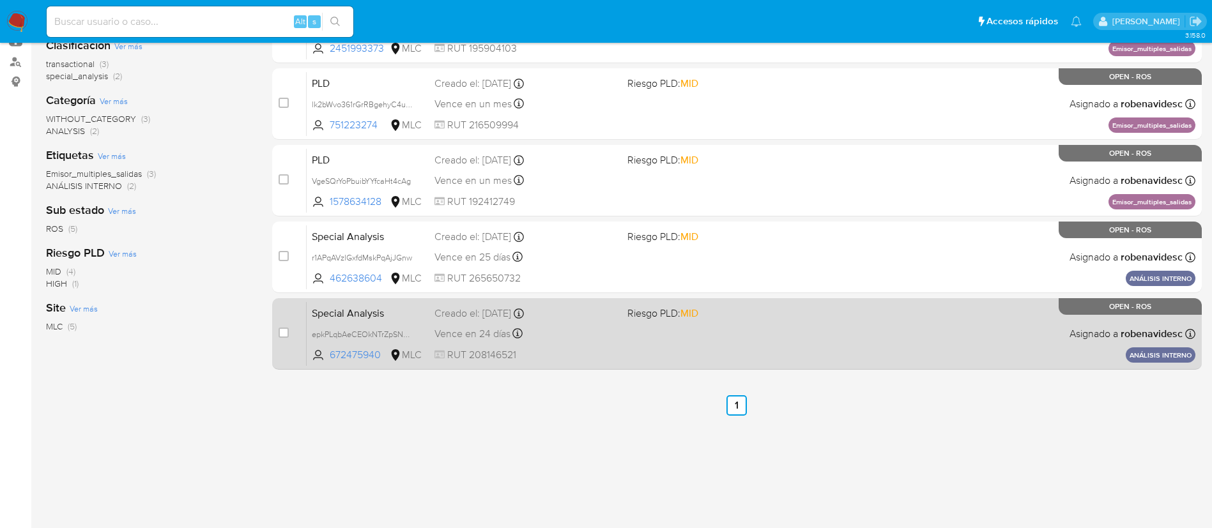
scroll to position [241, 0]
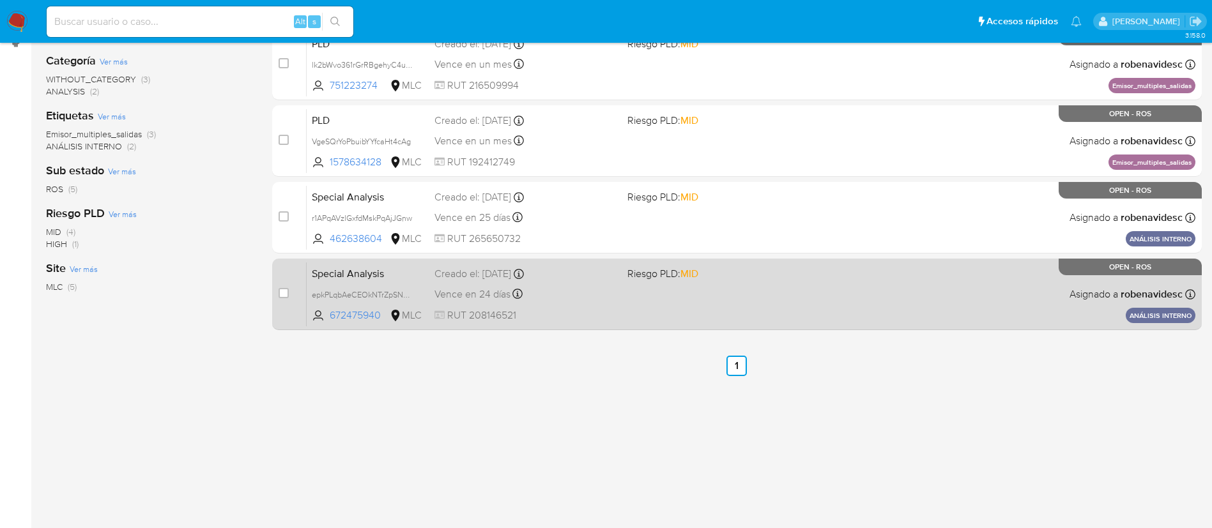
click at [749, 307] on div "Special Analysis epkPLqbAeCEOkNTrZpSN0TCb 672475940 MLC Riesgo PLD: MID Creado …" at bounding box center [751, 294] width 889 height 65
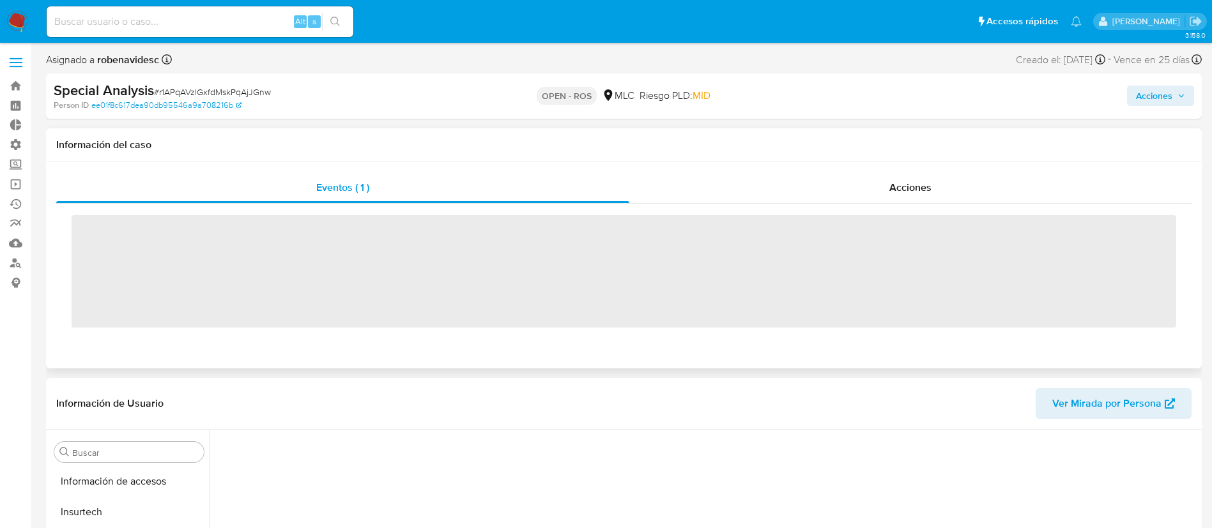
scroll to position [540, 0]
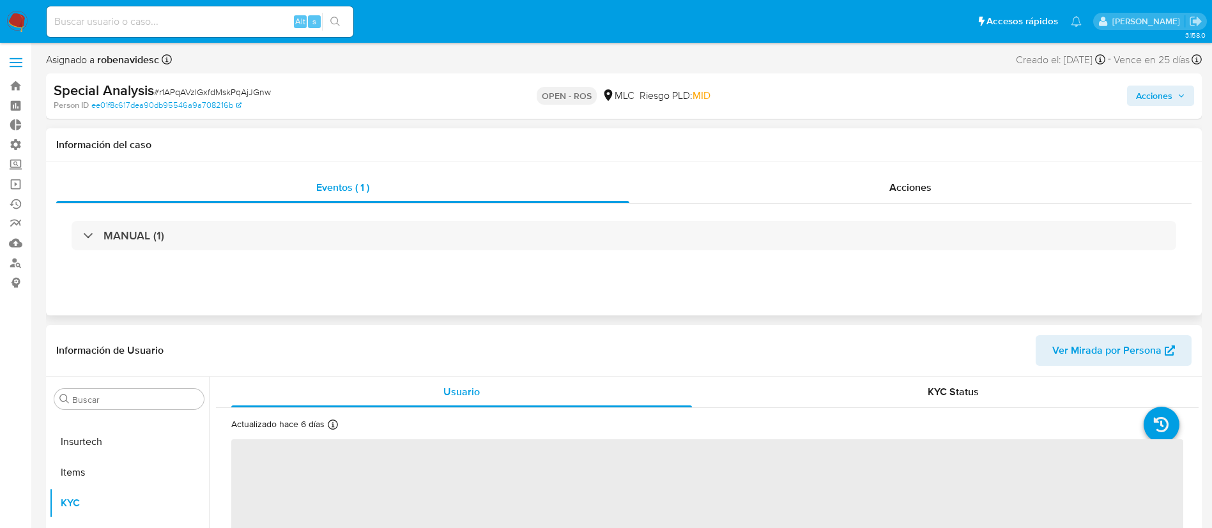
click at [890, 204] on div "MANUAL (1)" at bounding box center [623, 236] width 1135 height 64
click at [908, 187] on span "Acciones" at bounding box center [910, 187] width 42 height 15
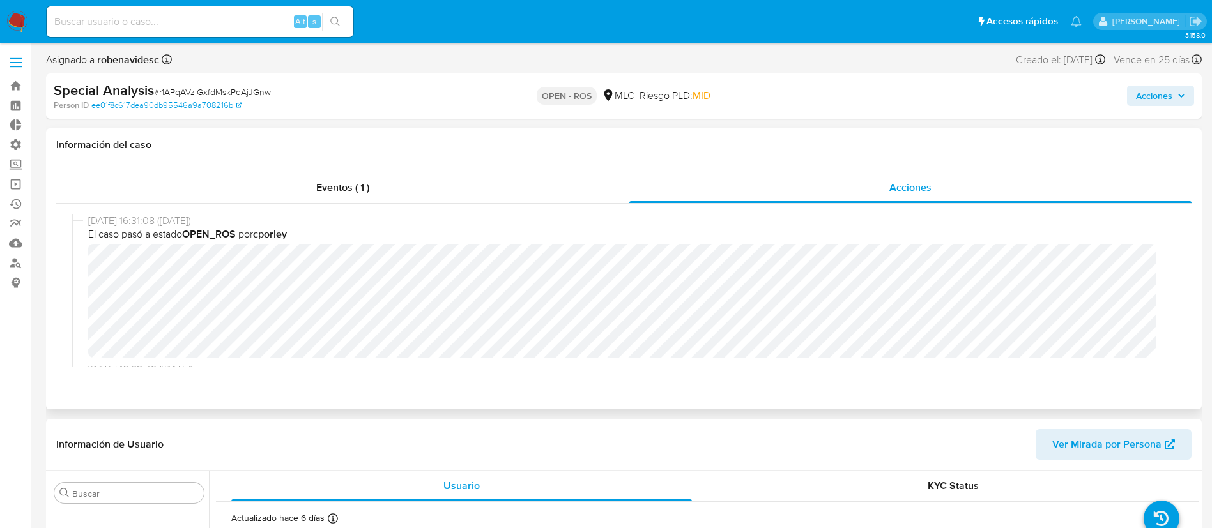
select select "10"
click at [695, 362] on div "10/09/2025 16:31:08 (hace un día) El caso pasó a estado OPEN_ROS por cporley" at bounding box center [624, 288] width 1105 height 149
click at [87, 268] on div "10/09/2025 16:31:08 (hace un día) El caso pasó a estado OPEN_ROS por cporley" at bounding box center [624, 288] width 1105 height 149
click at [614, 435] on header "Información de Usuario Ver Mirada por Persona" at bounding box center [623, 444] width 1135 height 31
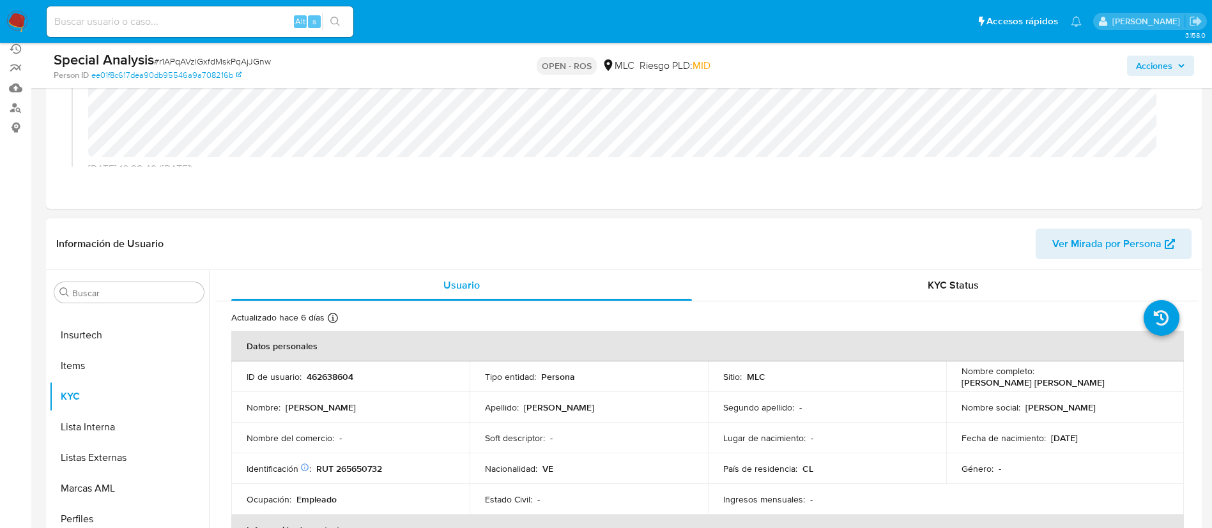
scroll to position [176, 0]
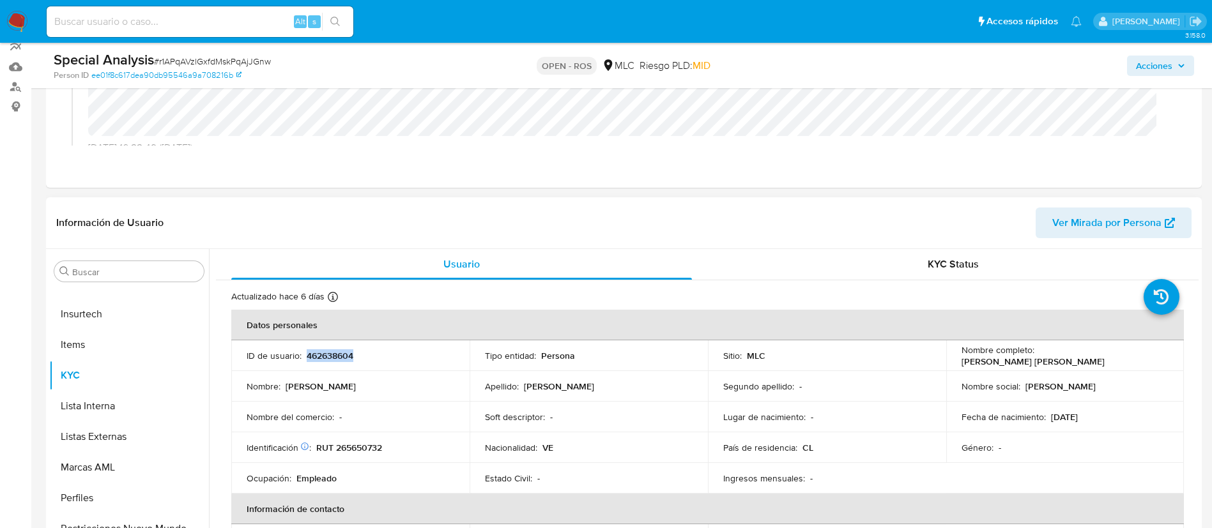
drag, startPoint x: 305, startPoint y: 352, endPoint x: 365, endPoint y: 356, distance: 60.2
click at [365, 356] on div "ID de usuario : 462638604" at bounding box center [351, 356] width 208 height 12
copy p "462638604"
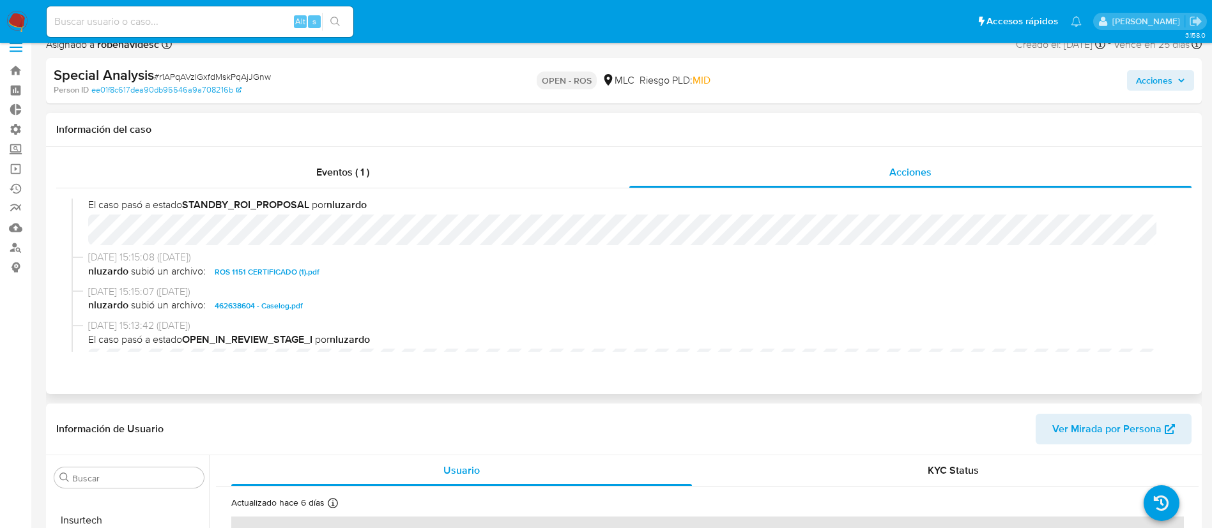
scroll to position [264, 0]
click at [281, 270] on span "ROS 1151 CERTIFICADO (1).pdf" at bounding box center [267, 270] width 105 height 15
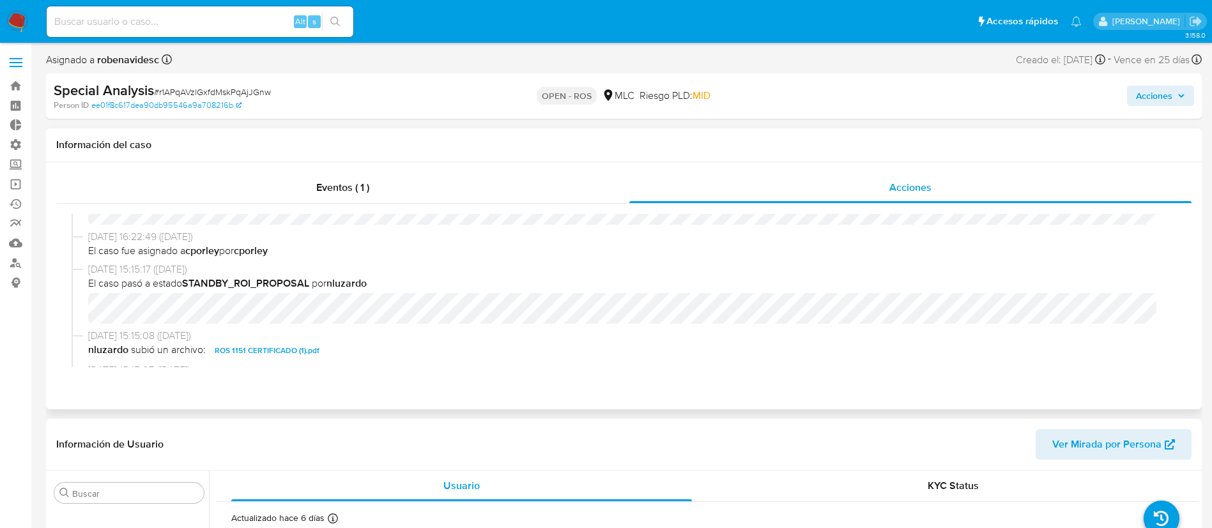
scroll to position [0, 0]
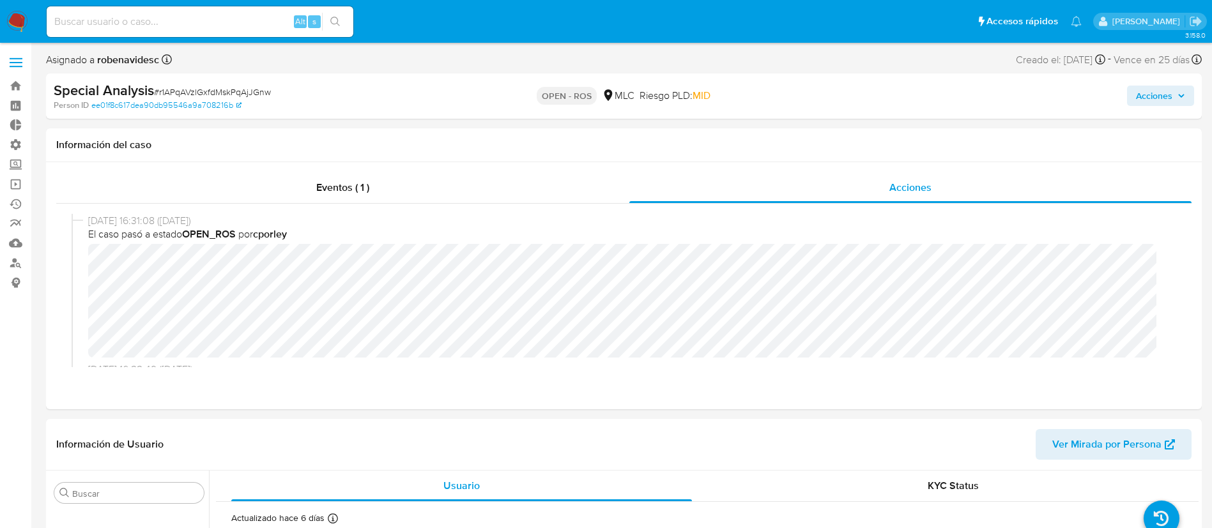
click at [1148, 105] on span "Acciones" at bounding box center [1154, 96] width 36 height 20
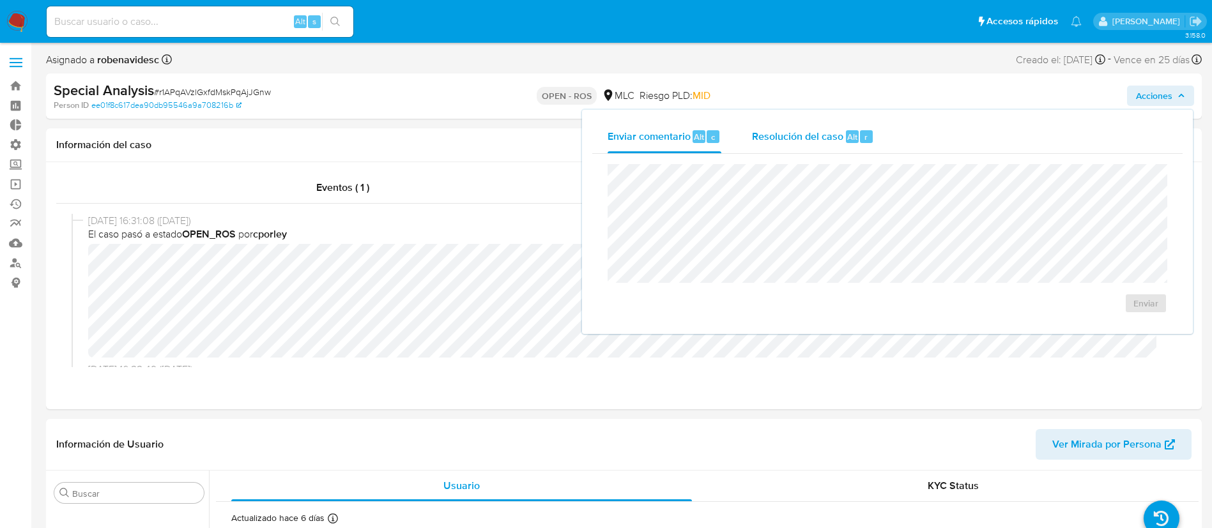
click at [810, 150] on div "Resolución del caso Alt r" at bounding box center [813, 136] width 122 height 33
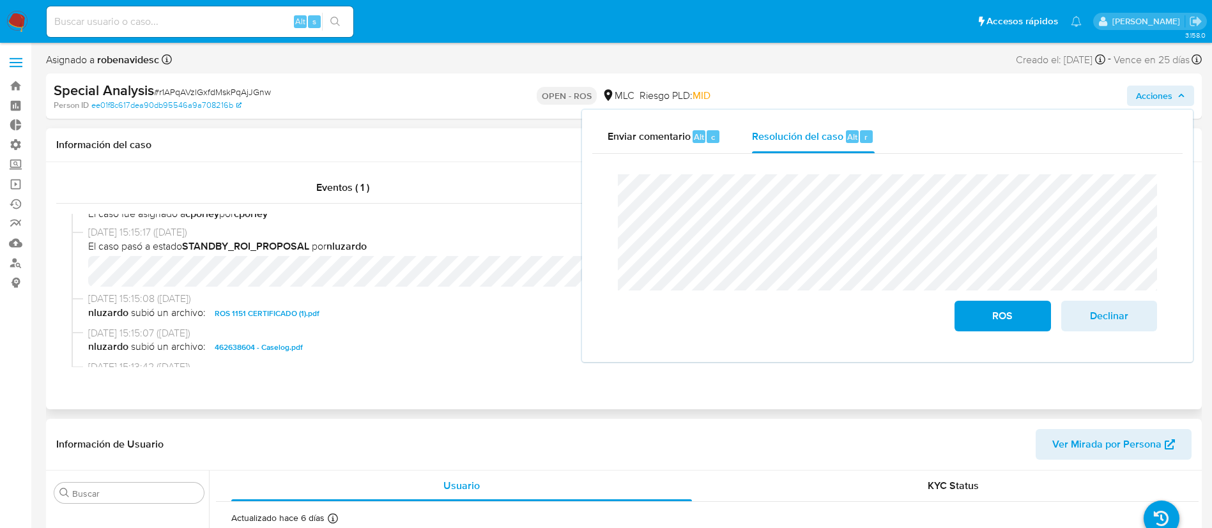
scroll to position [237, 0]
click at [1001, 305] on span "ROS" at bounding box center [1002, 316] width 63 height 28
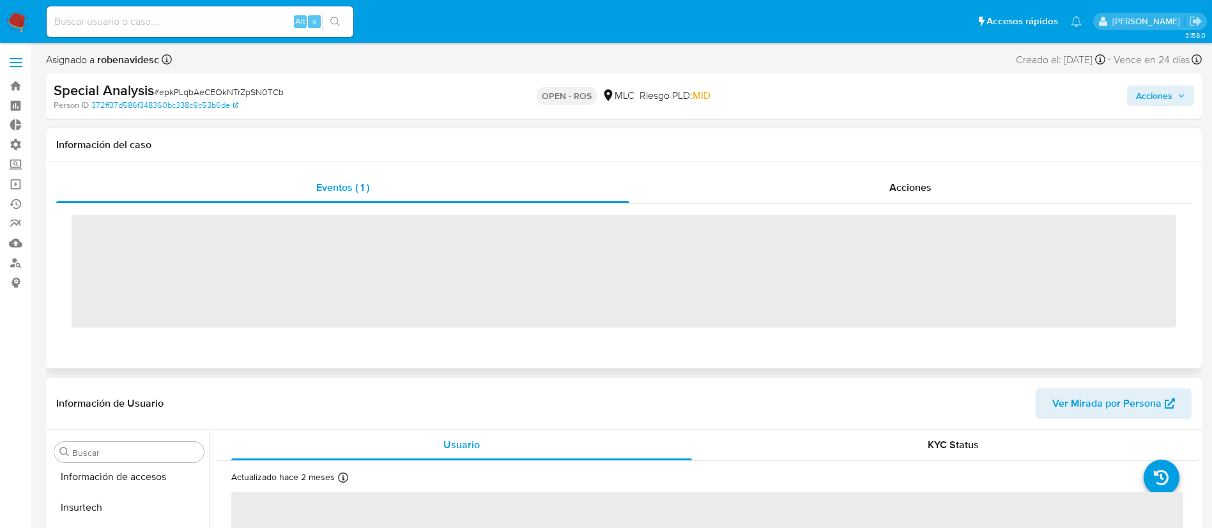
scroll to position [540, 0]
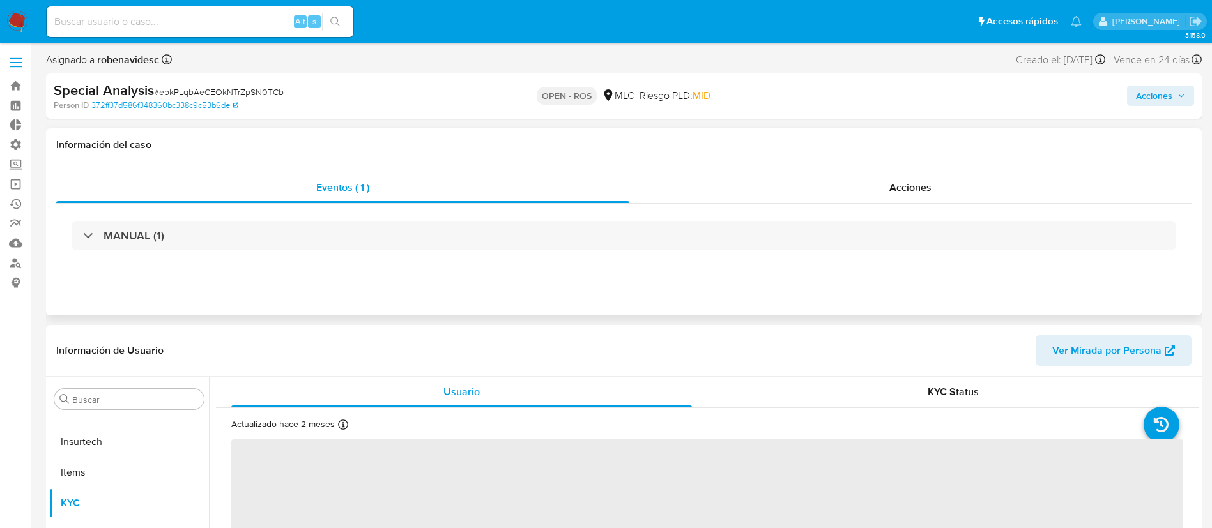
click at [840, 167] on div "Eventos ( 1 ) Acciones MANUAL (1)" at bounding box center [624, 238] width 1156 height 153
click at [883, 201] on div "Acciones" at bounding box center [910, 188] width 562 height 31
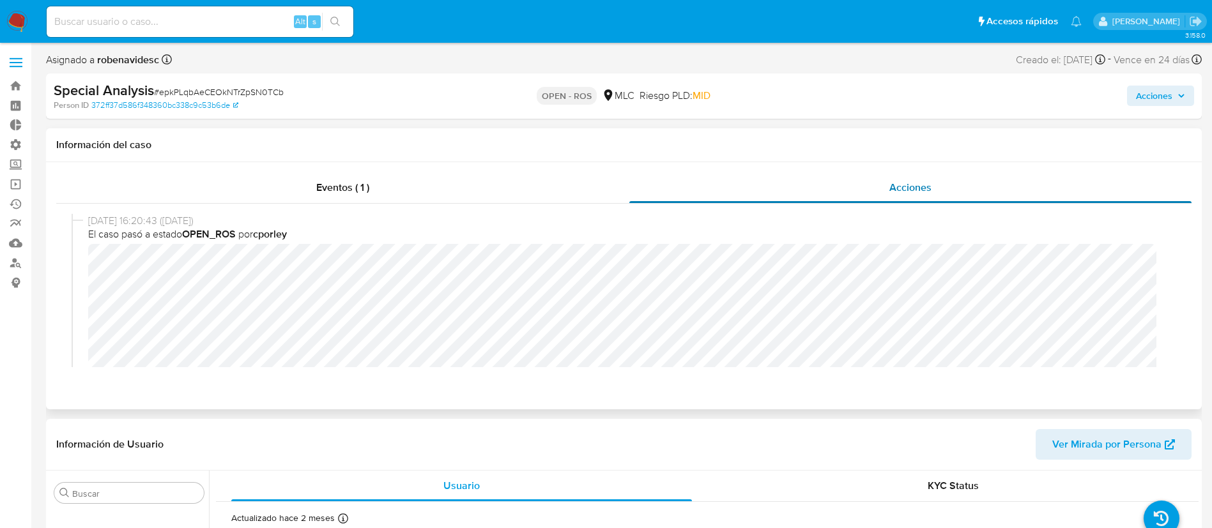
select select "10"
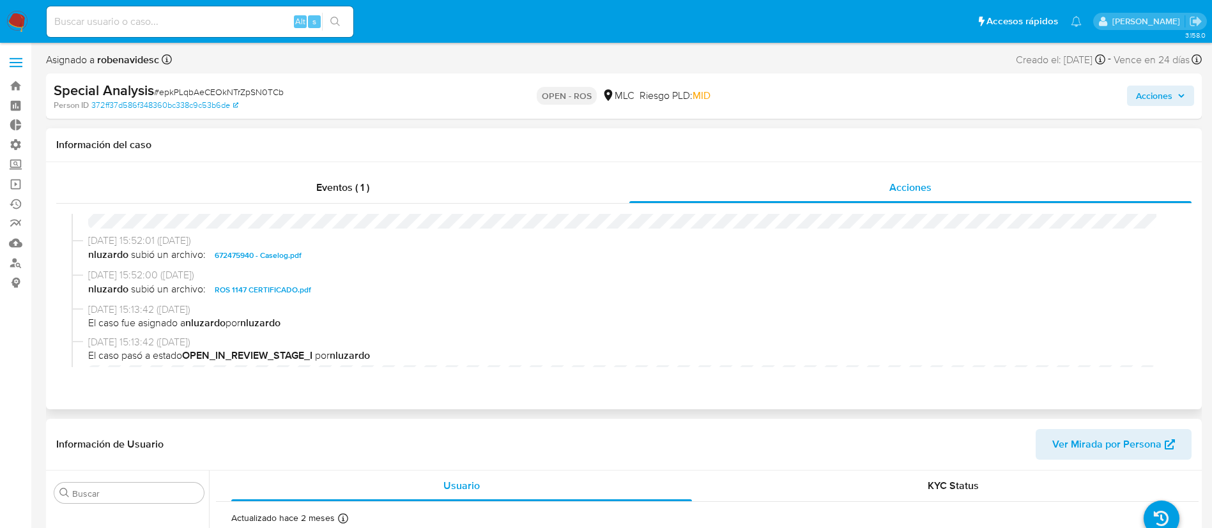
scroll to position [316, 0]
click at [276, 295] on span "ROS 1147 CERTIFICADO.pdf" at bounding box center [263, 288] width 96 height 15
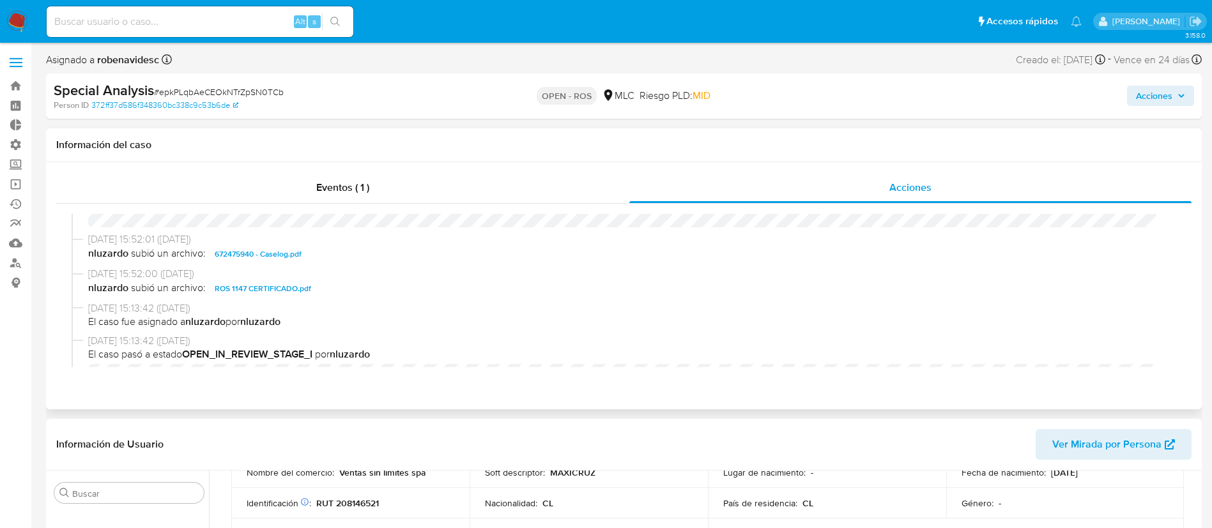
scroll to position [0, 0]
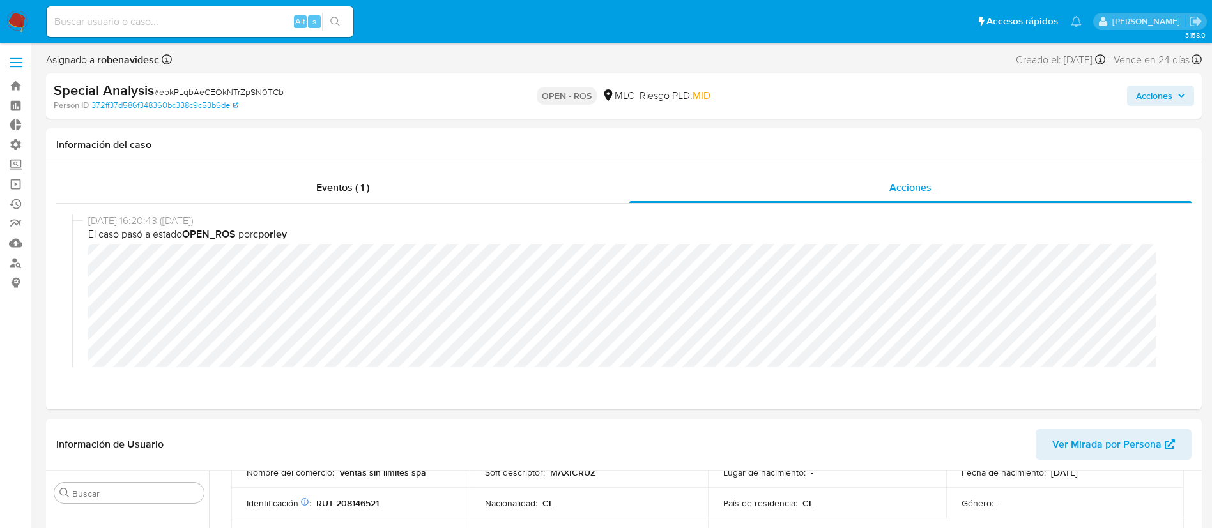
click at [1126, 86] on div "Acciones" at bounding box center [1005, 96] width 377 height 30
click at [1146, 91] on span "Acciones" at bounding box center [1154, 96] width 36 height 20
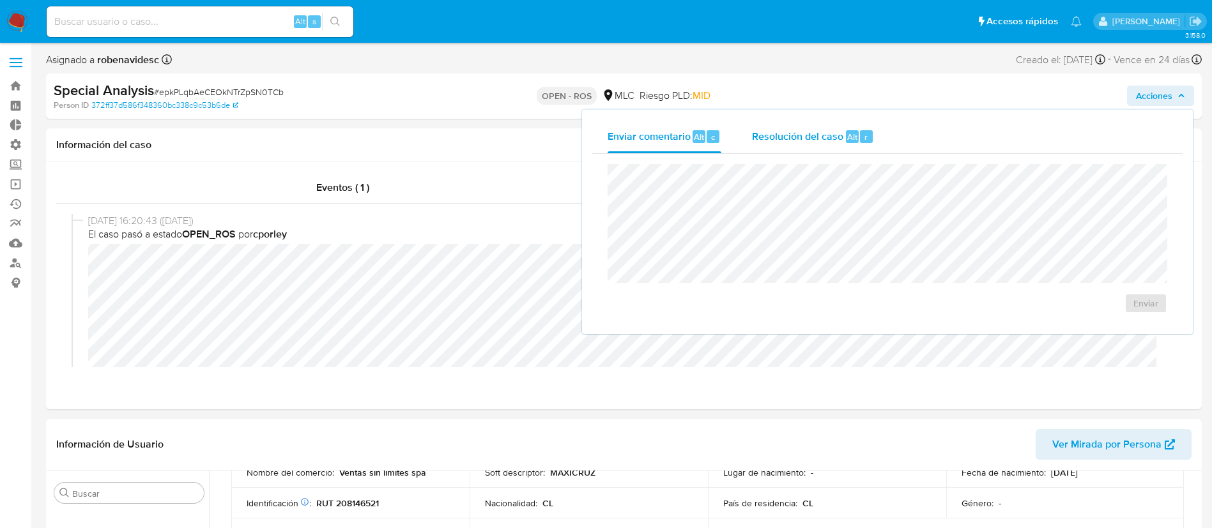
click at [827, 132] on span "Resolución del caso" at bounding box center [797, 136] width 91 height 15
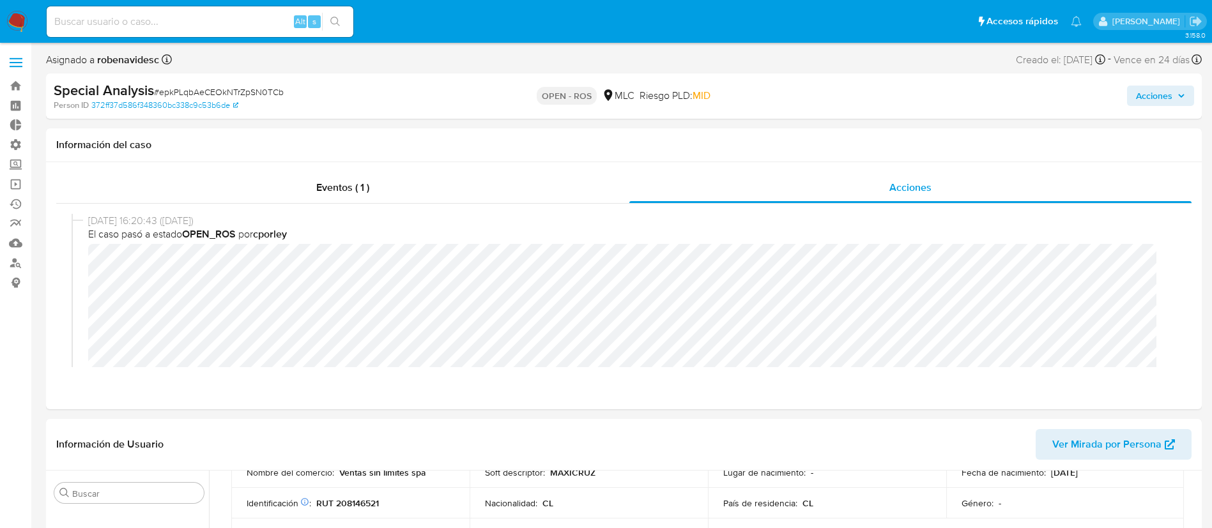
click at [1171, 91] on span "Acciones" at bounding box center [1154, 96] width 36 height 20
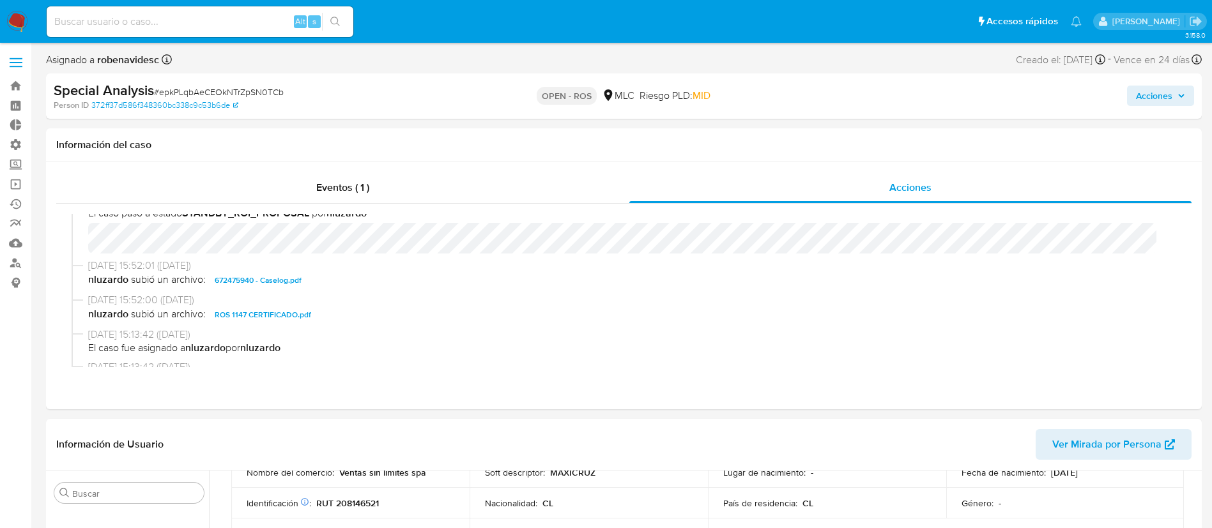
scroll to position [291, 0]
click at [1139, 99] on span "Acciones" at bounding box center [1154, 96] width 36 height 20
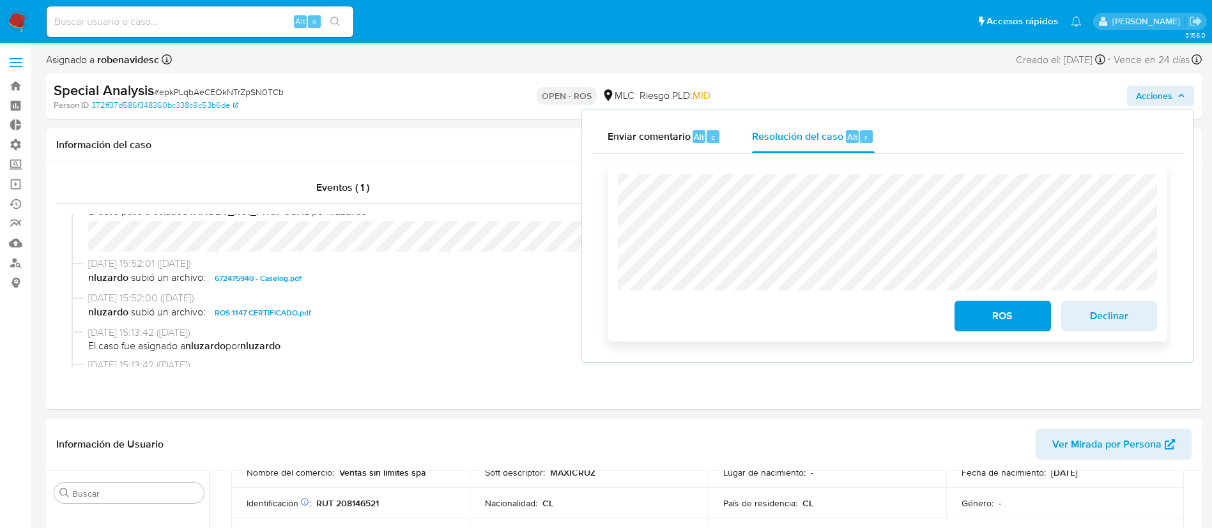
click at [994, 314] on span "ROS" at bounding box center [1002, 316] width 63 height 28
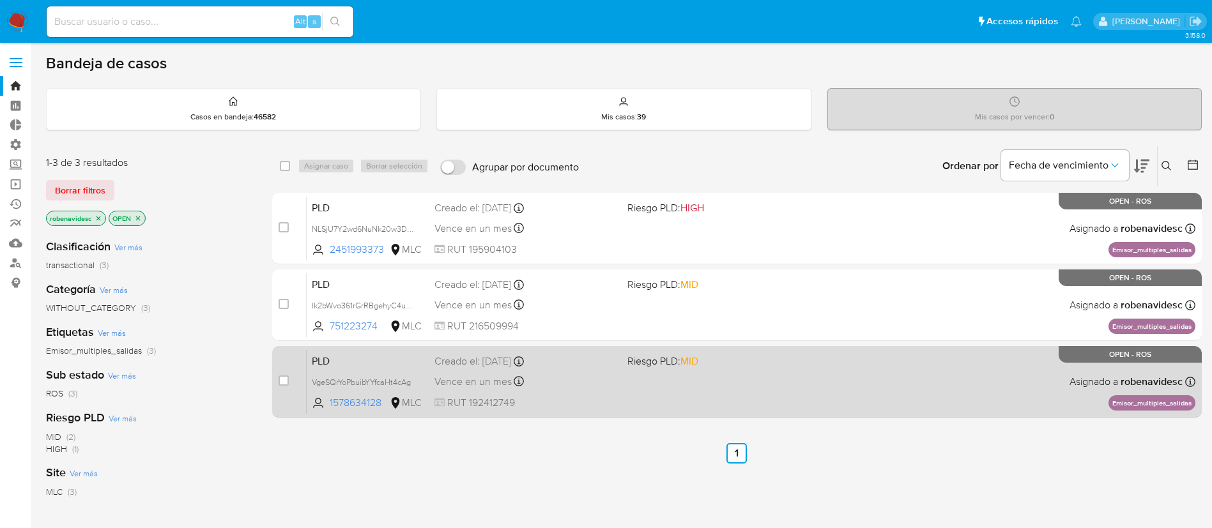
click at [734, 387] on div "PLD VgeSQrYoPbuibYYfcaHt4cAg 1578634128 MLC Riesgo PLD: MID Creado el: [DATE] C…" at bounding box center [751, 382] width 889 height 65
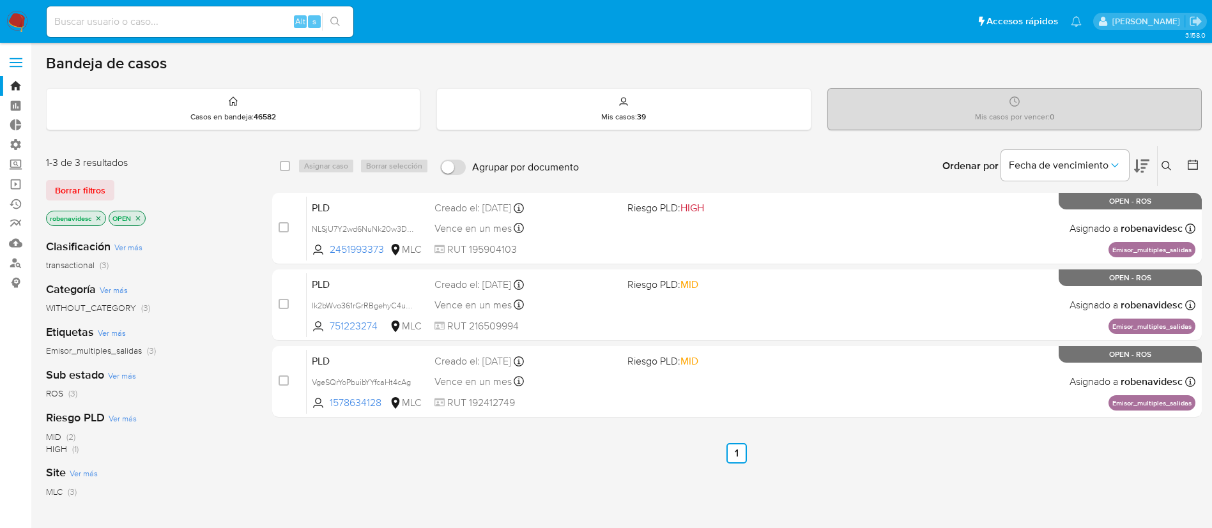
click at [901, 439] on div "select-all-cases-checkbox Asignar caso Borrar selección Agrupar por documento O…" at bounding box center [737, 435] width 930 height 579
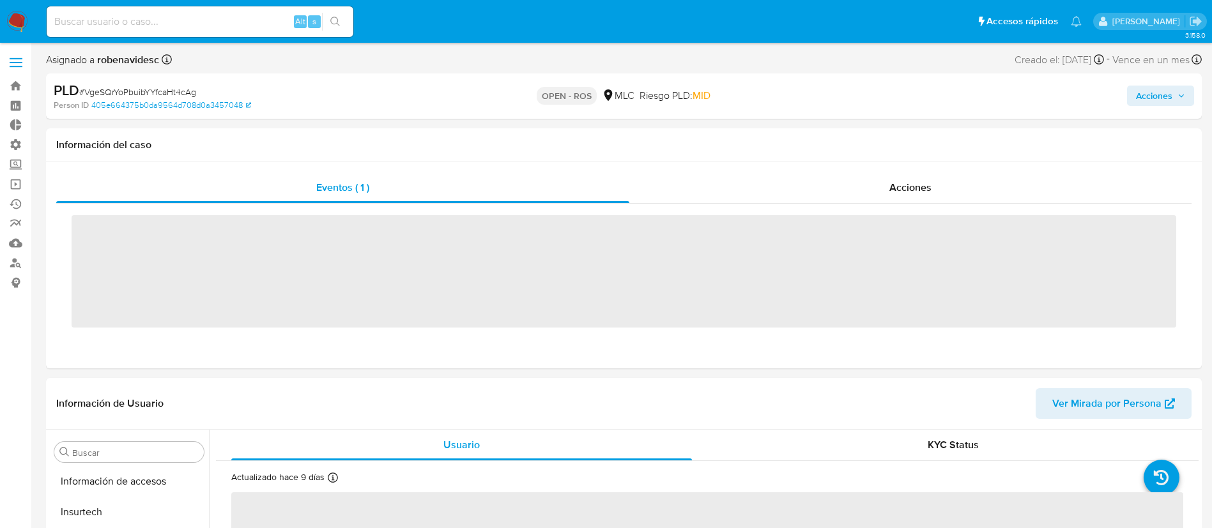
scroll to position [540, 0]
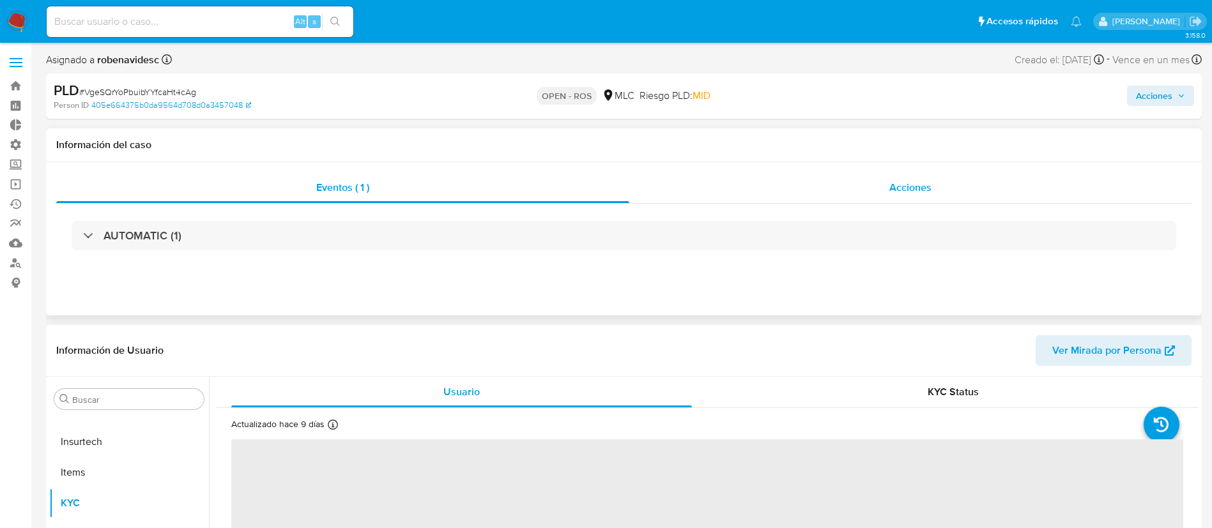
click at [781, 197] on div "Acciones" at bounding box center [910, 188] width 562 height 31
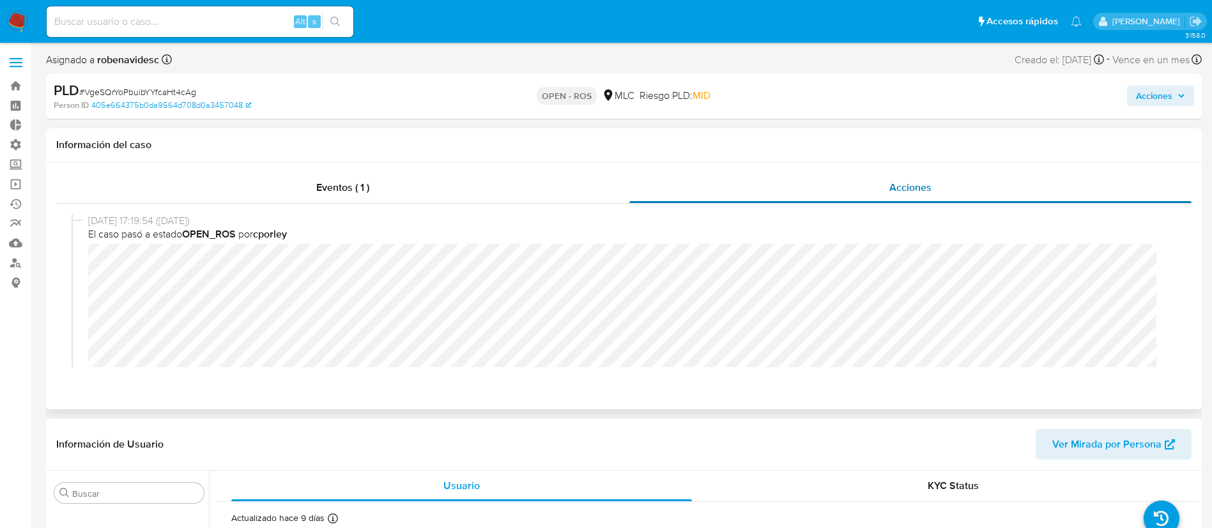
select select "10"
click at [80, 261] on div "[DATE] 17:19:54 ([DATE]) El caso pasó a estado OPEN_ROS por cporley" at bounding box center [624, 309] width 1105 height 190
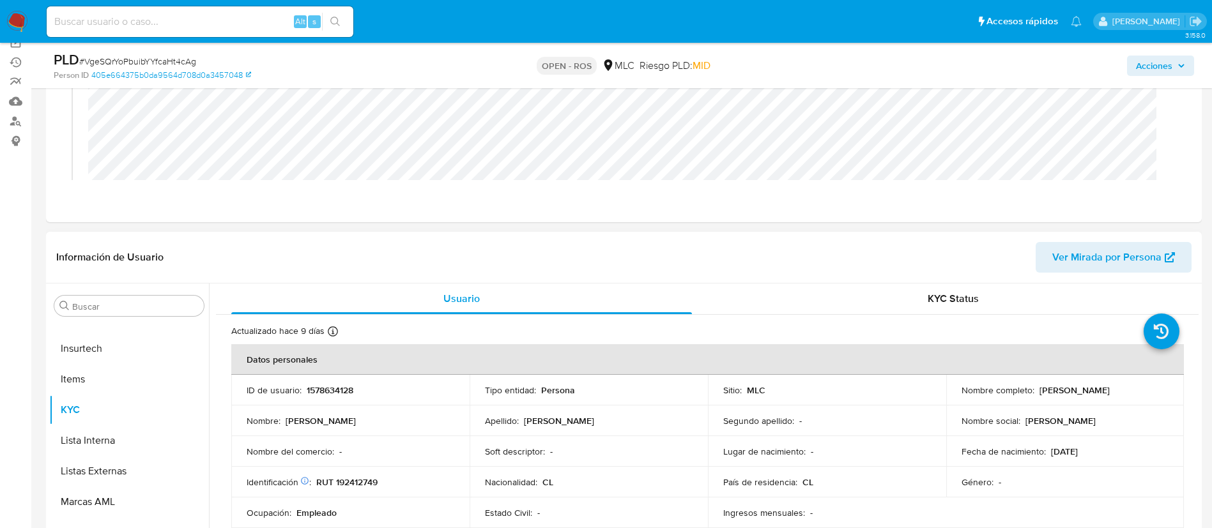
scroll to position [157, 0]
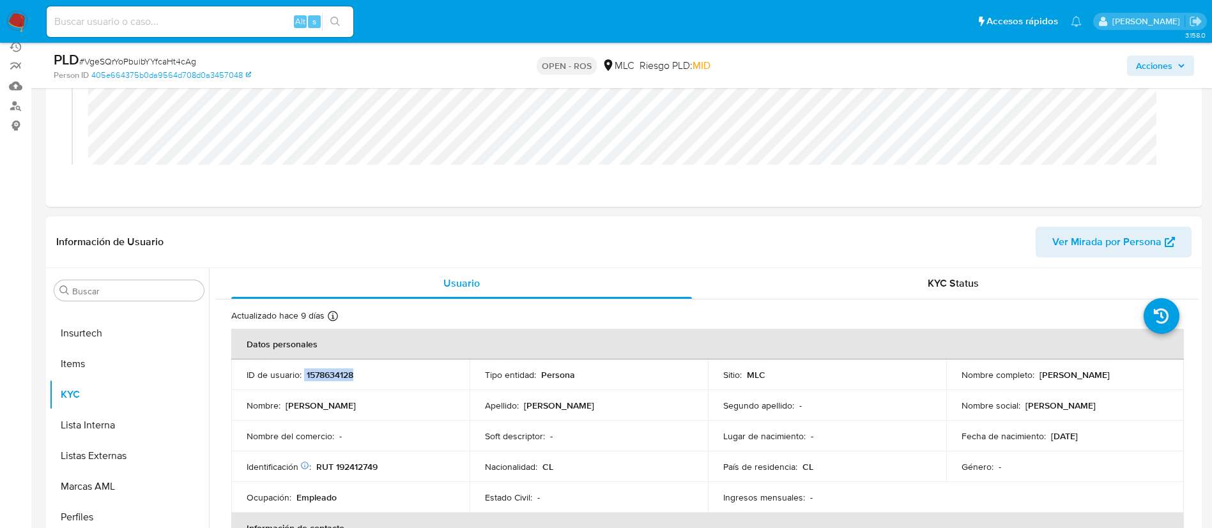
drag, startPoint x: 365, startPoint y: 378, endPoint x: 302, endPoint y: 378, distance: 63.3
click at [302, 378] on div "ID de usuario : 1578634128" at bounding box center [351, 375] width 208 height 12
copy div "1578634128"
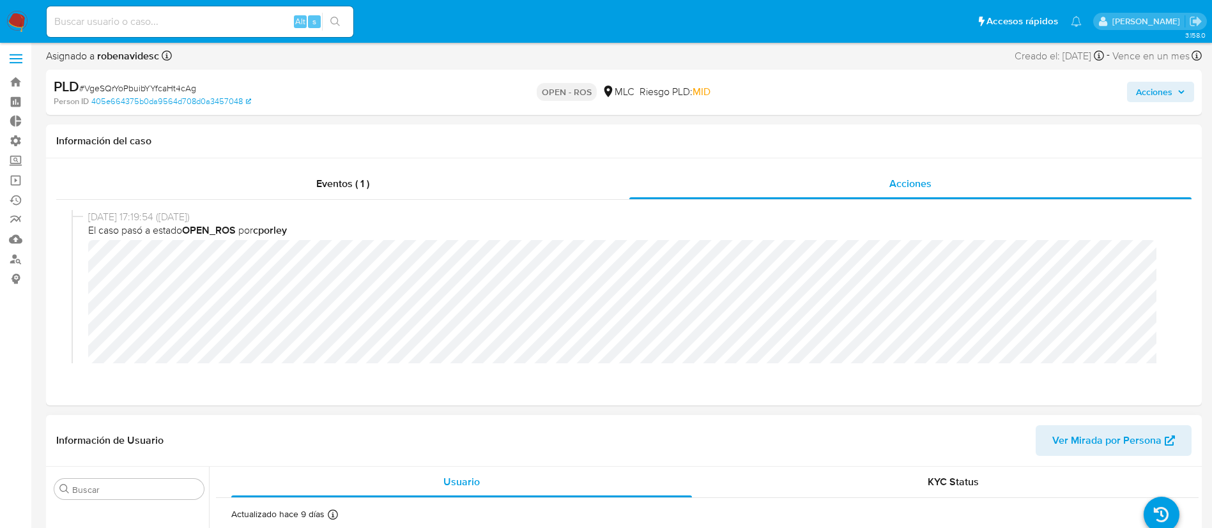
scroll to position [3, 0]
click at [1151, 94] on span "Acciones" at bounding box center [1154, 92] width 36 height 20
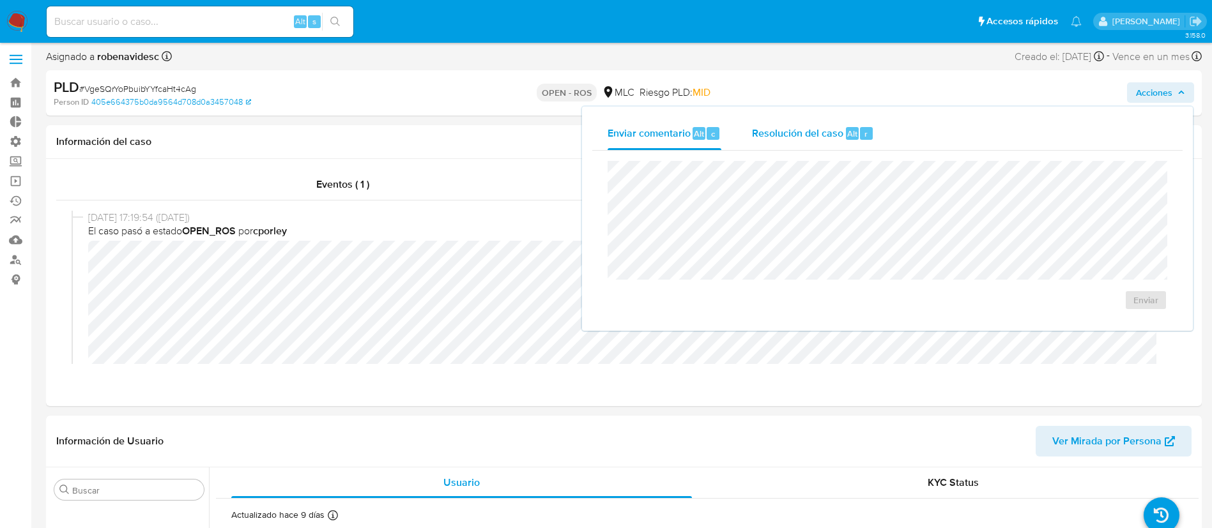
click at [860, 127] on div "r" at bounding box center [866, 133] width 13 height 13
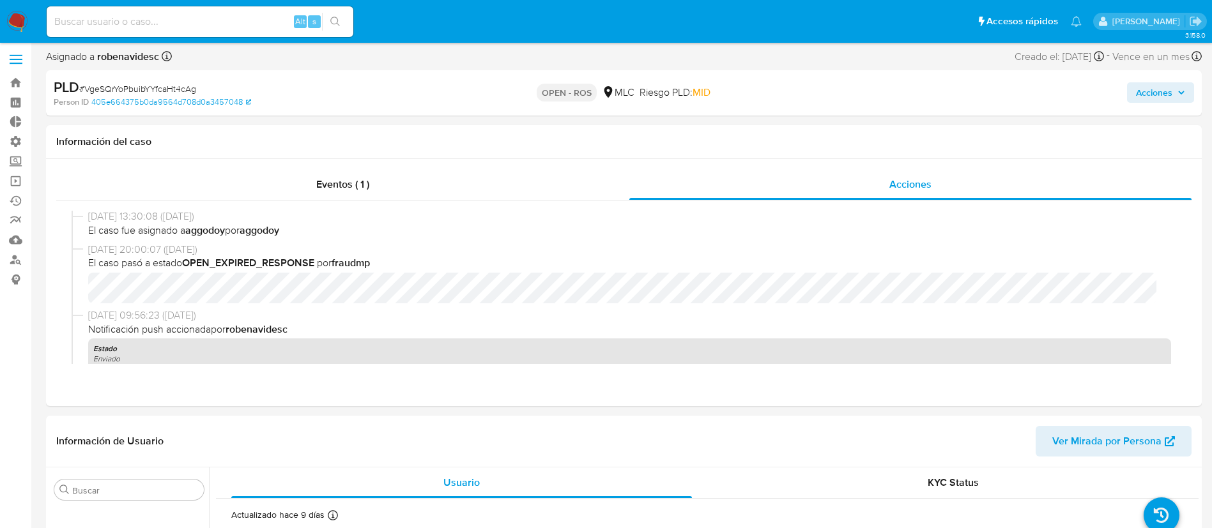
scroll to position [0, 0]
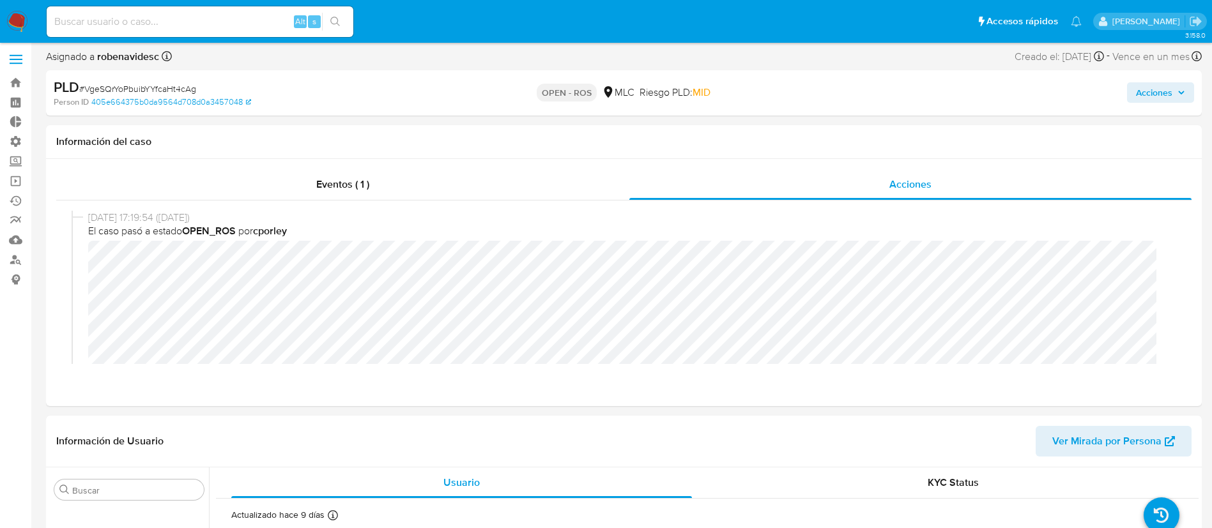
click at [1139, 87] on span "Acciones" at bounding box center [1154, 92] width 36 height 20
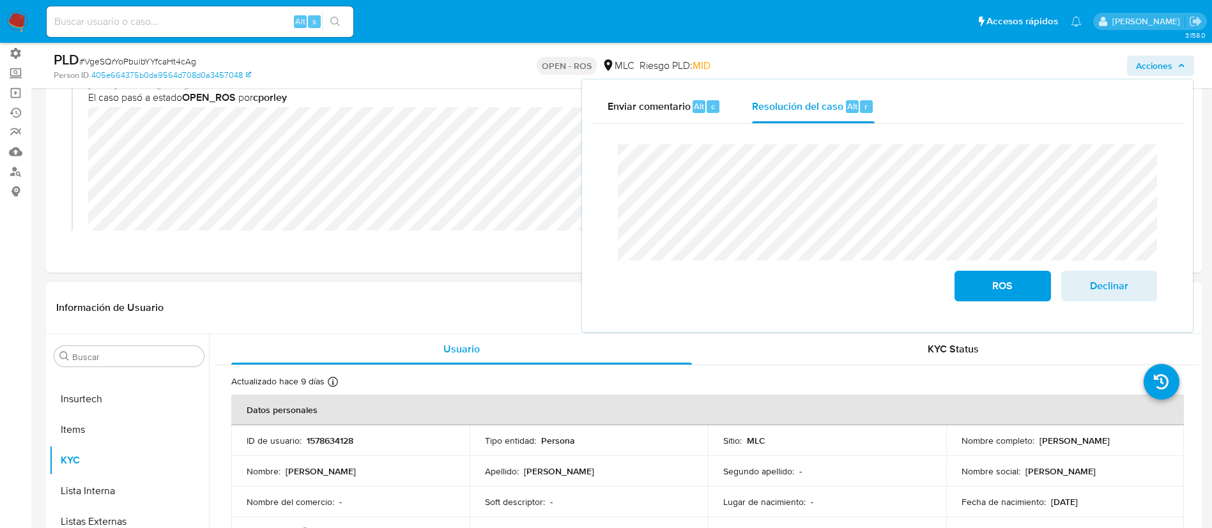
scroll to position [92, 0]
click at [737, 475] on p "Segundo apellido :" at bounding box center [758, 471] width 71 height 12
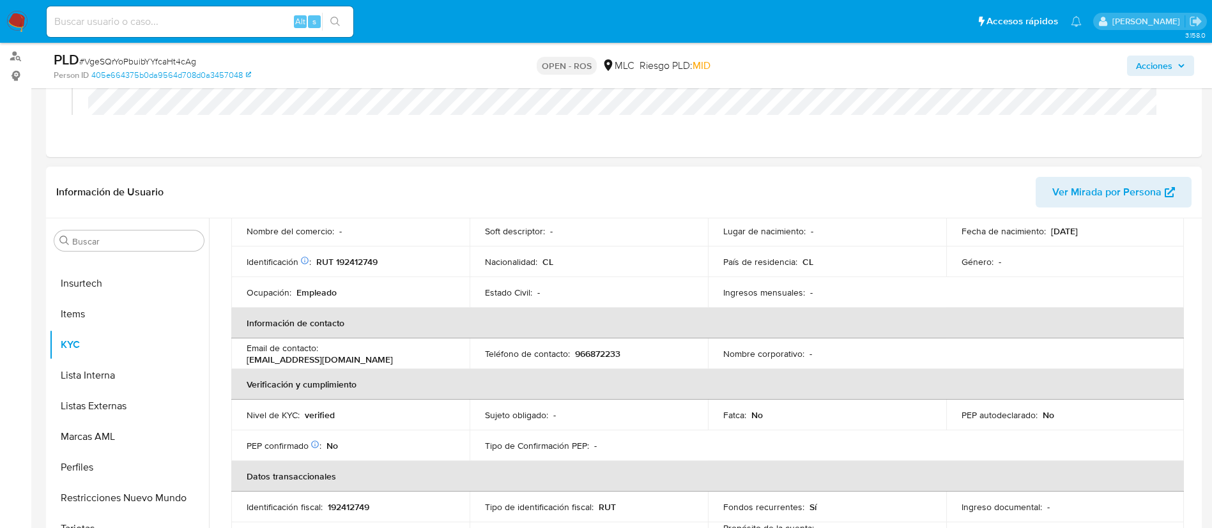
scroll to position [157, 0]
drag, startPoint x: 242, startPoint y: 362, endPoint x: 379, endPoint y: 358, distance: 136.8
click at [379, 358] on td "Email de contacto : bryantroncoso9601@gmail.com" at bounding box center [350, 352] width 238 height 31
copy p "bryantroncoso9601@gmail.com"
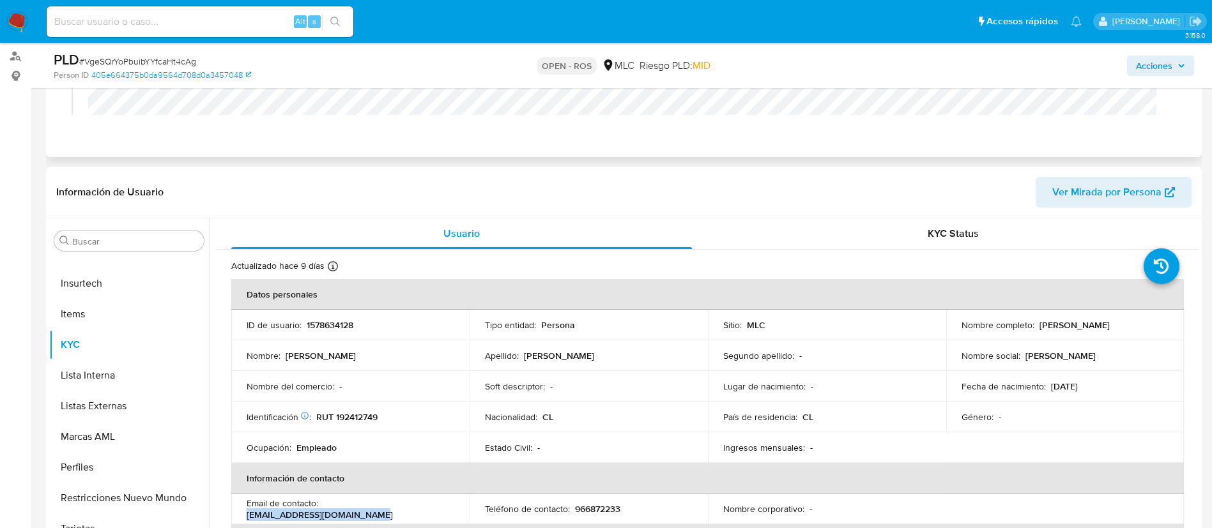
scroll to position [0, 0]
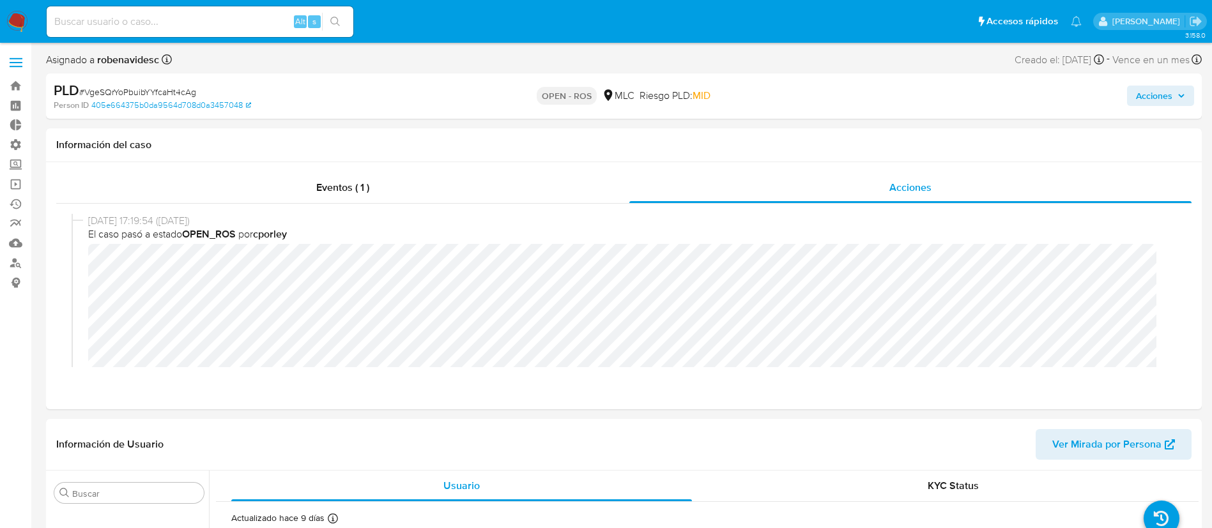
click at [1158, 92] on span "Acciones" at bounding box center [1154, 96] width 36 height 20
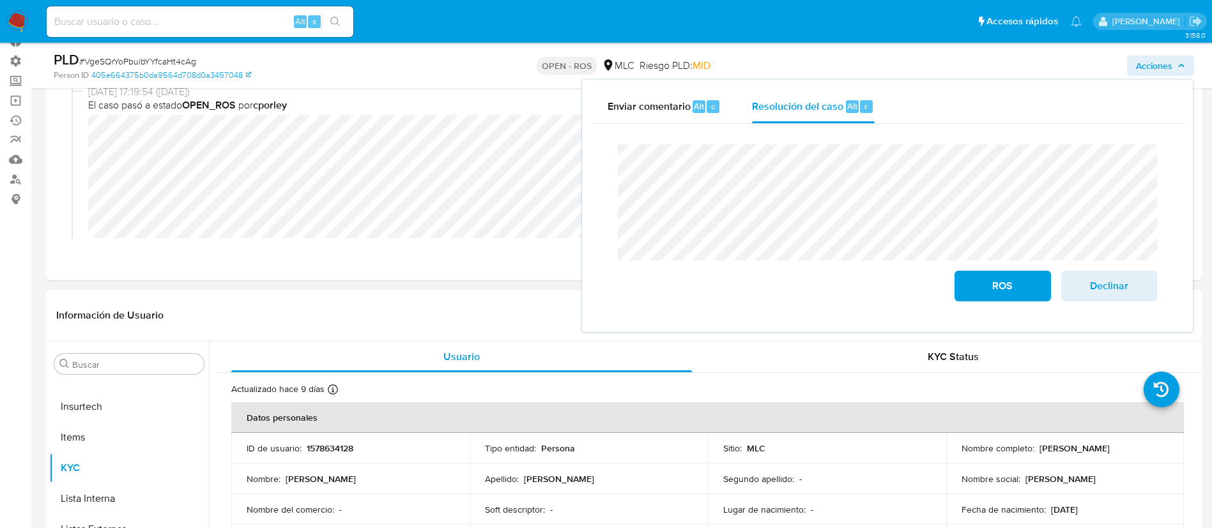
scroll to position [74, 0]
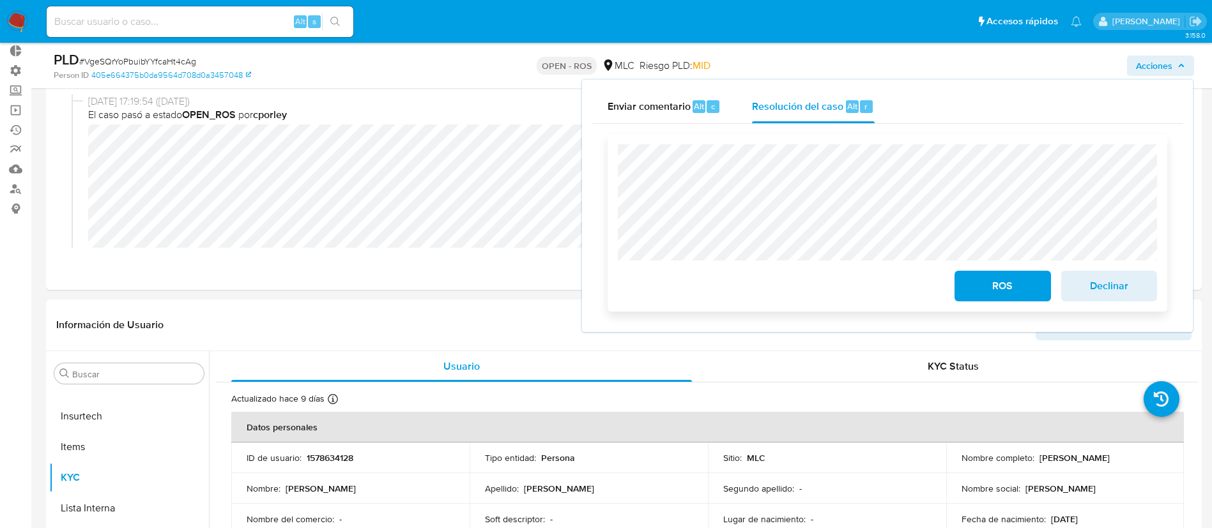
click at [981, 285] on span "ROS" at bounding box center [1002, 286] width 63 height 28
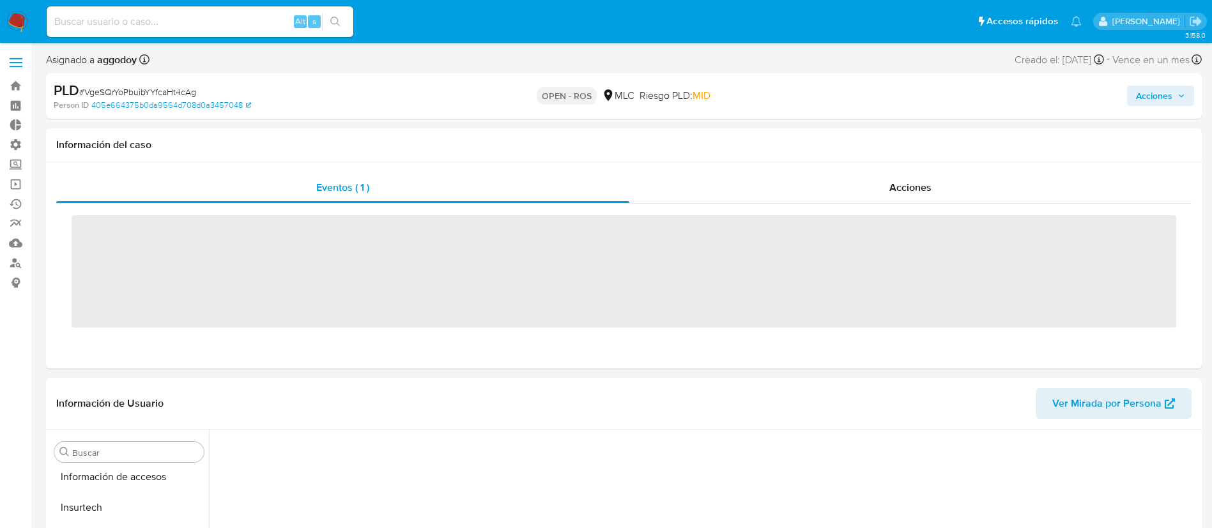
scroll to position [540, 0]
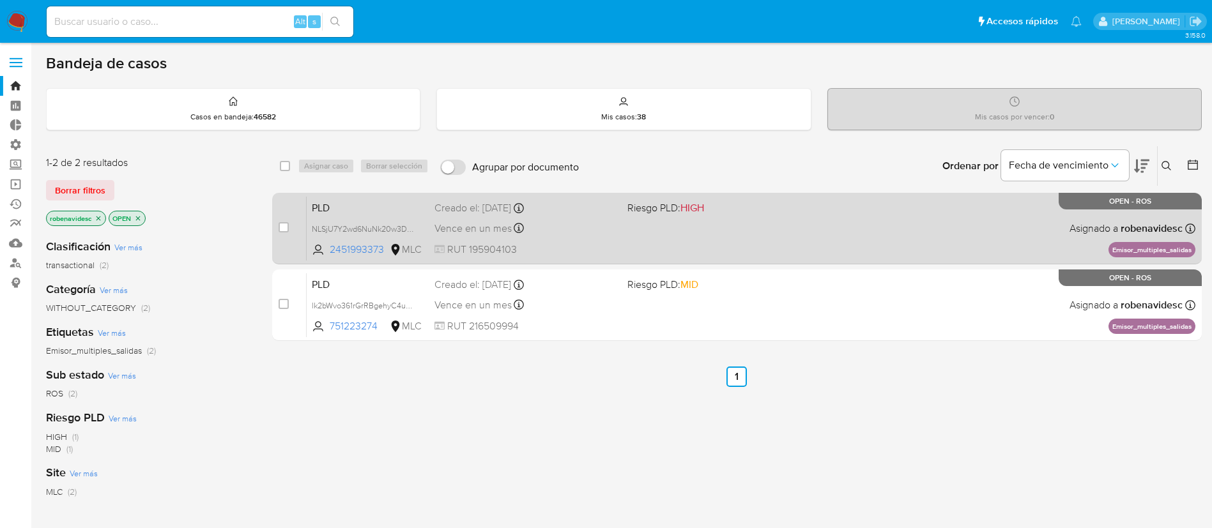
click at [749, 227] on div "PLD NLSjU7Y2wd6NuNk20w3DnBAn 2451993373 MLC Riesgo PLD: HIGH Creado el: [DATE] …" at bounding box center [751, 228] width 889 height 65
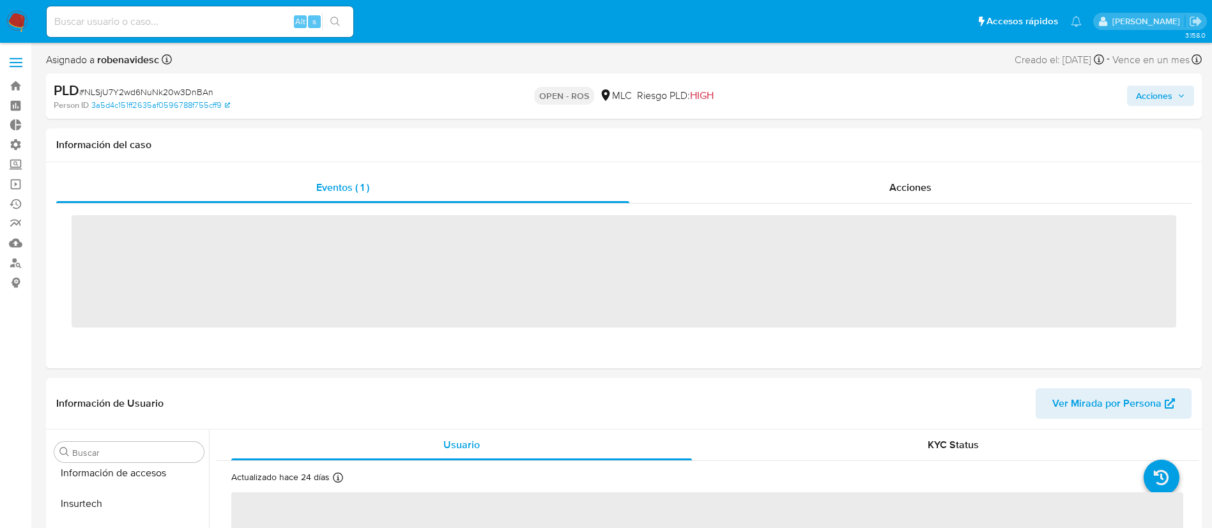
scroll to position [540, 0]
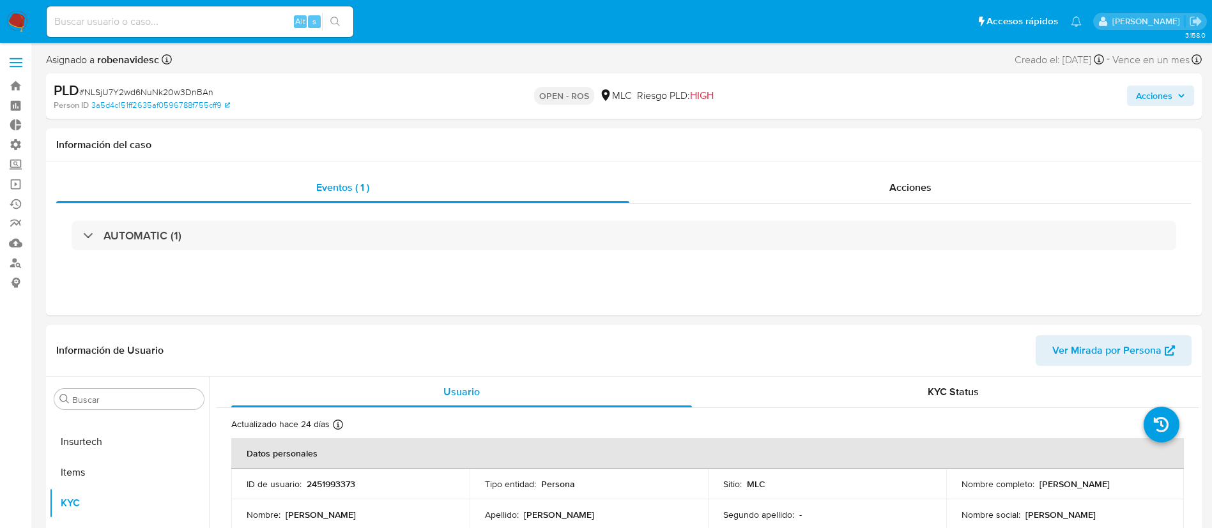
select select "10"
click at [878, 177] on div "Acciones" at bounding box center [910, 188] width 562 height 31
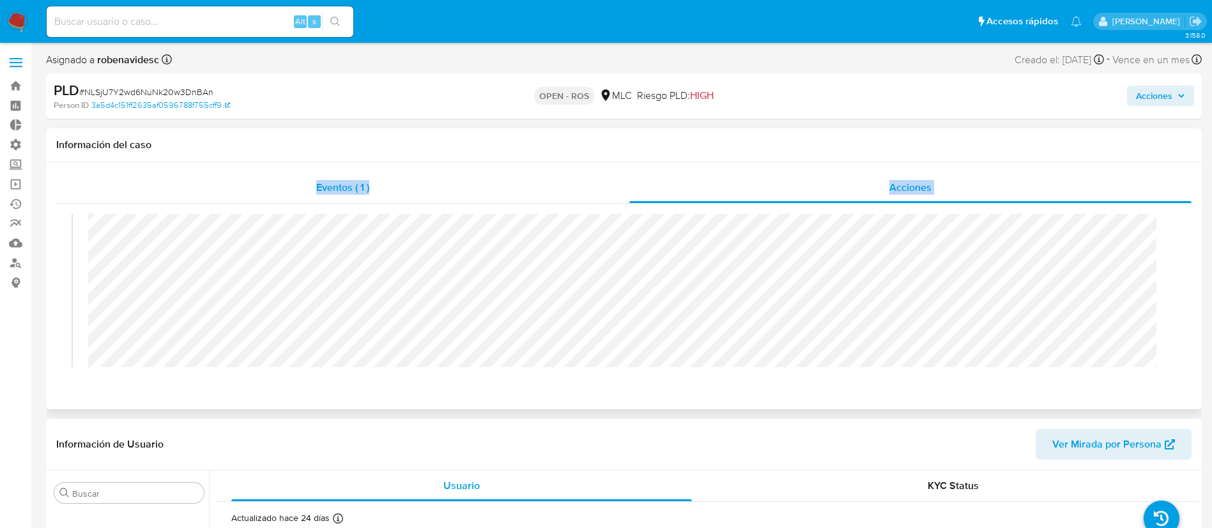
scroll to position [0, 0]
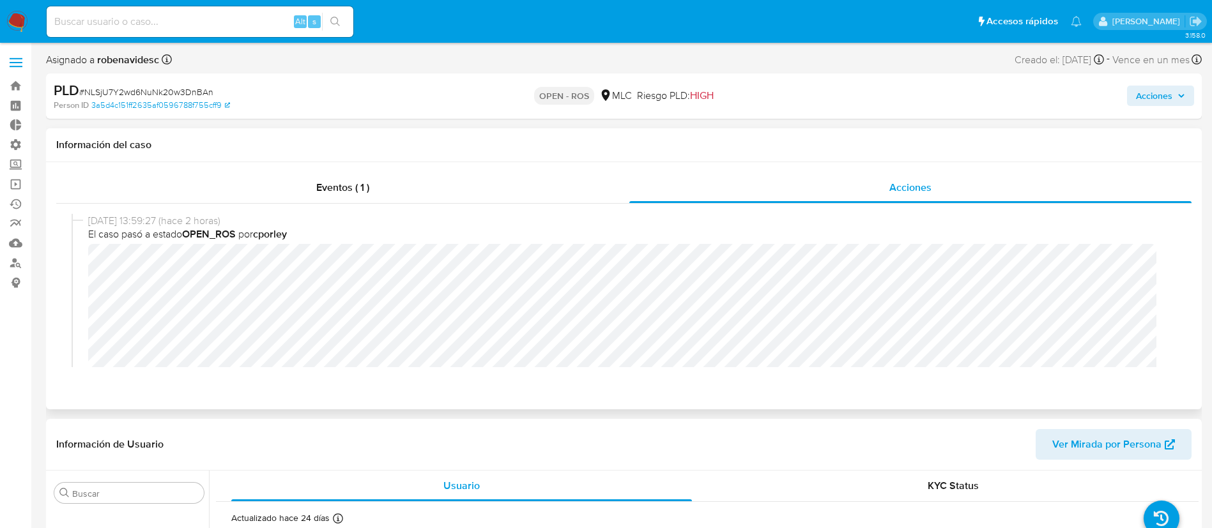
click at [77, 263] on div "11/09/2025 13:59:27 (hace 2 horas) El caso pasó a estado OPEN_ROS por cporley" at bounding box center [624, 329] width 1105 height 231
click at [581, 396] on div "Eventos ( 1 ) Acciones 11/09/2025 13:59:27 (hace 2 horas) El caso pasó a estado…" at bounding box center [624, 285] width 1156 height 247
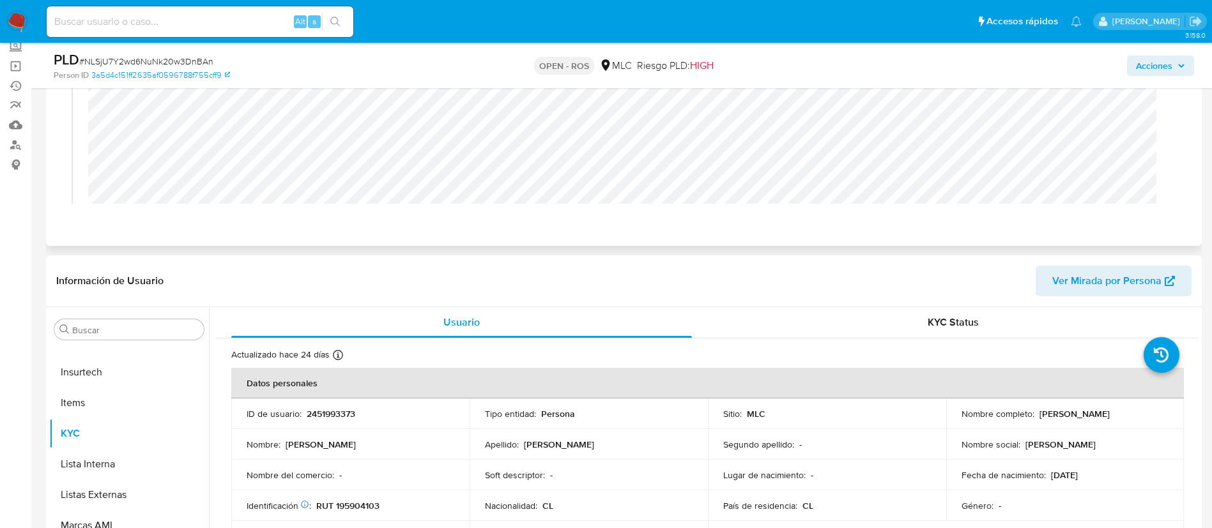
scroll to position [171, 0]
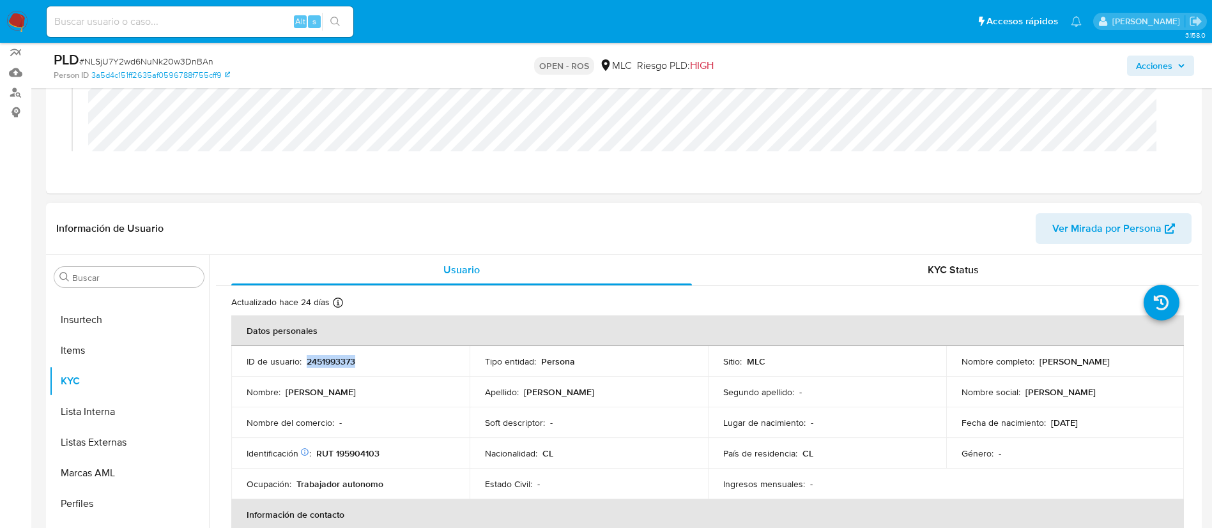
drag, startPoint x: 374, startPoint y: 368, endPoint x: 305, endPoint y: 357, distance: 70.0
click at [305, 357] on td "ID de usuario : 2451993373" at bounding box center [350, 361] width 238 height 31
copy p "2451993373"
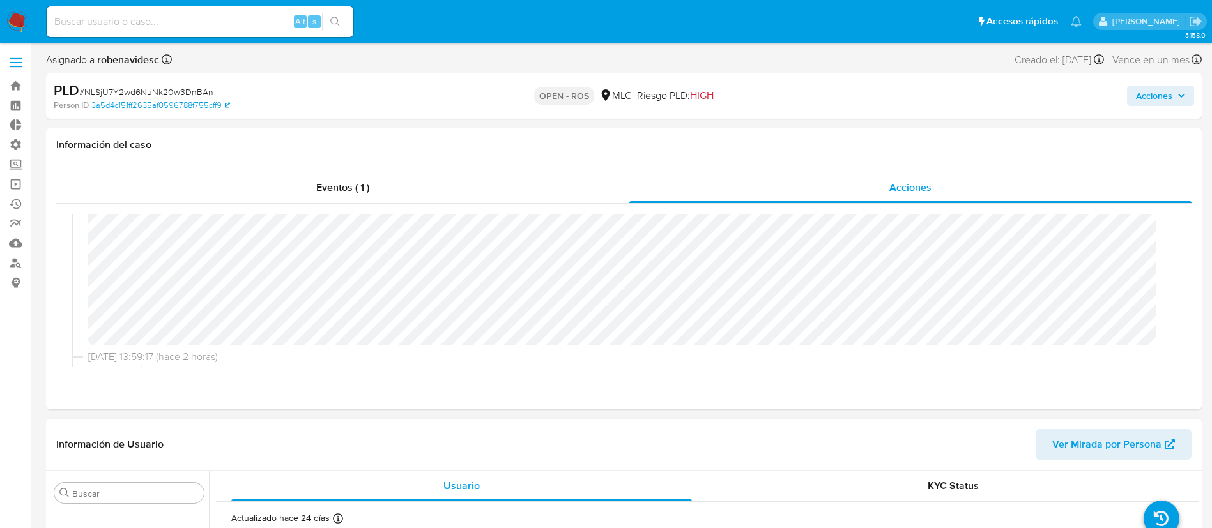
scroll to position [0, 0]
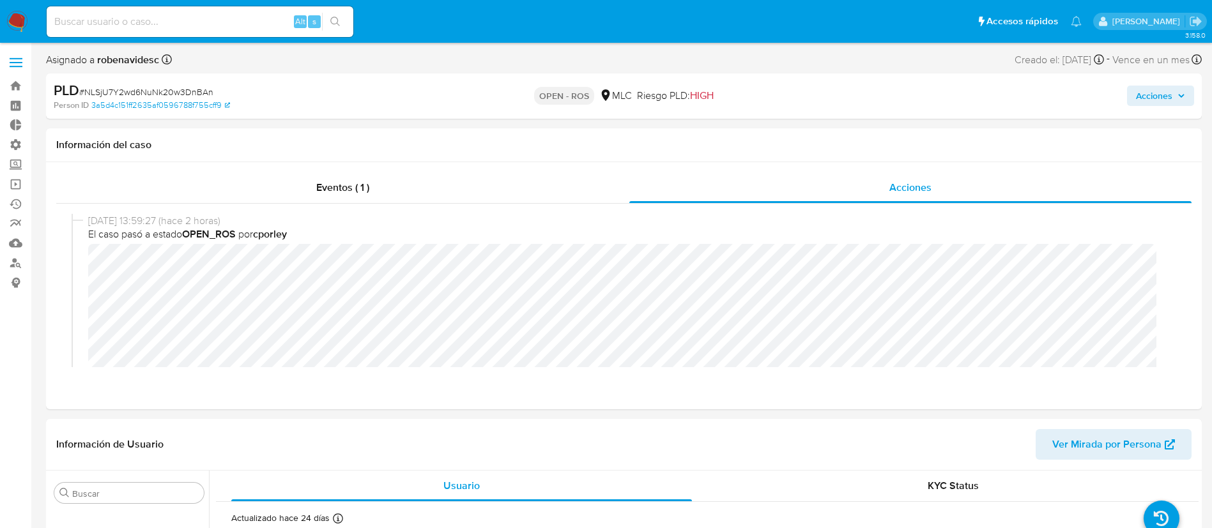
click at [1132, 106] on div "Acciones" at bounding box center [1005, 96] width 377 height 30
click at [1162, 96] on span "Acciones" at bounding box center [1154, 96] width 36 height 20
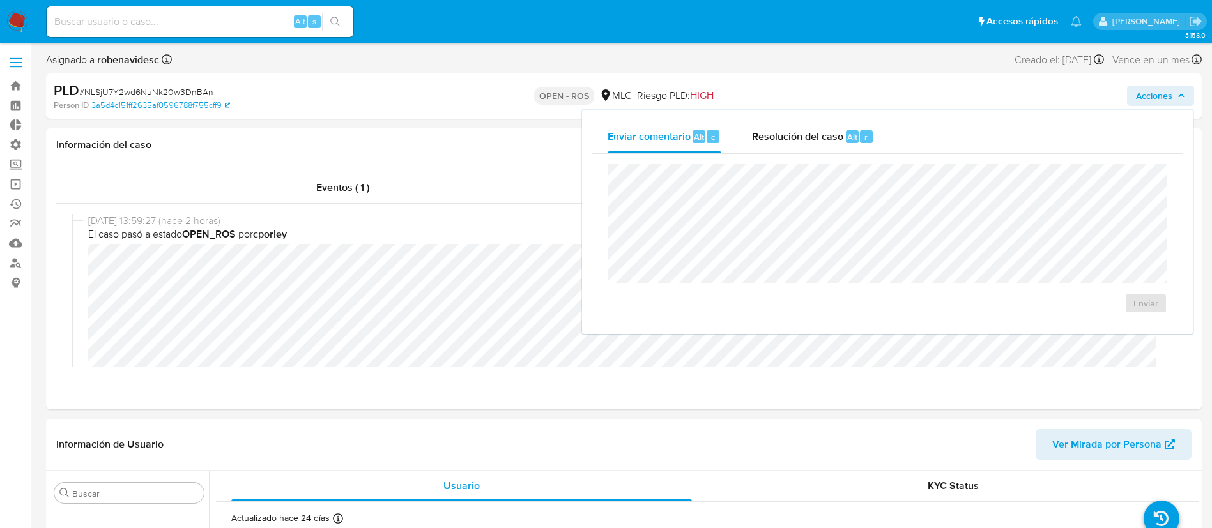
click at [874, 119] on div "Enviar comentario Alt c Resolución del caso Alt r Enviar" at bounding box center [887, 222] width 611 height 224
click at [827, 132] on span "Resolución del caso" at bounding box center [797, 136] width 91 height 15
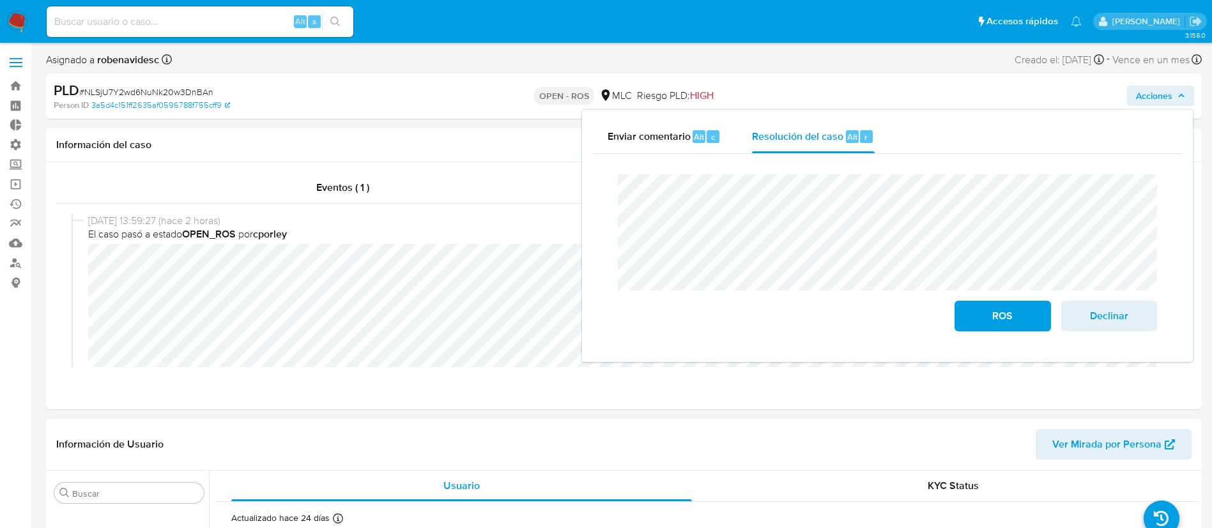
click at [569, 451] on header "Información de Usuario Ver Mirada por Persona" at bounding box center [623, 444] width 1135 height 31
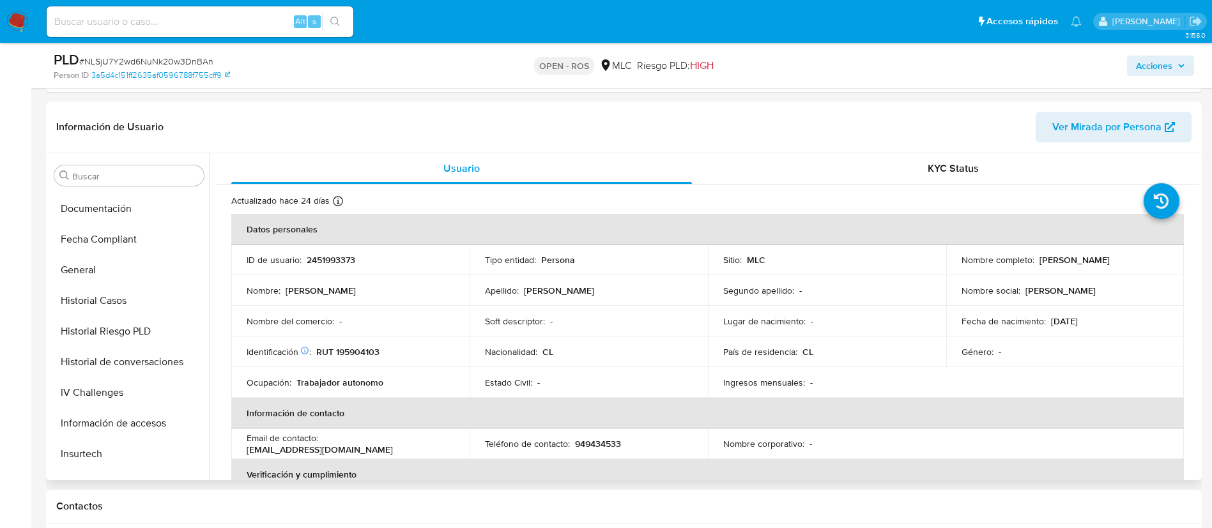
scroll to position [298, 0]
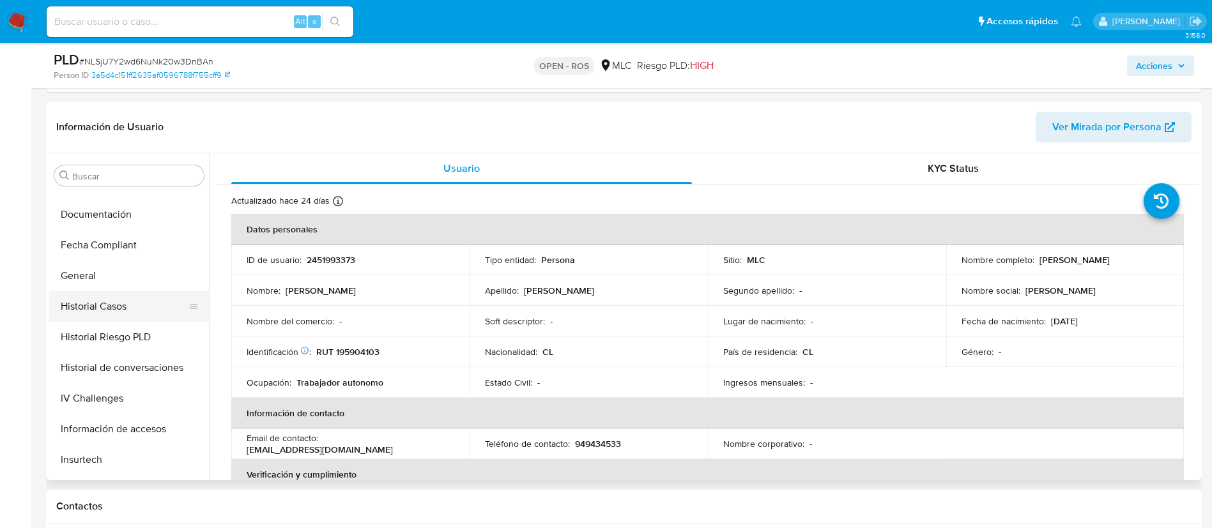
click at [109, 316] on button "Historial Casos" at bounding box center [124, 306] width 150 height 31
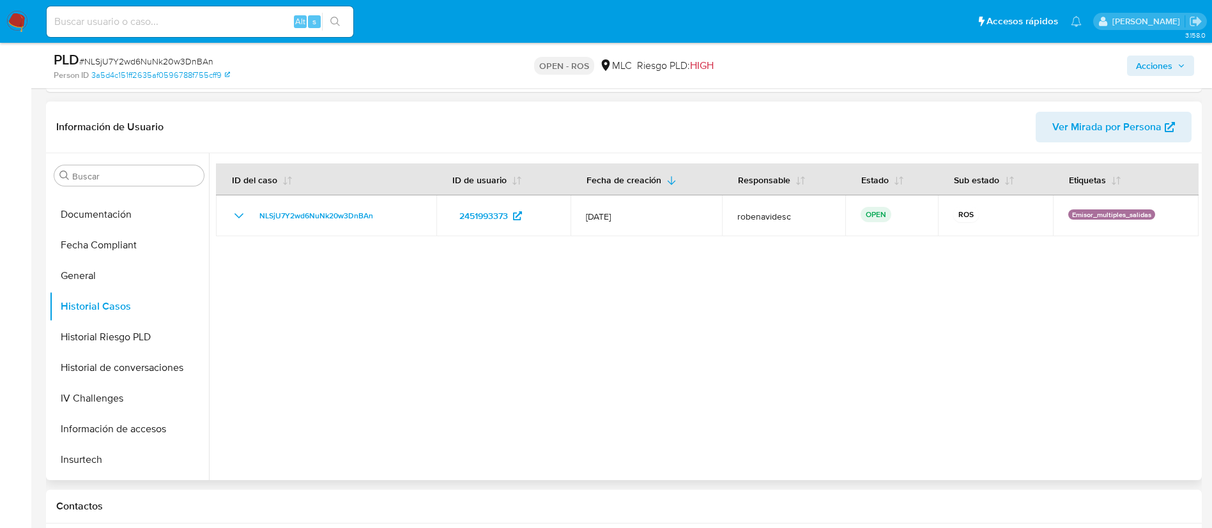
click at [898, 311] on div at bounding box center [704, 316] width 990 height 327
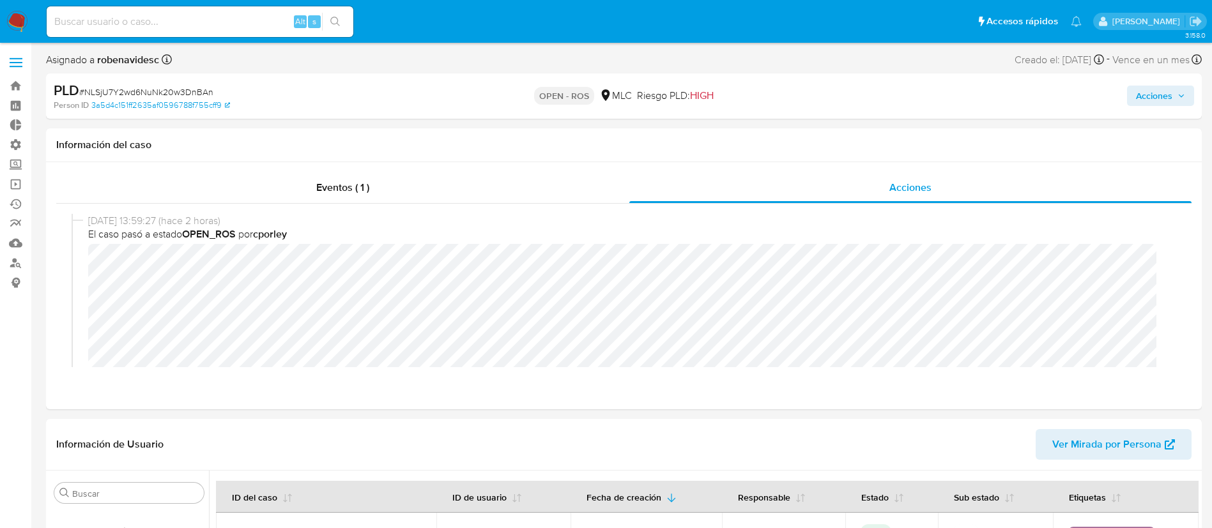
click at [1142, 91] on span "Acciones" at bounding box center [1154, 96] width 36 height 20
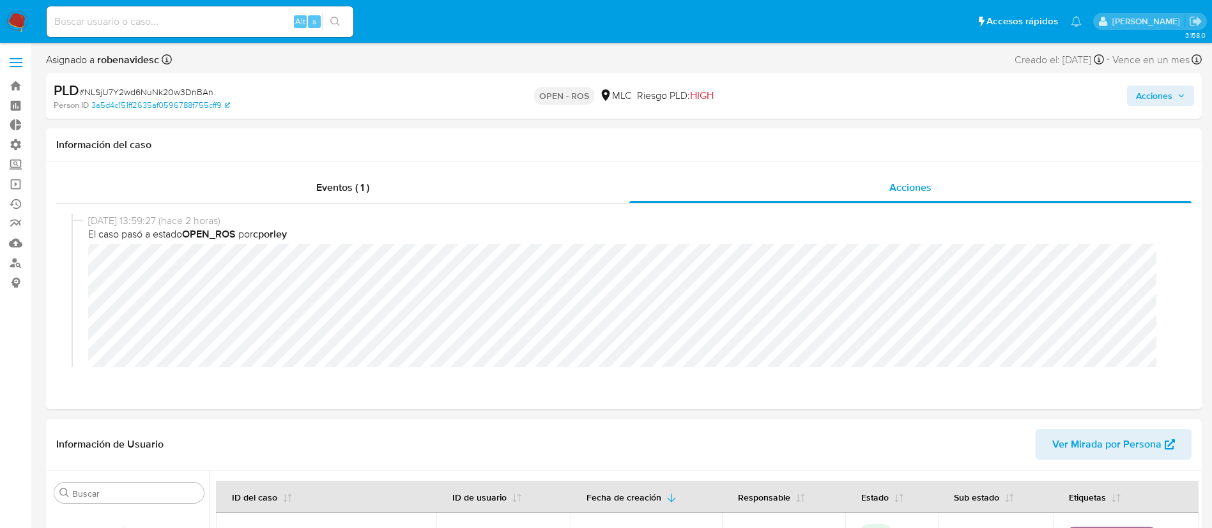
drag, startPoint x: 1176, startPoint y: 96, endPoint x: 1144, endPoint y: 86, distance: 33.4
click at [1144, 87] on span "Acciones" at bounding box center [1160, 96] width 49 height 18
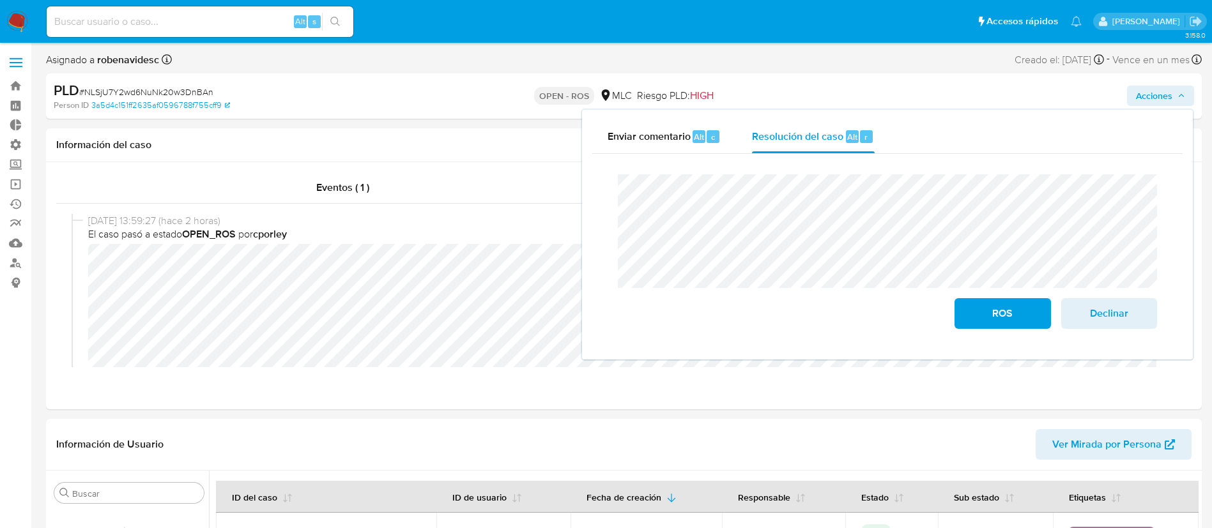
click at [1144, 86] on span "Acciones" at bounding box center [1154, 96] width 36 height 20
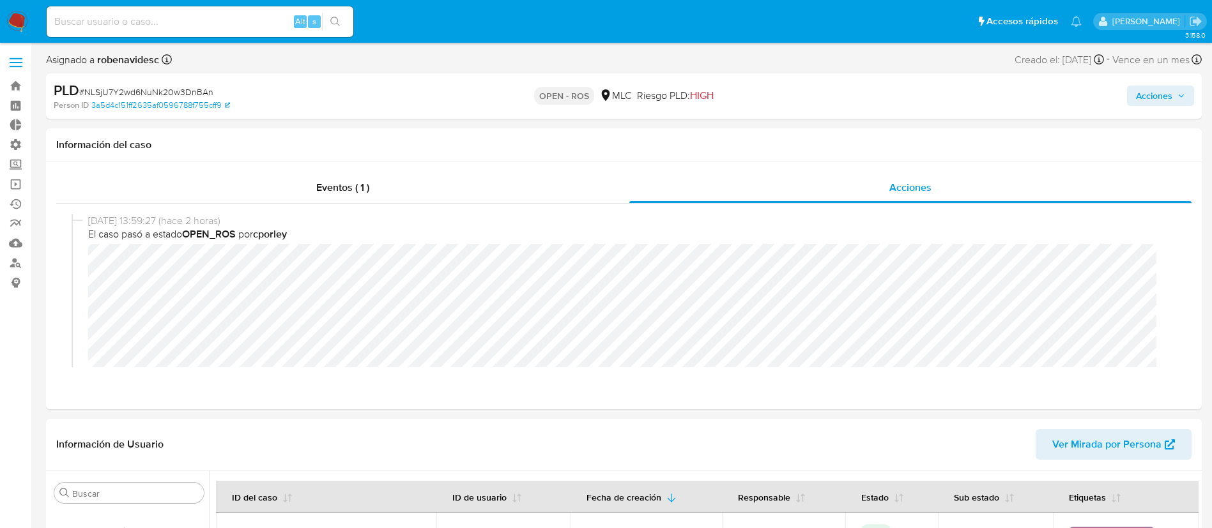
click at [1144, 86] on span "Acciones" at bounding box center [1154, 96] width 36 height 20
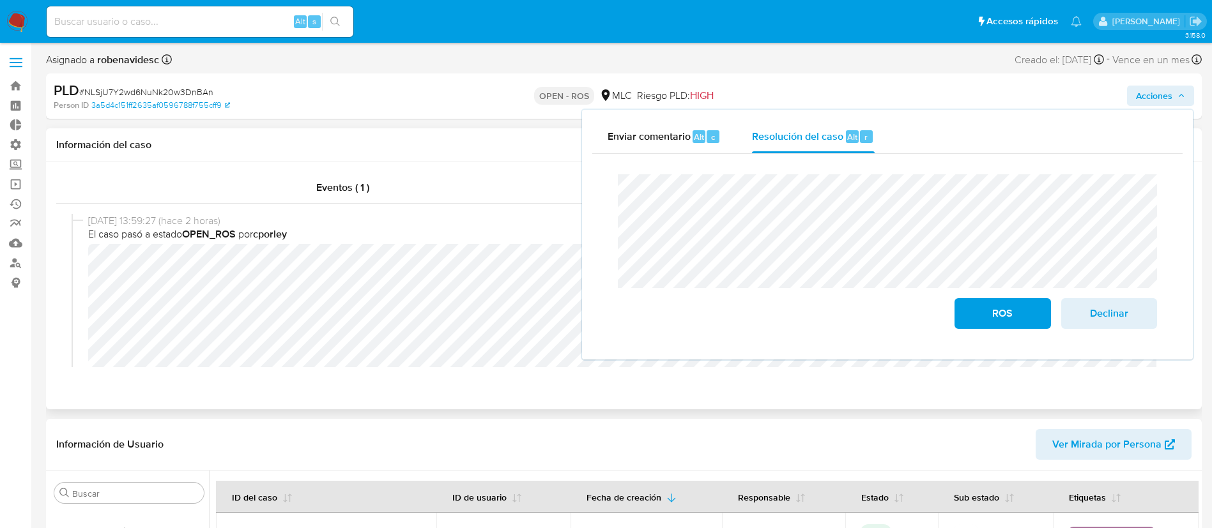
click at [847, 404] on div "Eventos ( 1 ) Acciones 11/09/2025 13:59:27 (hace 2 horas) El caso pasó a estado…" at bounding box center [624, 285] width 1156 height 247
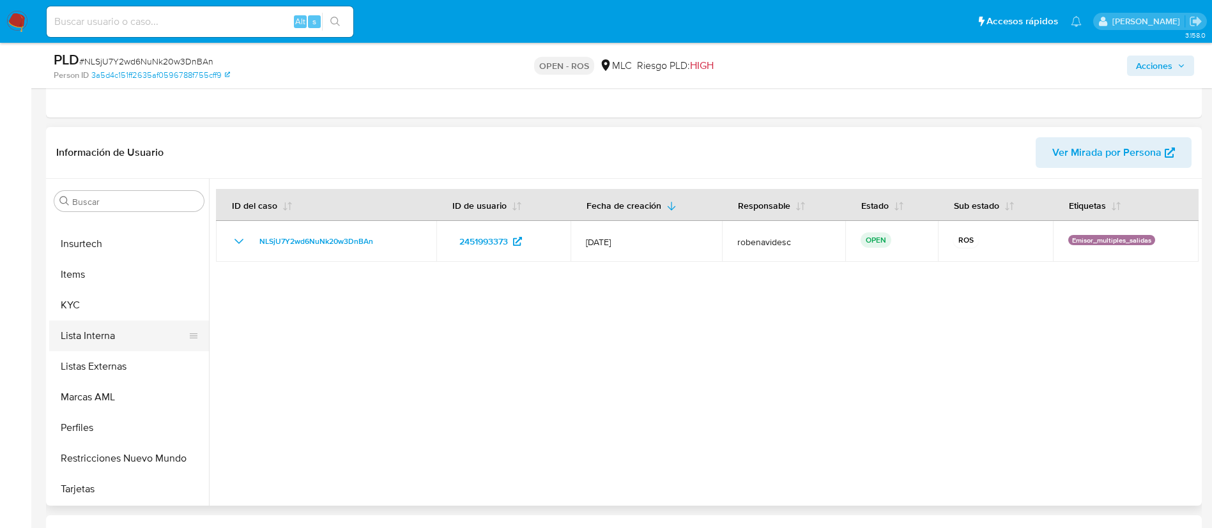
scroll to position [268, 0]
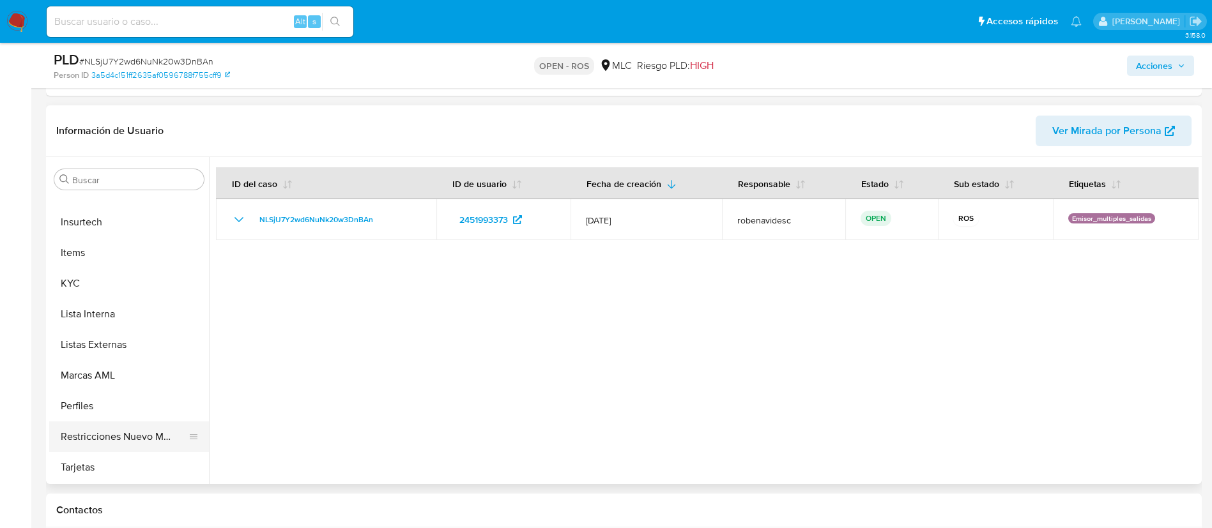
click at [83, 438] on button "Restricciones Nuevo Mundo" at bounding box center [124, 437] width 150 height 31
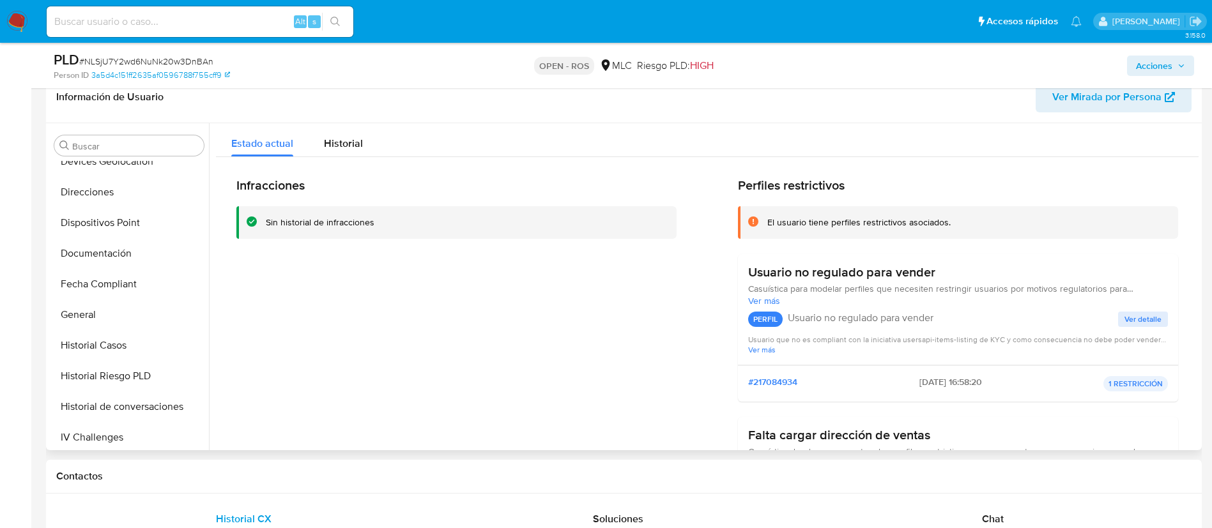
scroll to position [229, 0]
click at [96, 256] on button "Documentación" at bounding box center [124, 254] width 150 height 31
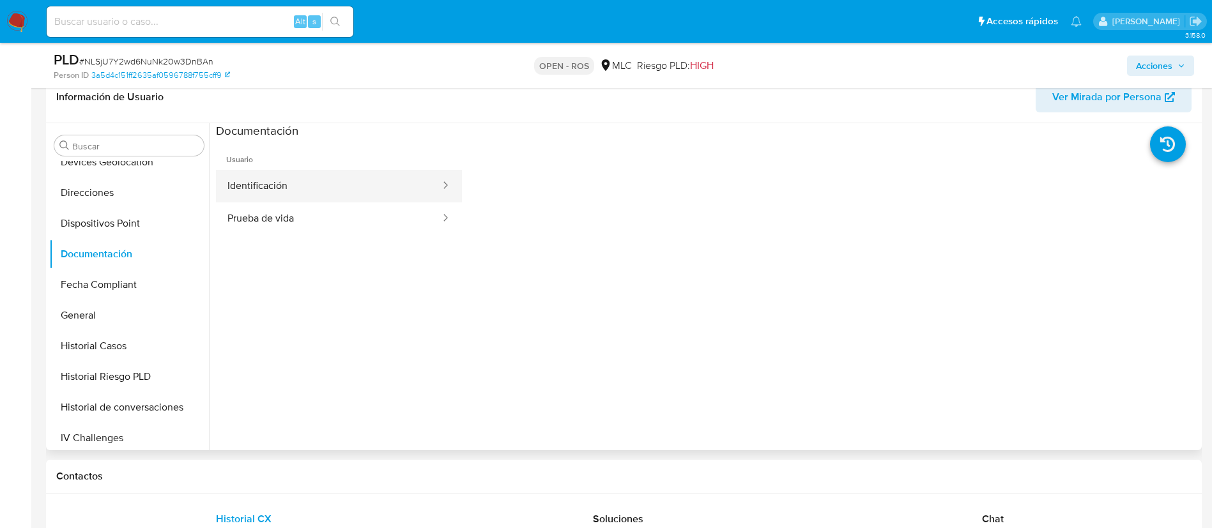
click at [282, 199] on button "Identificación" at bounding box center [329, 186] width 226 height 33
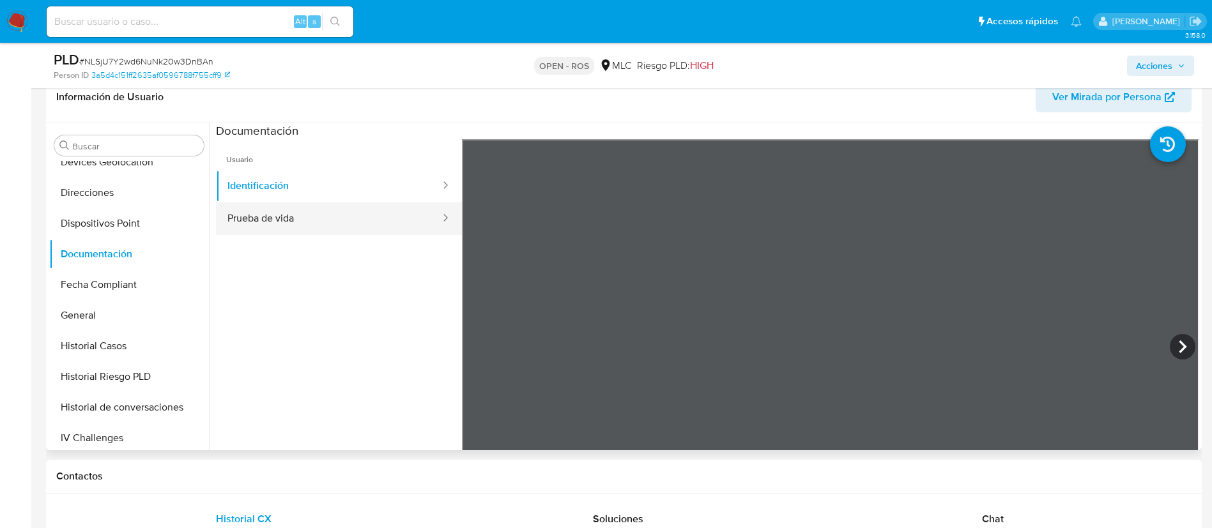
click at [282, 221] on button "Prueba de vida" at bounding box center [329, 219] width 226 height 33
click at [366, 348] on ul "Usuario Identificación Prueba de vida" at bounding box center [339, 323] width 246 height 368
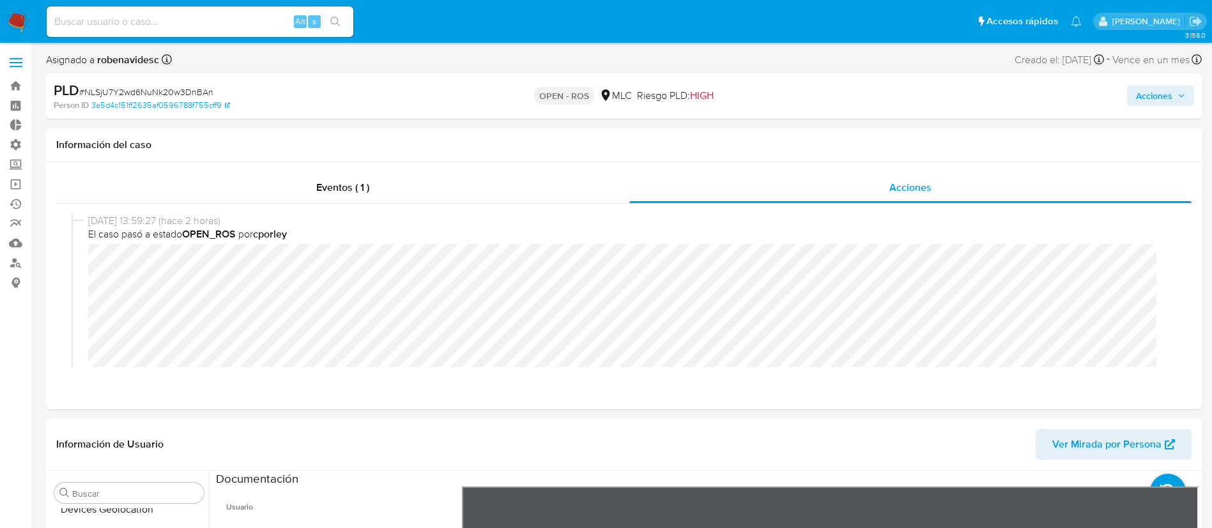
click at [1158, 93] on span "Acciones" at bounding box center [1154, 96] width 36 height 20
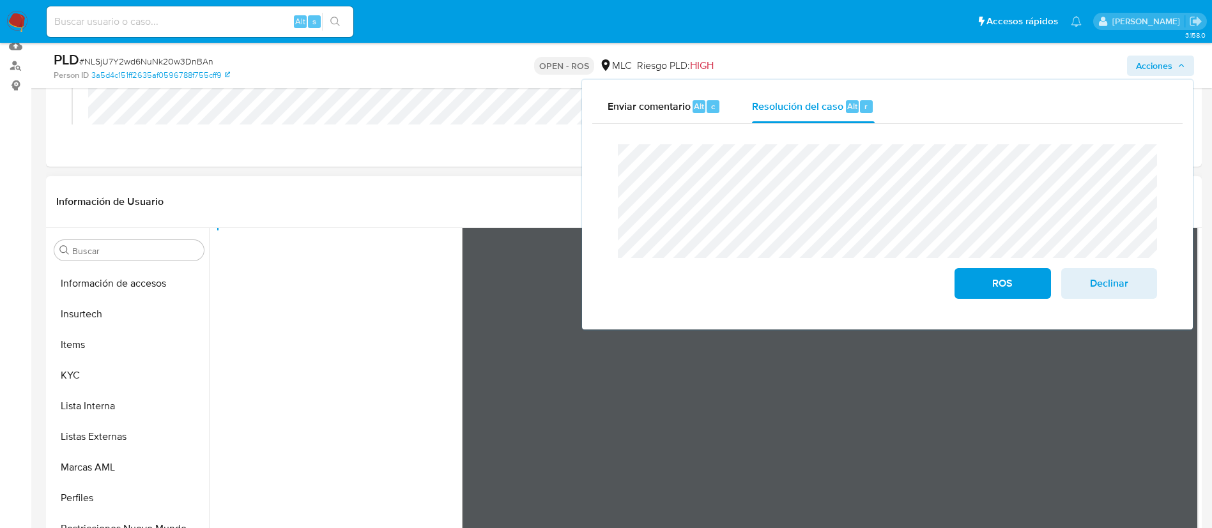
scroll to position [525, 0]
click at [81, 362] on button "KYC" at bounding box center [124, 370] width 150 height 31
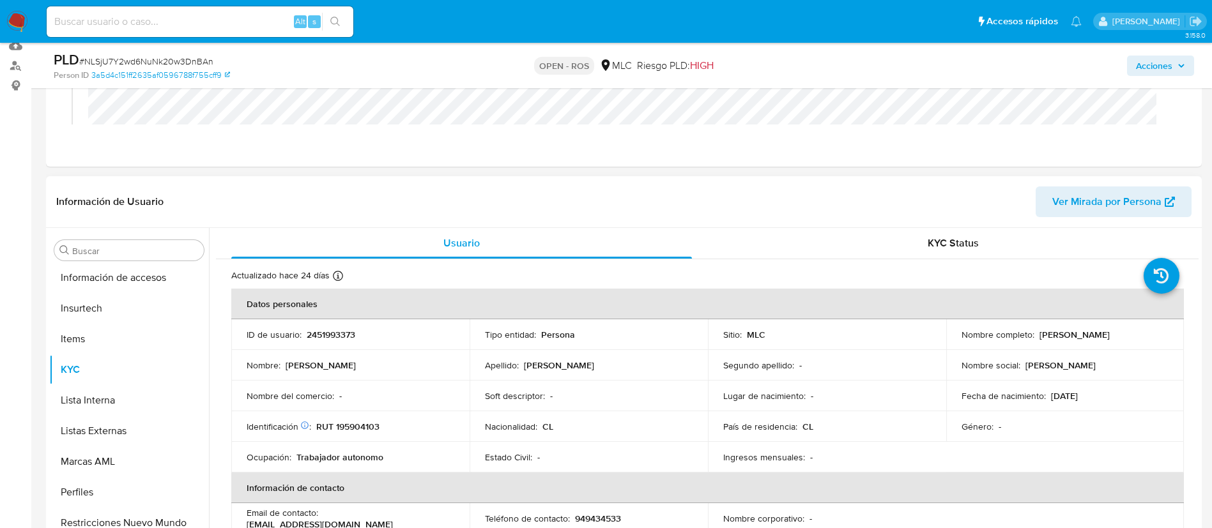
scroll to position [0, 0]
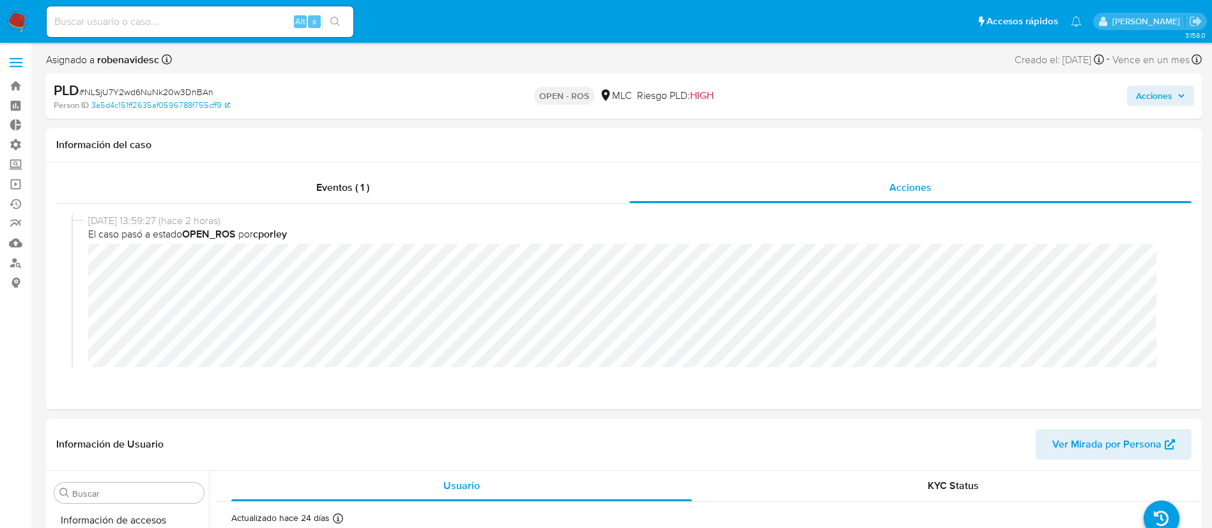
click at [1159, 84] on div "Acciones" at bounding box center [1005, 96] width 377 height 30
click at [1158, 96] on span "Acciones" at bounding box center [1154, 96] width 36 height 20
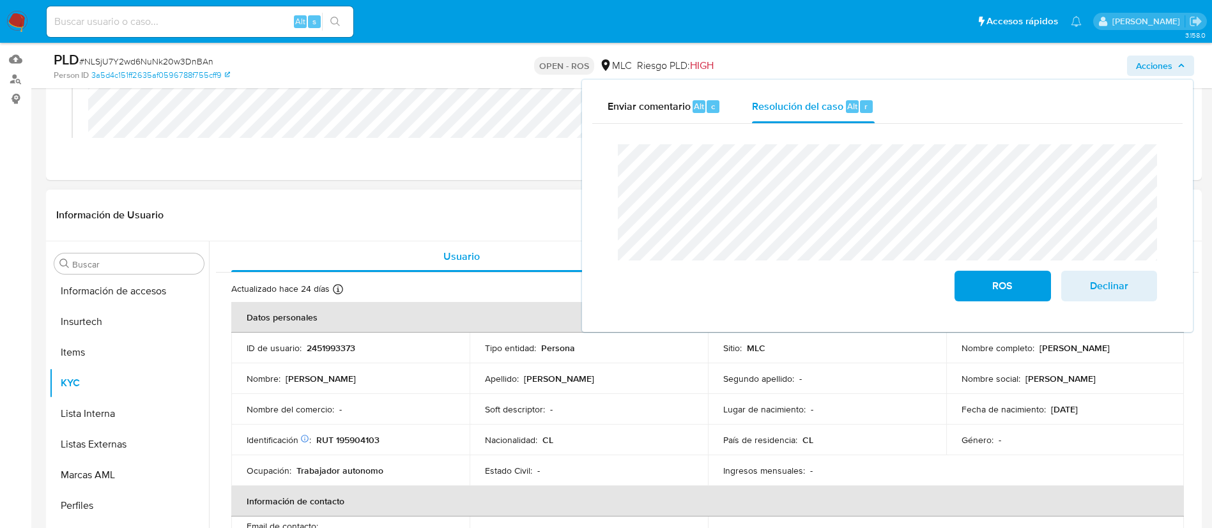
scroll to position [211, 0]
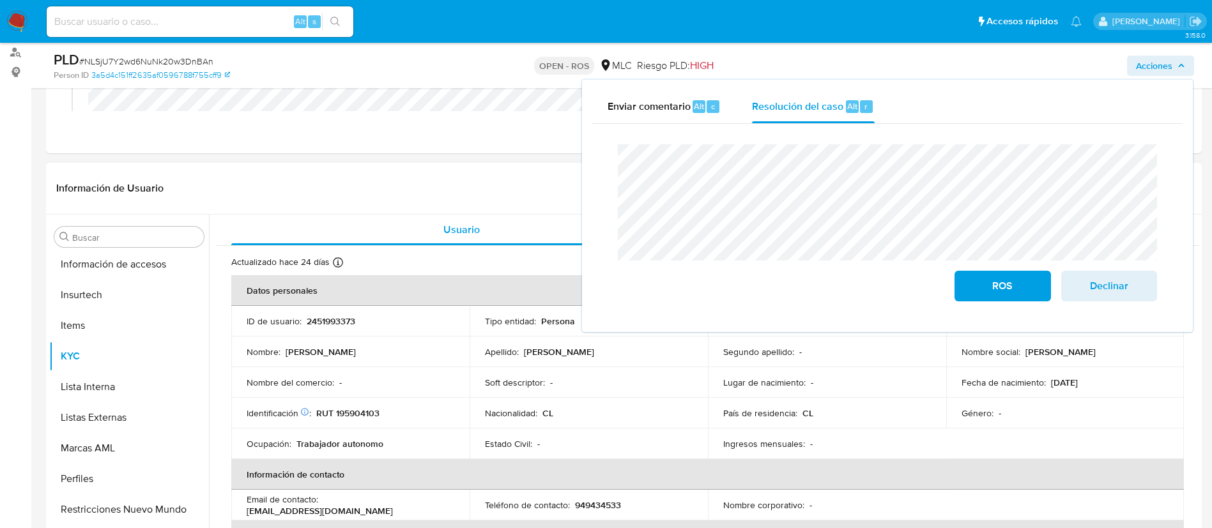
drag, startPoint x: 397, startPoint y: 512, endPoint x: 245, endPoint y: 514, distance: 151.4
click at [245, 514] on td "Email de contacto : claudiasotocastro439@gmail.com" at bounding box center [350, 505] width 238 height 31
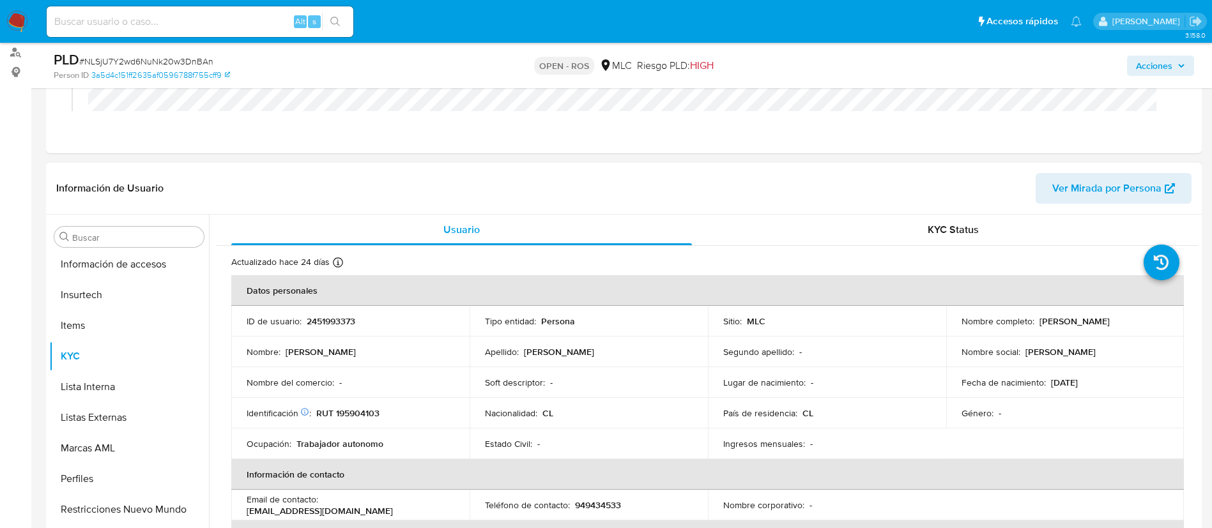
copy p "claudiasotocastro439@gmail.com"
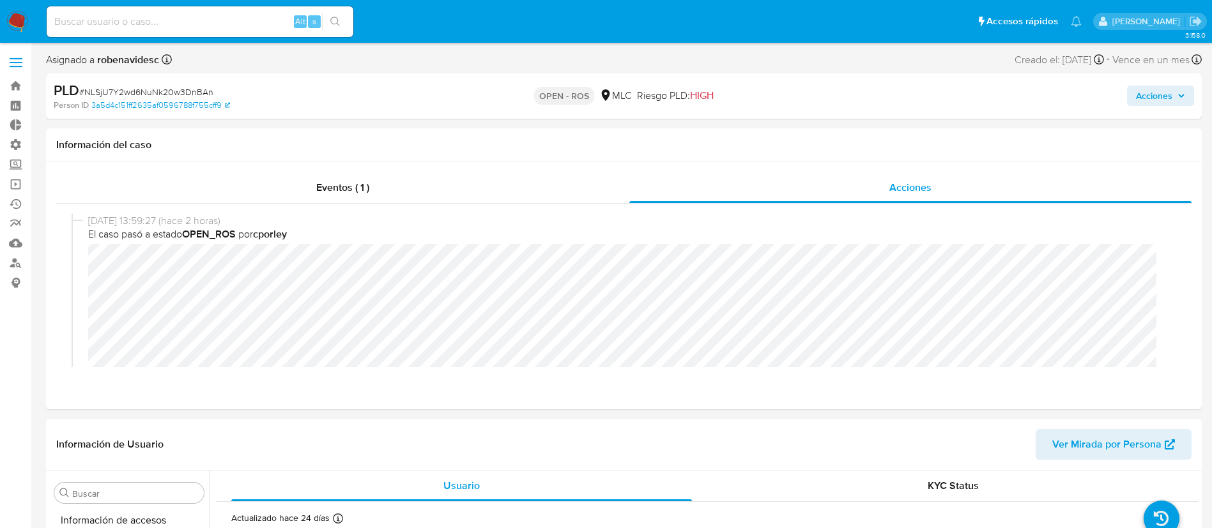
click at [1145, 91] on span "Acciones" at bounding box center [1154, 96] width 36 height 20
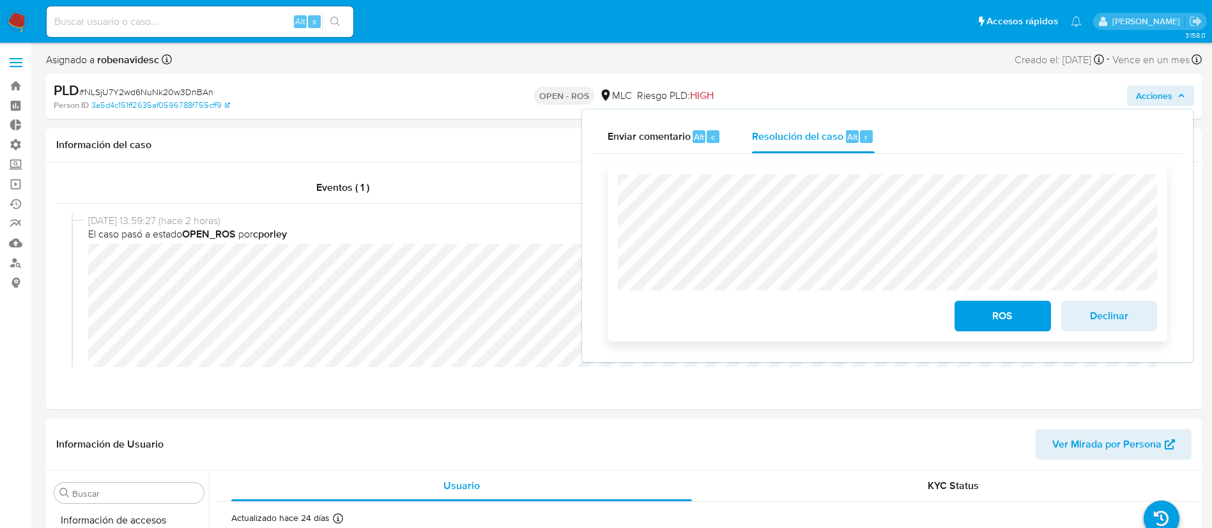
click at [990, 318] on span "ROS" at bounding box center [1002, 316] width 63 height 28
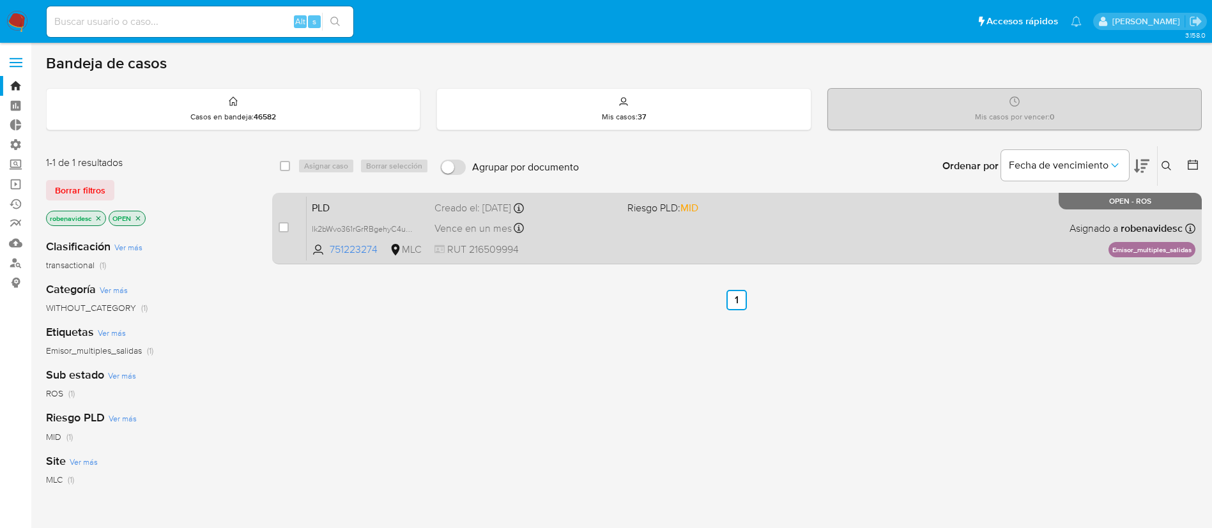
click at [877, 209] on div "PLD lk2bWvo361rGrRBgehyC4uZa 751223274 MLC Riesgo PLD: MID Creado el: [DATE] Cr…" at bounding box center [751, 228] width 889 height 65
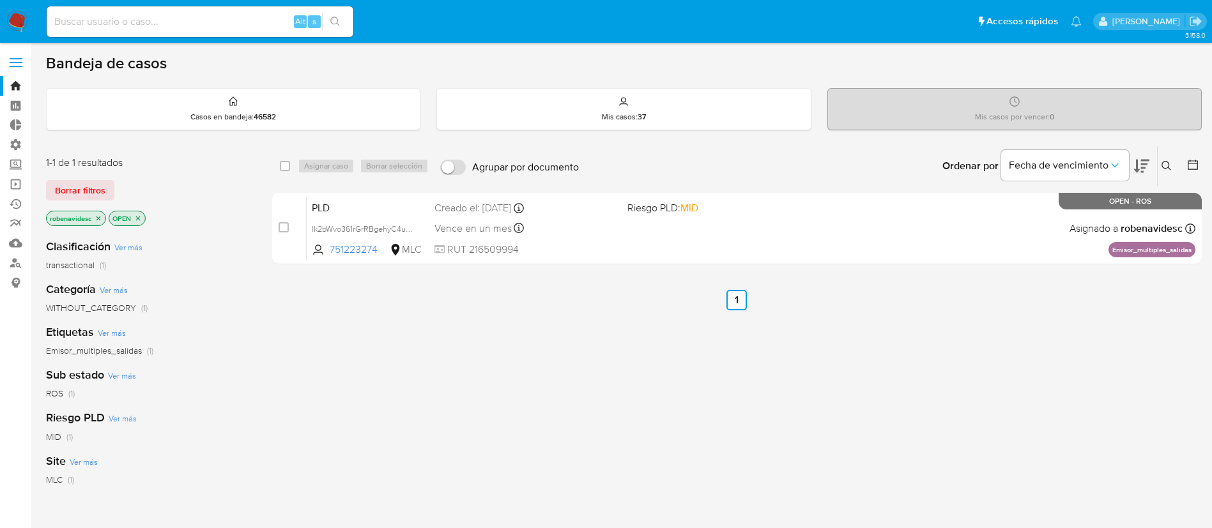
click at [818, 357] on div "select-all-cases-checkbox Asignar caso Borrar selección Agrupar por documento O…" at bounding box center [737, 435] width 930 height 579
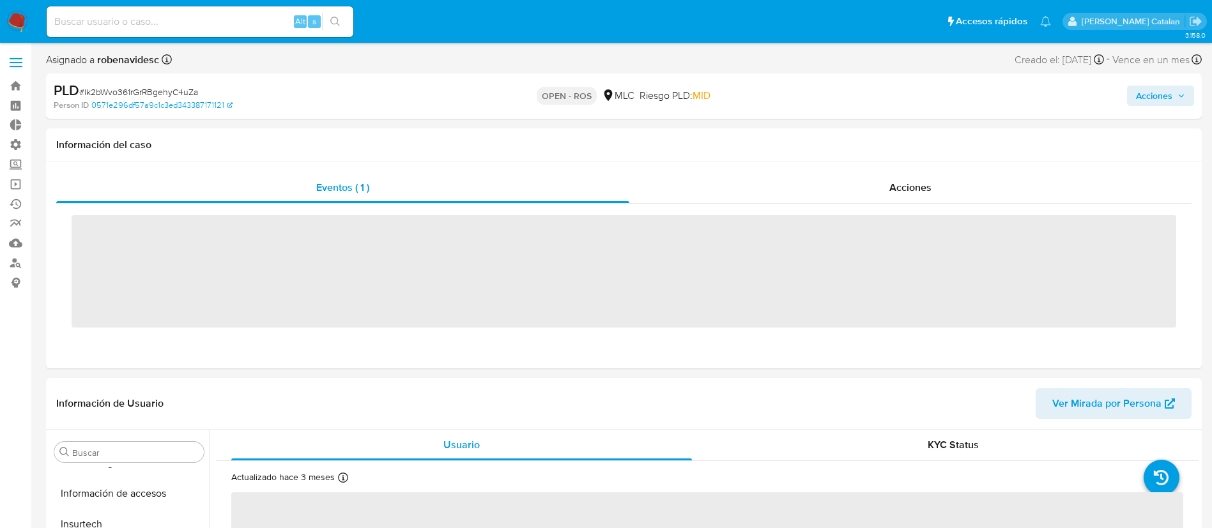
scroll to position [540, 0]
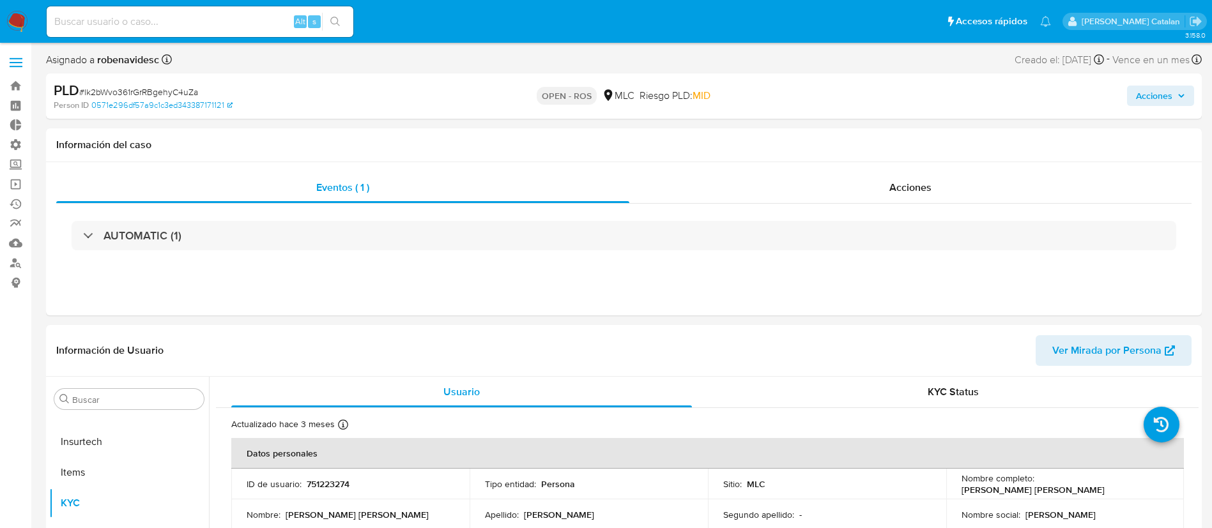
select select "10"
drag, startPoint x: 355, startPoint y: 493, endPoint x: 304, endPoint y: 484, distance: 52.5
click at [304, 484] on td "ID de usuario : 751223274" at bounding box center [350, 484] width 238 height 31
copy div "751223274"
click at [889, 186] on span "Acciones" at bounding box center [910, 187] width 42 height 15
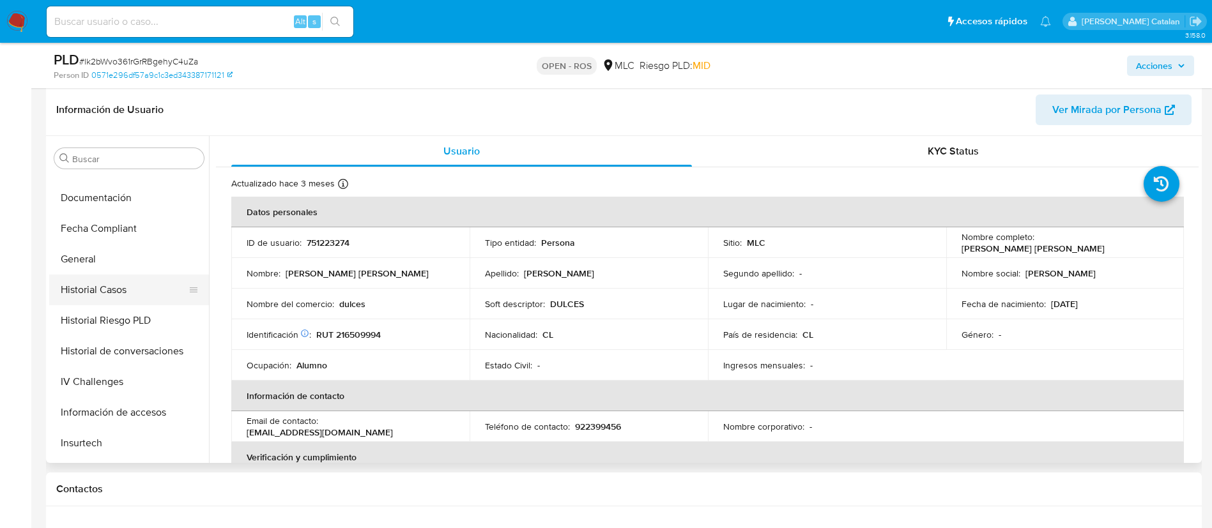
scroll to position [296, 0]
click at [89, 291] on button "Historial Casos" at bounding box center [124, 291] width 150 height 31
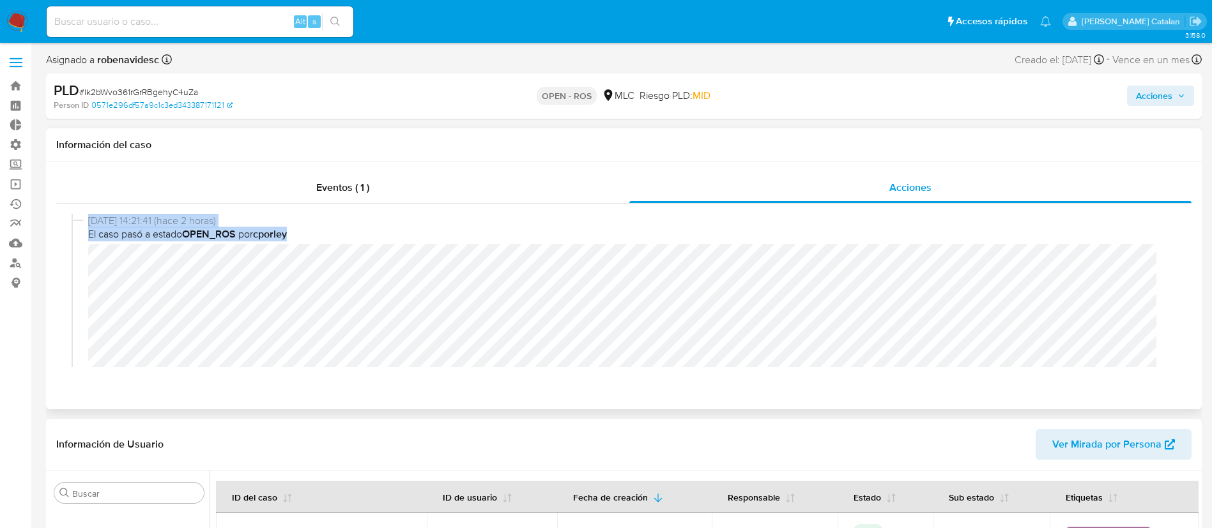
scroll to position [1, 0]
click at [1149, 91] on span "Acciones" at bounding box center [1154, 96] width 36 height 20
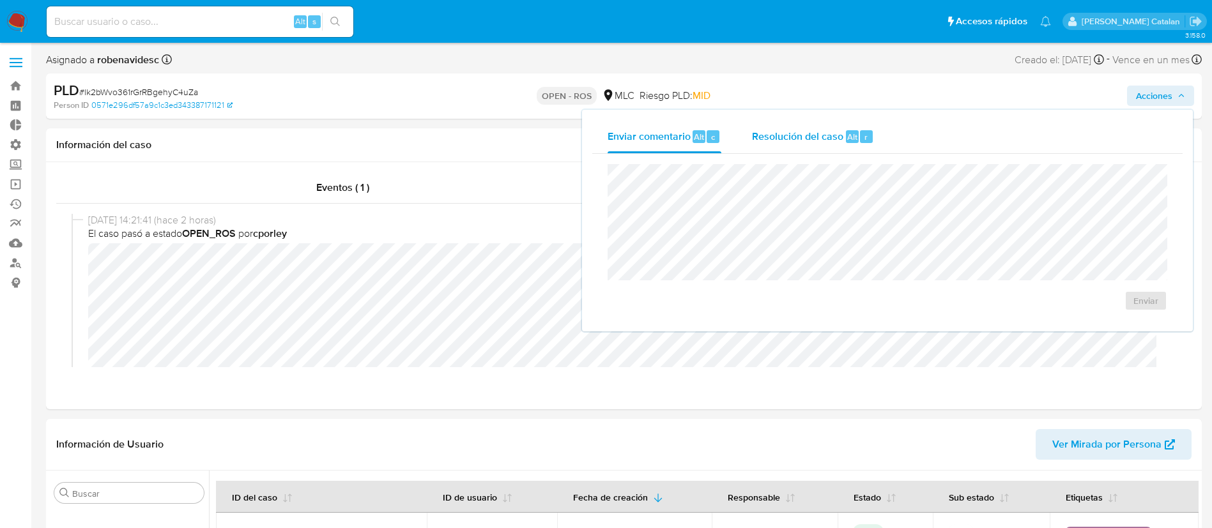
click at [830, 132] on span "Resolución del caso" at bounding box center [797, 136] width 91 height 15
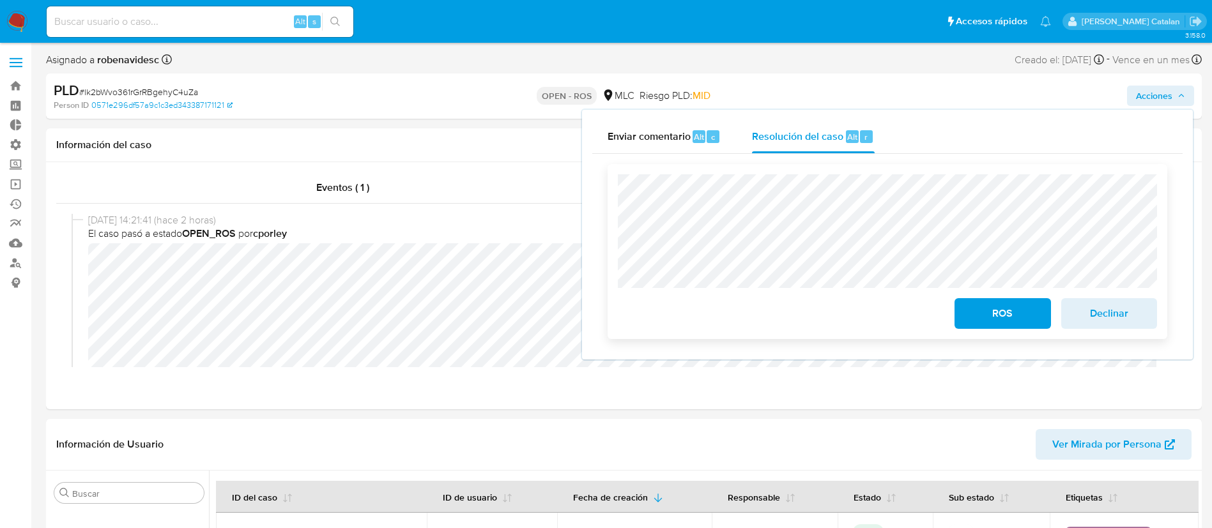
click at [612, 209] on div "ROS Declinar" at bounding box center [888, 251] width 560 height 175
click at [1002, 310] on span "ROS" at bounding box center [1002, 314] width 63 height 28
